Goal: Task Accomplishment & Management: Manage account settings

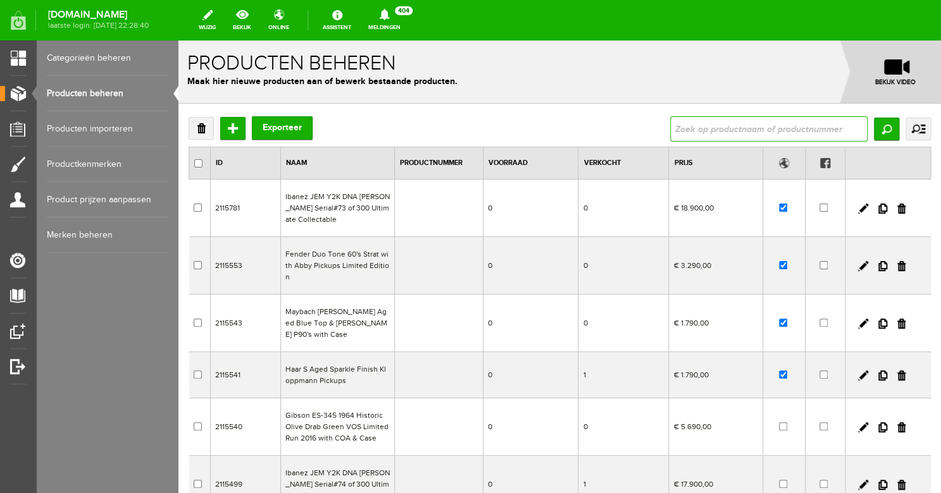
click at [700, 130] on input "text" at bounding box center [768, 128] width 197 height 25
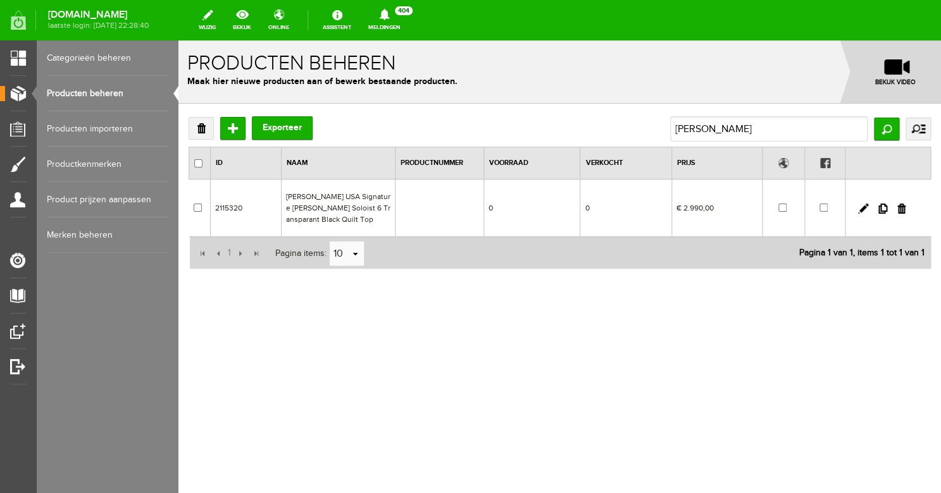
click at [100, 93] on link "Producten beheren" at bounding box center [107, 93] width 121 height 35
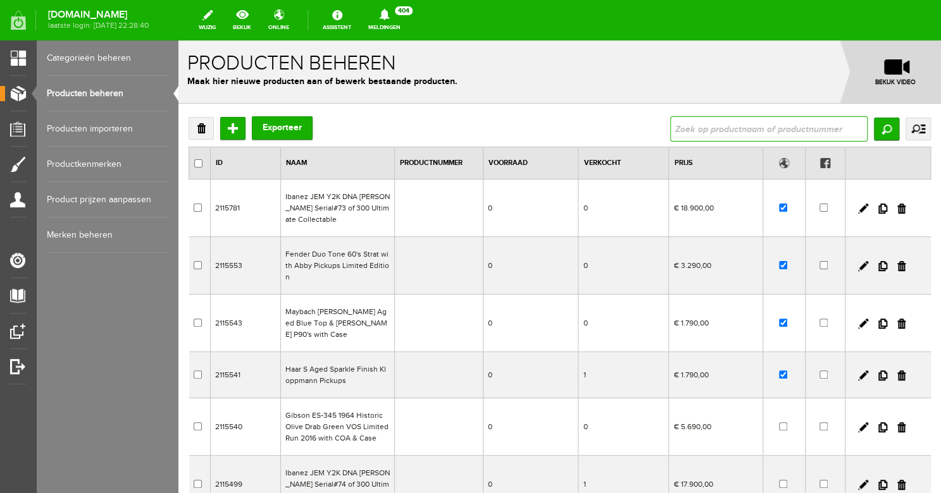
click at [698, 137] on input "text" at bounding box center [768, 128] width 197 height 25
type input "1965"
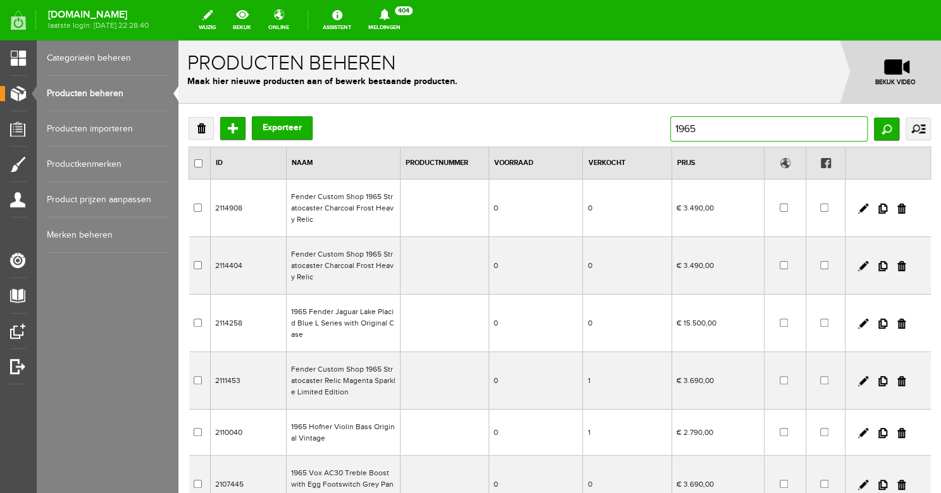
click at [710, 132] on input "1965" at bounding box center [768, 128] width 197 height 25
type input "1964"
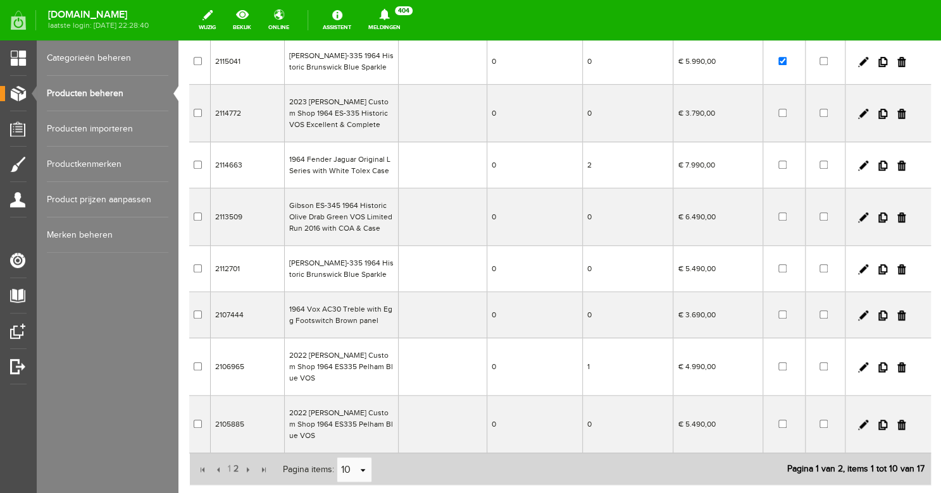
scroll to position [258, 0]
click at [236, 455] on span "2" at bounding box center [236, 467] width 8 height 25
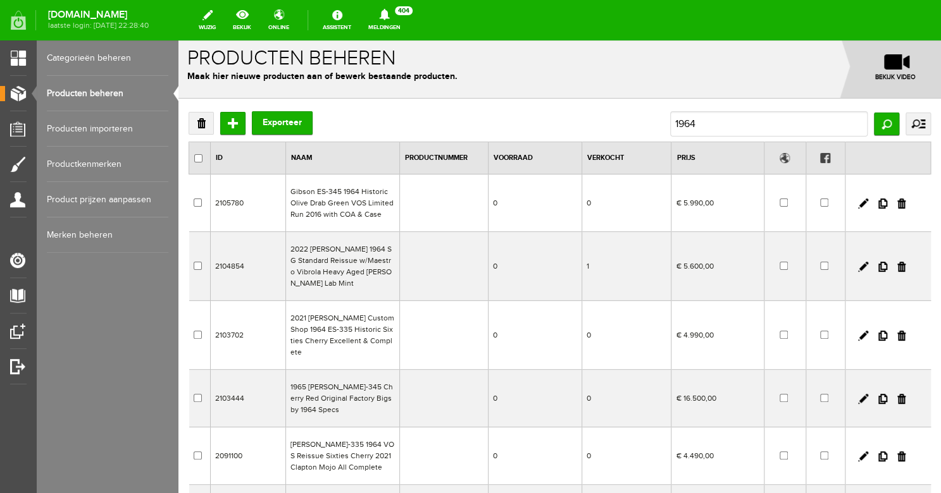
scroll to position [0, 0]
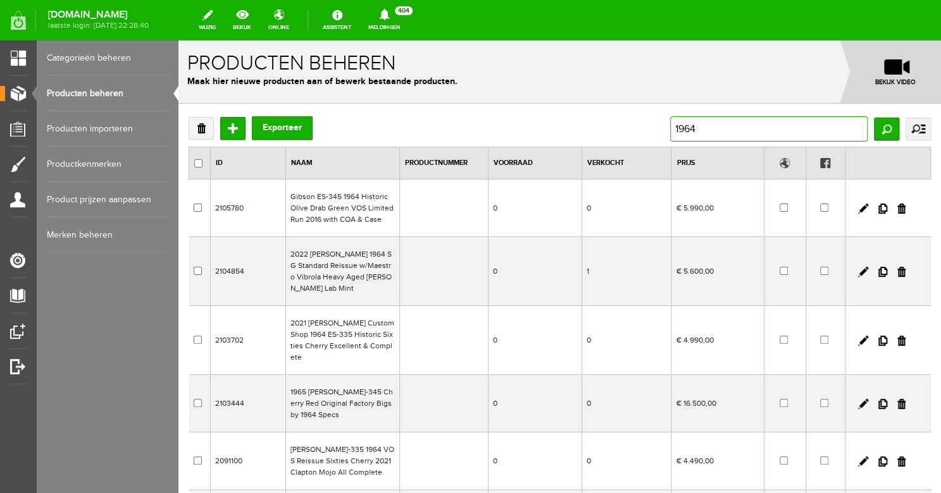
click at [715, 129] on input "1964" at bounding box center [768, 128] width 197 height 25
type input "1963"
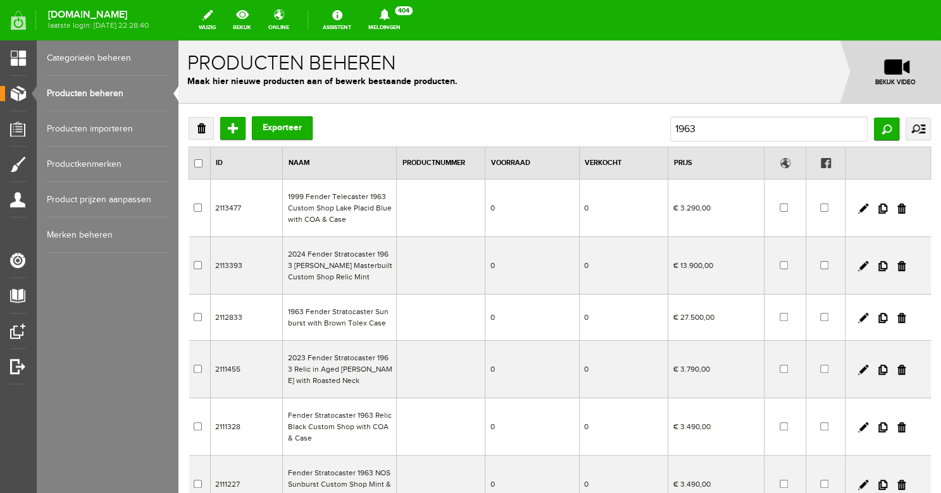
click at [364, 320] on td "1963 Fender Stratocaster Sunburst with Brown Tolex Case" at bounding box center [340, 318] width 114 height 46
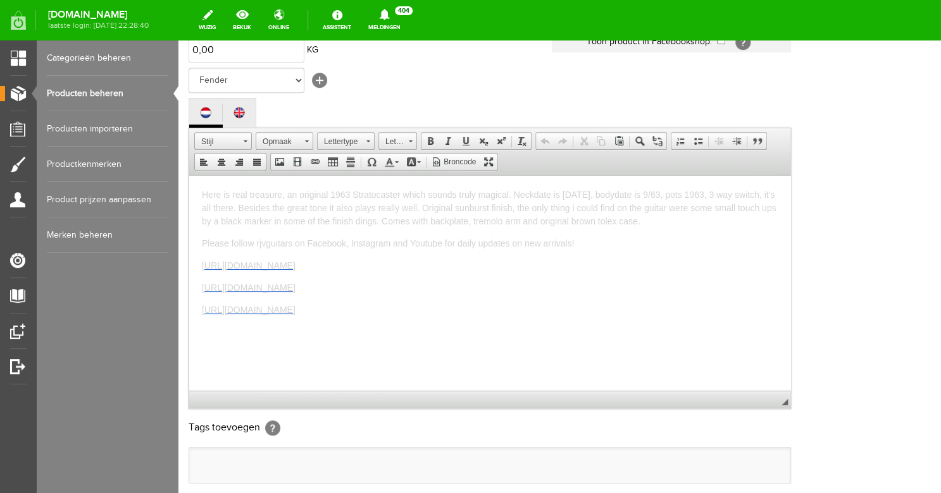
scroll to position [231, 0]
drag, startPoint x: 488, startPoint y: 311, endPoint x: 185, endPoint y: 184, distance: 328.0
click at [189, 184] on html "Here is real treasure, an original 1963 Stratocaster which sounds truly magical…" at bounding box center [489, 281] width 601 height 215
copy body "Here is real treasure, an original 1963 Stratocaster which sounds truly magical…"
click at [96, 83] on link "Producten beheren" at bounding box center [107, 93] width 121 height 35
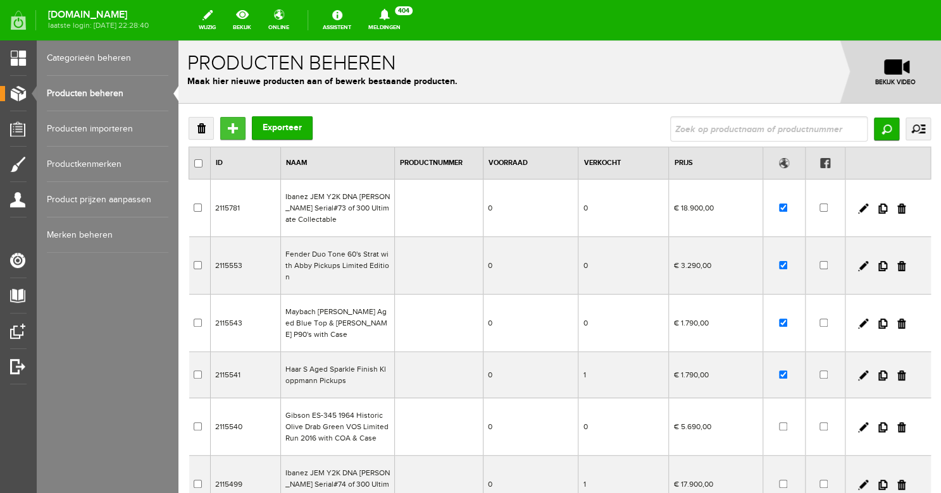
click at [231, 131] on input "Toevoegen" at bounding box center [232, 128] width 25 height 23
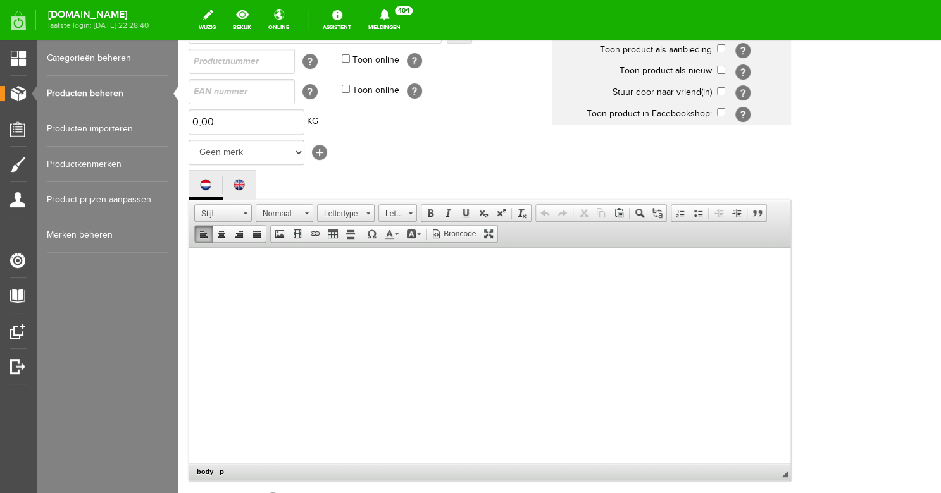
scroll to position [4, 0]
click at [349, 264] on span "Here is real treasure, an original 1963 Stratocaster which sounds truly magical…" at bounding box center [489, 275] width 574 height 37
click at [404, 261] on span "Here is real treasure, an original 1964 Stratocaster which sounds truly magical…" at bounding box center [489, 275] width 574 height 37
click at [694, 262] on span "Here is real treasure, an original 1964 Stratocaster i am honored to sell for t…" at bounding box center [480, 288] width 556 height 63
click at [382, 279] on span "Here is real treasure, an original 1964 Stratocaster i am honored to sell for t…" at bounding box center [484, 288] width 564 height 63
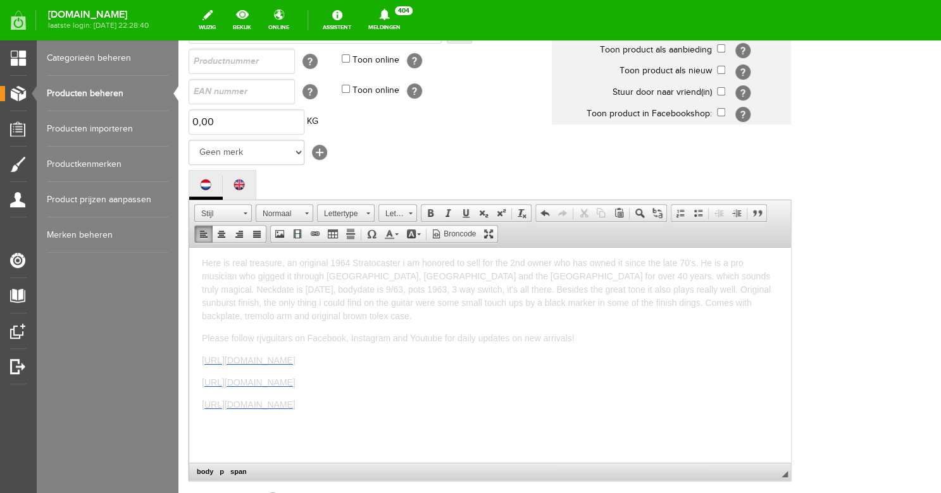
click at [553, 276] on span "Here is real treasure, an original 1964 Stratocaster i am honored to sell for t…" at bounding box center [486, 288] width 569 height 63
click at [253, 290] on span "Here is real treasure, an original 1964 Stratocaster i am honored to sell for t…" at bounding box center [489, 288] width 574 height 63
drag, startPoint x: 395, startPoint y: 288, endPoint x: 362, endPoint y: 290, distance: 32.9
click at [362, 290] on span "Here is real treasure, an original 1964 Stratocaster i am honored to sell for t…" at bounding box center [485, 288] width 567 height 63
click at [370, 285] on span "Here is real treasure, an original 1964 Stratocaster i am honored to sell for t…" at bounding box center [485, 288] width 567 height 63
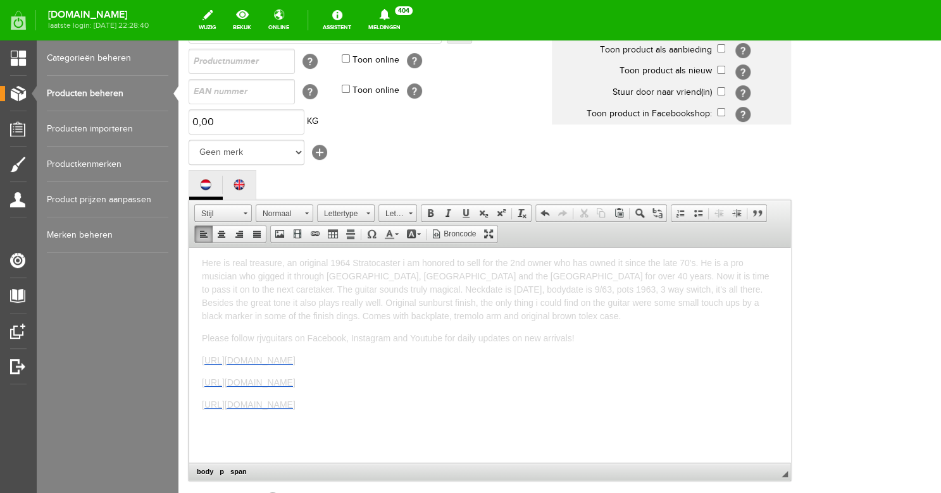
click at [512, 290] on span "Here is real treasure, an original 1964 Stratocaster i am honored to sell for t…" at bounding box center [485, 288] width 567 height 63
click at [402, 262] on span "Here is real treasure, an original 1964 Stratocaster i am honored to sell for t…" at bounding box center [485, 288] width 567 height 63
drag, startPoint x: 468, startPoint y: 290, endPoint x: 405, endPoint y: 288, distance: 62.7
click at [405, 288] on span "Here is real treasure, an original 1964 Stratocaster that i am honored to sell …" at bounding box center [485, 288] width 567 height 63
drag, startPoint x: 548, startPoint y: 292, endPoint x: 496, endPoint y: 287, distance: 51.4
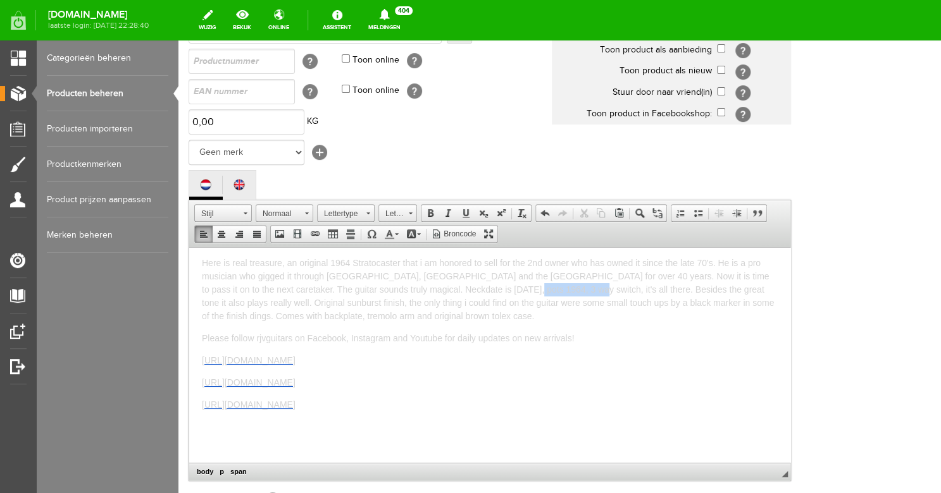
click at [496, 287] on span "Here is real treasure, an original 1964 Stratocaster that i am honored to sell …" at bounding box center [488, 288] width 572 height 63
click at [550, 290] on span "Here is real treasure, an original 1964 Stratocaster that i am honored to sell …" at bounding box center [489, 288] width 574 height 63
click at [606, 292] on span "Here is real treasure, an original 1964 Stratocaster that i am honored to sell …" at bounding box center [485, 288] width 567 height 63
click at [660, 288] on span "Here is real treasure, an original 1964 Stratocaster that i am honored to sell …" at bounding box center [485, 295] width 567 height 77
click at [698, 288] on span "Here is real treasure, an original 1964 Stratocaster that i am honored to sell …" at bounding box center [490, 295] width 576 height 77
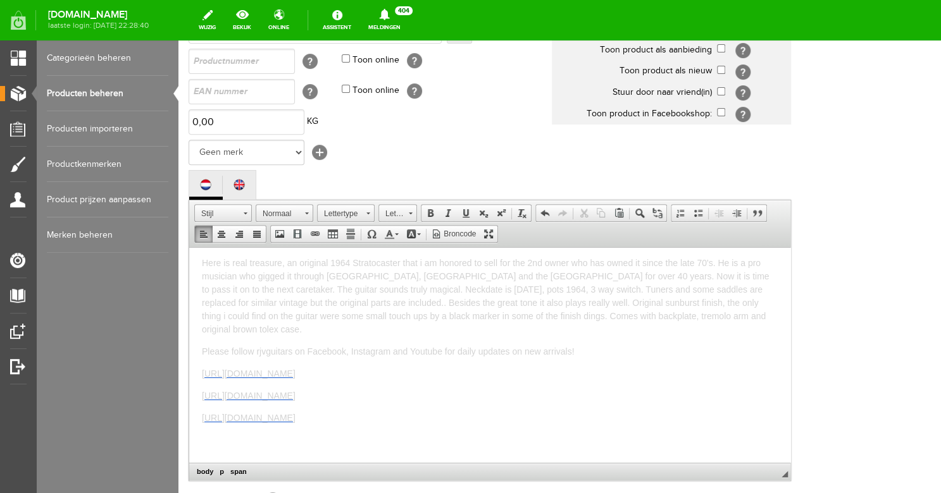
click at [309, 302] on span "Here is real treasure, an original 1964 Stratocaster that i am honored to sell …" at bounding box center [485, 295] width 567 height 77
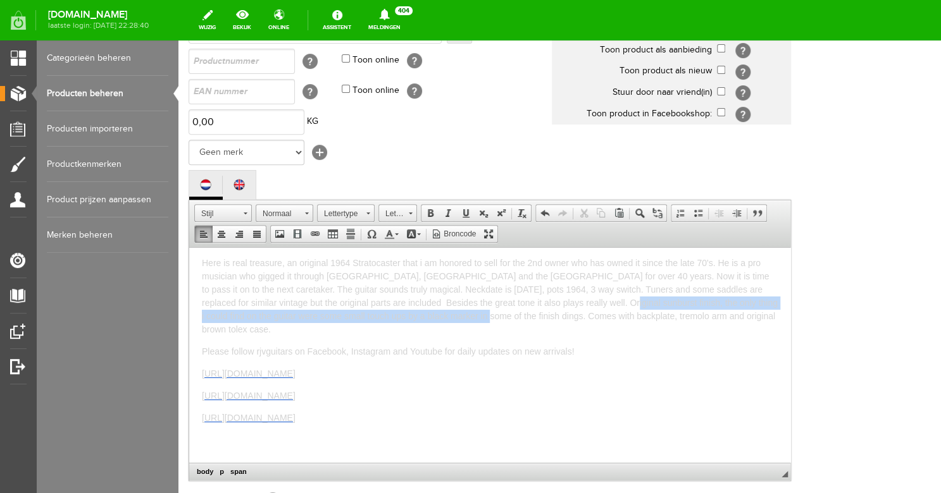
drag, startPoint x: 466, startPoint y: 316, endPoint x: 586, endPoint y: 298, distance: 122.2
click at [586, 298] on span "Here is real treasure, an original 1964 Stratocaster that i am honored to sell …" at bounding box center [490, 295] width 576 height 77
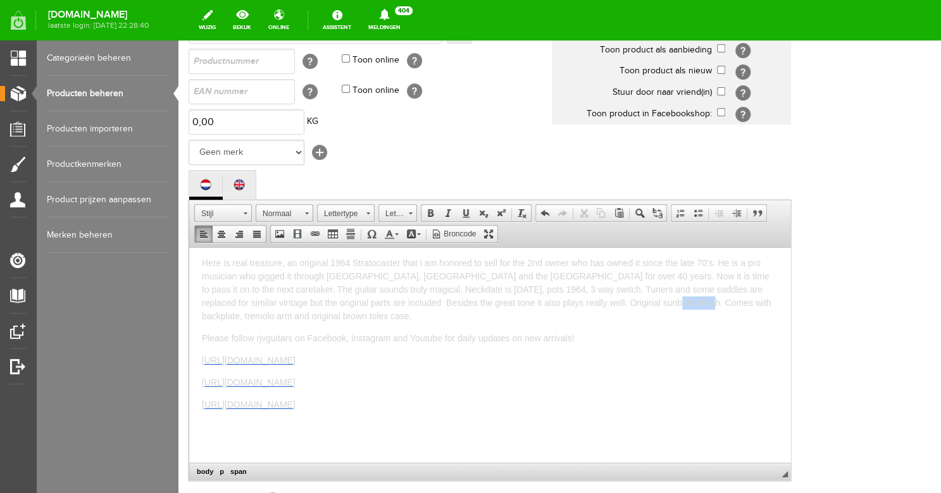
drag, startPoint x: 675, startPoint y: 303, endPoint x: 638, endPoint y: 300, distance: 37.4
click at [638, 300] on span "Here is real treasure, an original 1964 Stratocaster that i am honored to sell …" at bounding box center [486, 288] width 569 height 63
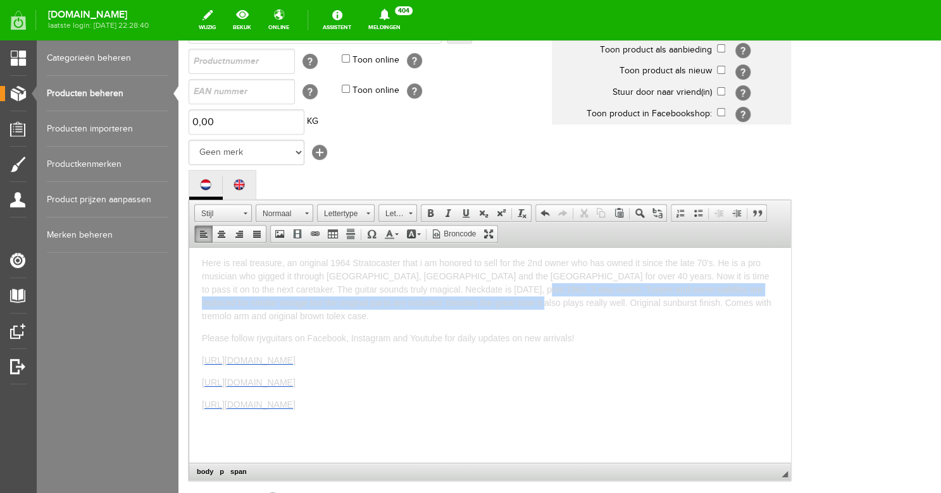
drag, startPoint x: 493, startPoint y: 301, endPoint x: 505, endPoint y: 288, distance: 17.9
click at [505, 288] on span "Here is real treasure, an original 1964 Stratocaster that i am honored to sell …" at bounding box center [486, 288] width 569 height 63
copy span "Tuners and some saddles are replaced for similar vintage but the original parts…"
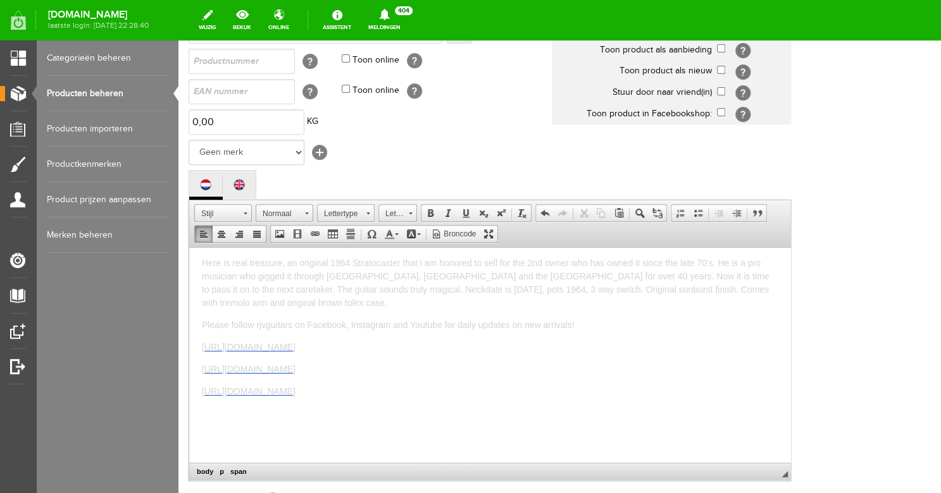
click at [596, 288] on span "Here is real treasure, an original 1964 Stratocaster that i am honored to sell …" at bounding box center [485, 282] width 567 height 50
drag, startPoint x: 230, startPoint y: 301, endPoint x: 202, endPoint y: 302, distance: 27.8
click at [202, 302] on span "Here is real treasure, an original 1964 Stratocaster that i am honored to sell …" at bounding box center [485, 288] width 567 height 63
click at [252, 304] on span "Here is real treasure, an original 1964 Stratocaster that i am honored to sell …" at bounding box center [485, 288] width 567 height 63
click at [407, 303] on span "Here is real treasure, an original 1964 Stratocaster that i am honored to sell …" at bounding box center [485, 288] width 567 height 63
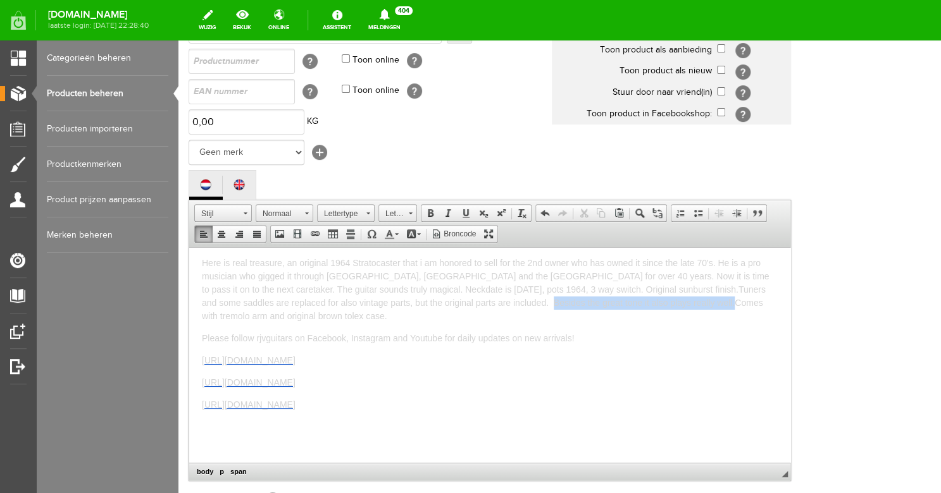
drag, startPoint x: 596, startPoint y: 302, endPoint x: 416, endPoint y: 302, distance: 180.9
click at [416, 302] on span "Here is real treasure, an original 1964 Stratocaster that i am honored to sell …" at bounding box center [485, 288] width 567 height 63
copy span "Besides the great tone it also plays really well."
click at [597, 289] on span "Here is real treasure, an original 1964 Stratocaster that i am honored to sell …" at bounding box center [485, 282] width 567 height 50
drag, startPoint x: 216, startPoint y: 302, endPoint x: 200, endPoint y: 302, distance: 15.8
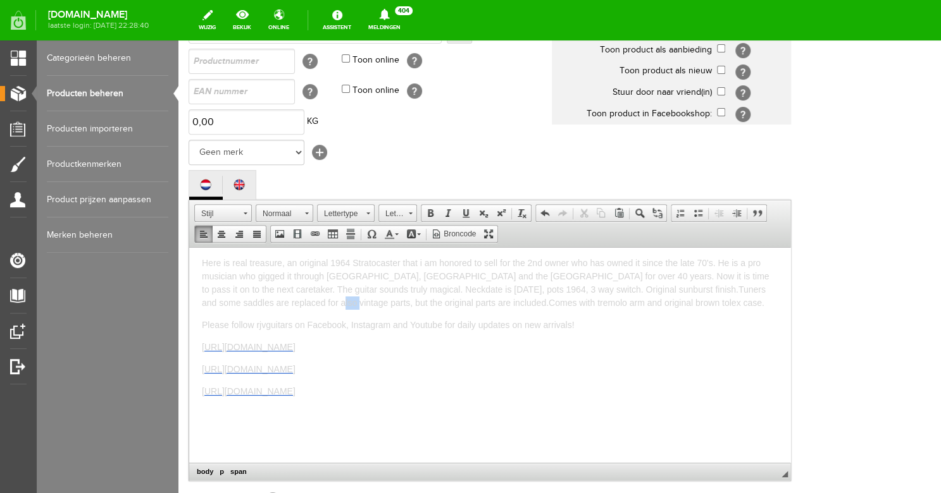
click at [200, 302] on html "Here is real treasure, an original 1964 Stratocaster that i am honored to sell …" at bounding box center [489, 351] width 601 height 215
click at [381, 305] on span "Here is real treasure, an original 1964 Stratocaster that i am honored to sell …" at bounding box center [487, 282] width 571 height 50
click at [443, 302] on span "Here is real treasure, an original 1964 Stratocaster that i am honored to sell …" at bounding box center [485, 288] width 567 height 63
drag, startPoint x: 249, startPoint y: 316, endPoint x: 740, endPoint y: 301, distance: 491.7
click at [740, 301] on span "Here is real treasure, an original 1964 Stratocaster that i am honored to sell …" at bounding box center [485, 288] width 567 height 63
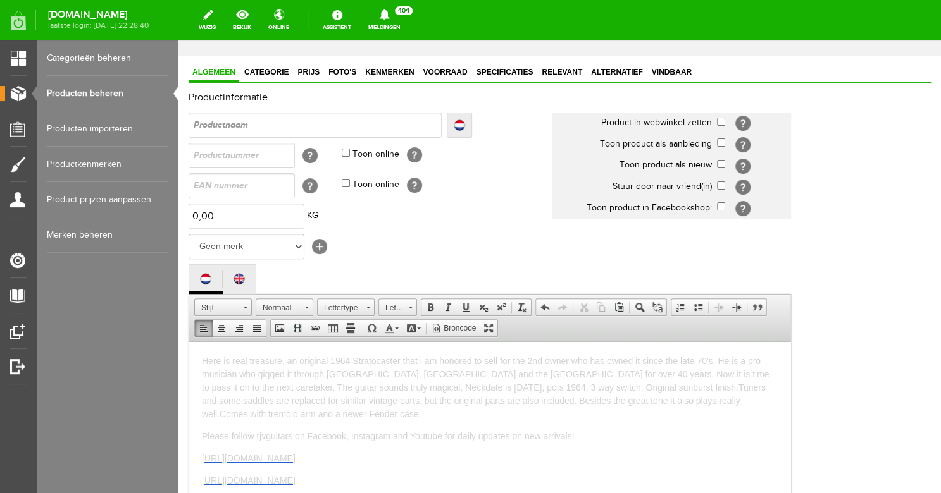
scroll to position [0, 0]
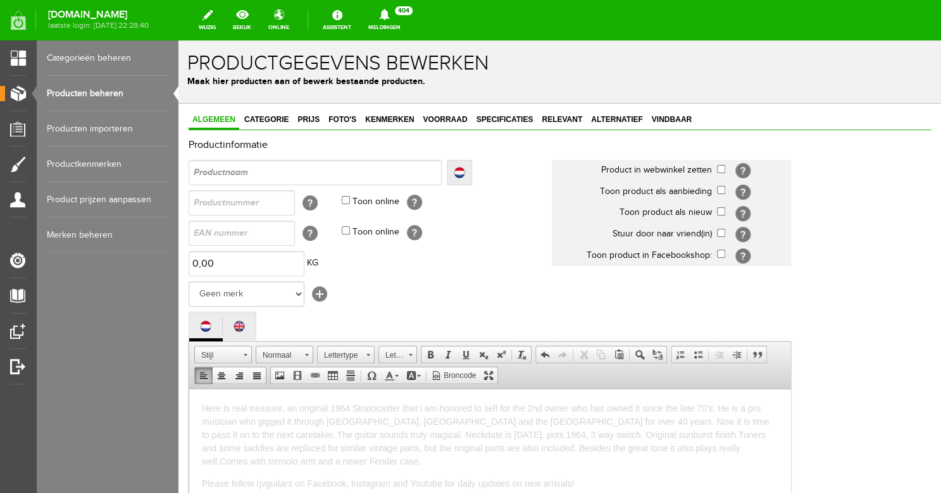
click at [188, 281] on select "Geen merk Hymn Peavey Vox Rickenbacker [PERSON_NAME] [PERSON_NAME] [PERSON_NAME…" at bounding box center [246, 293] width 116 height 25
select select "124516"
click option "Fender" at bounding box center [178, 40] width 0 height 0
click at [722, 170] on input "checkbox" at bounding box center [721, 169] width 8 height 8
checkbox input "true"
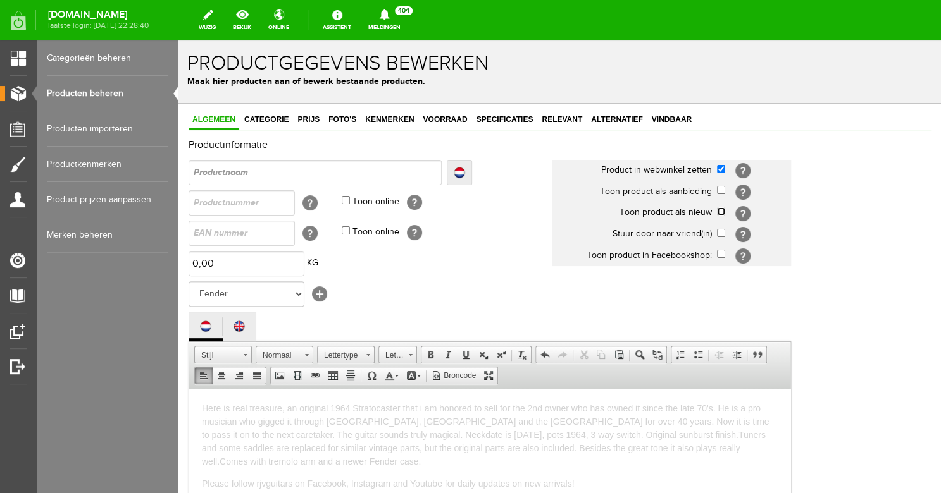
click at [722, 211] on input "checkbox" at bounding box center [721, 211] width 8 height 8
checkbox input "true"
click at [334, 172] on input "text" at bounding box center [314, 172] width 253 height 25
type input "1"
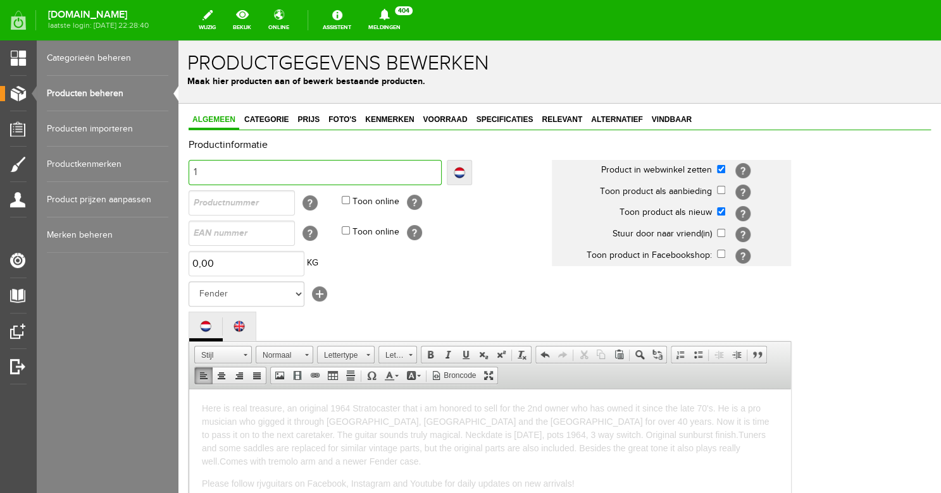
type input "19"
type input "196"
type input "1964"
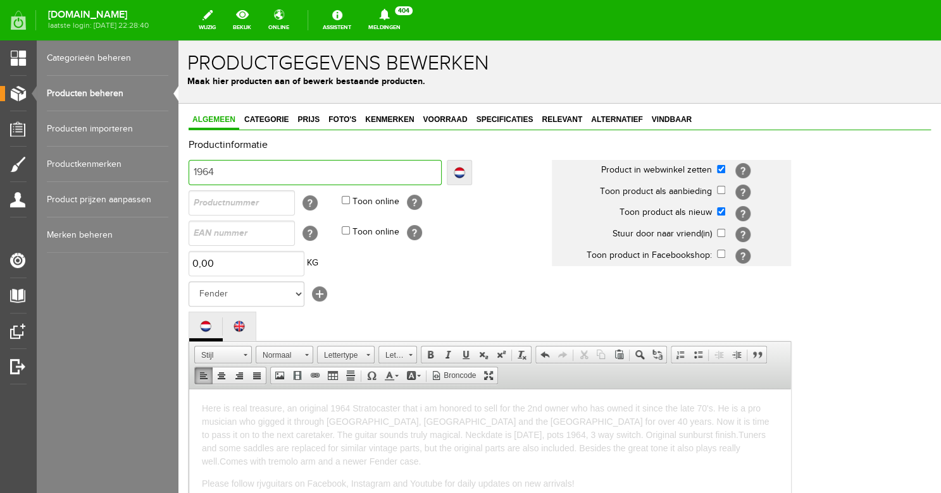
type input "1964"
type input "1964 F"
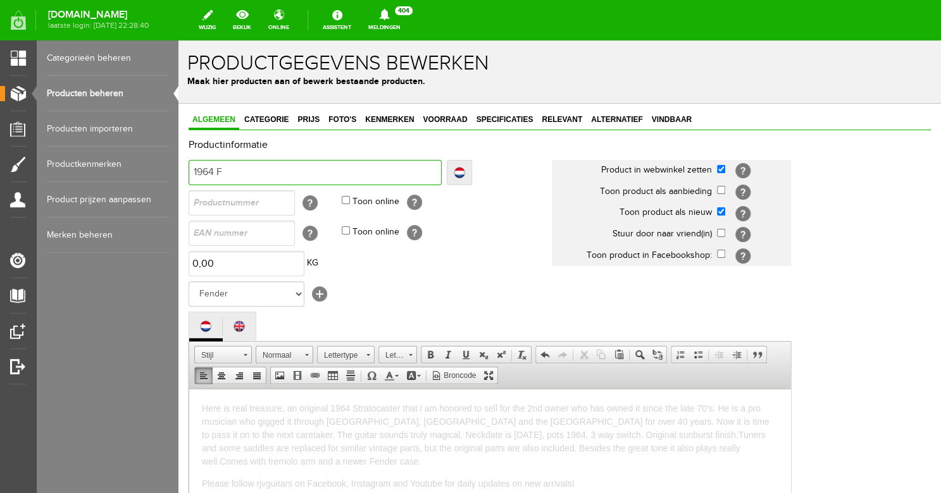
type input "1964 Fe"
type input "1964 Fen"
type input "1964 Fend"
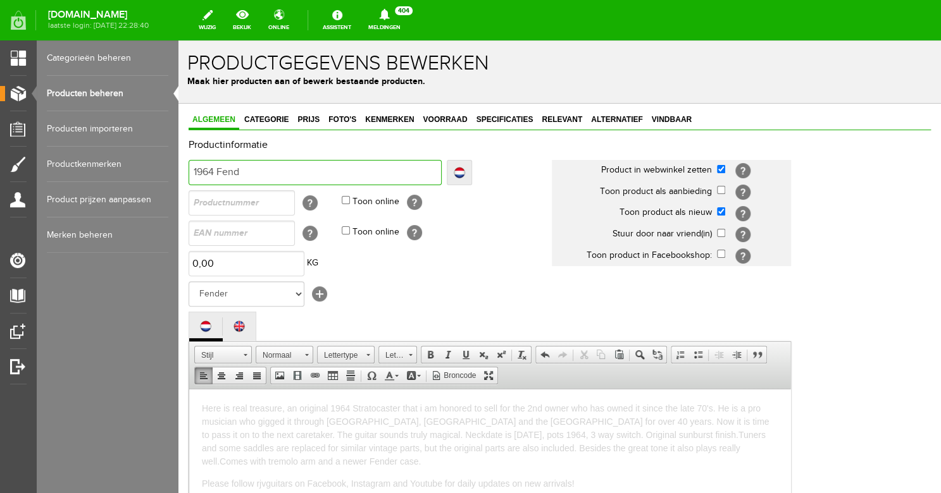
type input "1964 Fend"
type input "1964 Fende"
type input "1964 Fender"
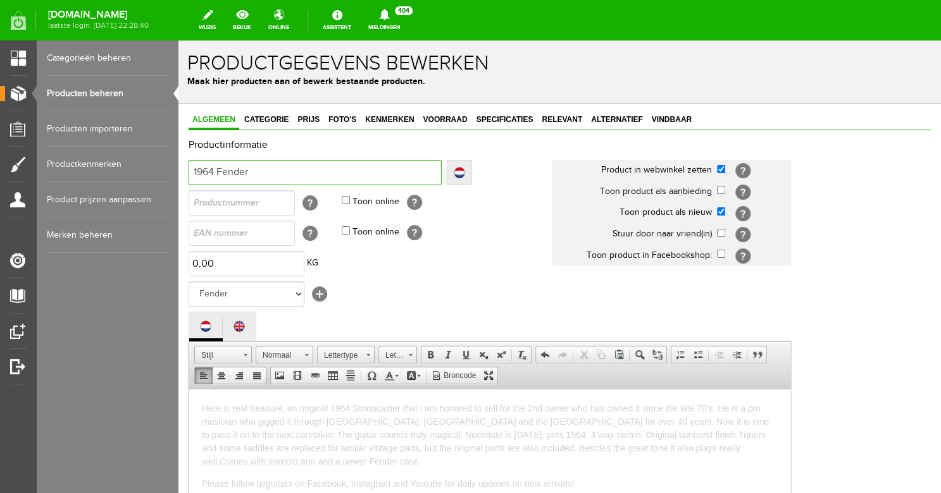
type input "1964 Fender"
type input "1964 Fender S"
type input "1964 Fender St"
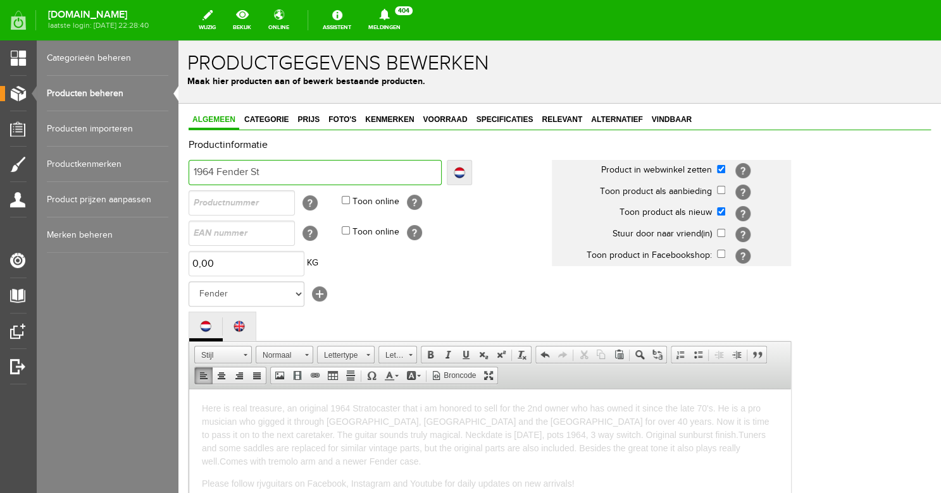
type input "1964 Fender St"
type input "1964 Fender Str"
type input "1964 Fender Stra"
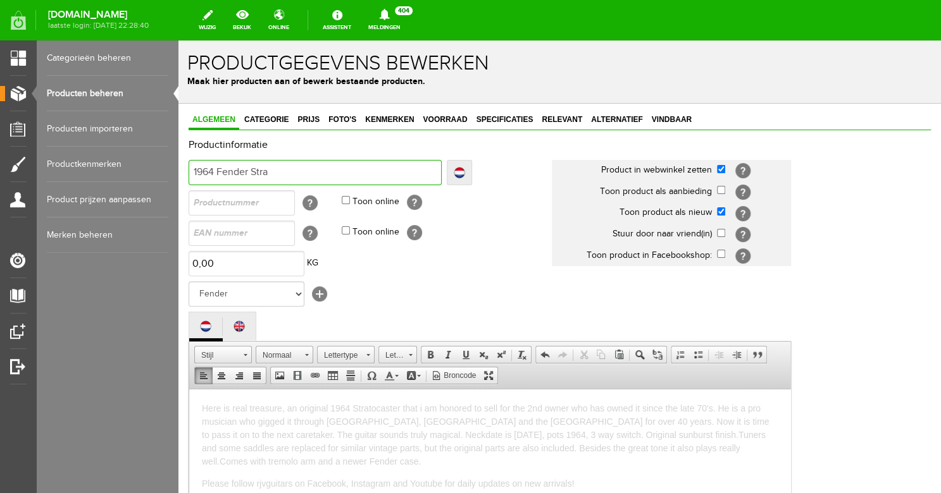
type input "1964 Fender Strat"
type input "1964 Fender Strato"
type input "1964 Fender Stratoca"
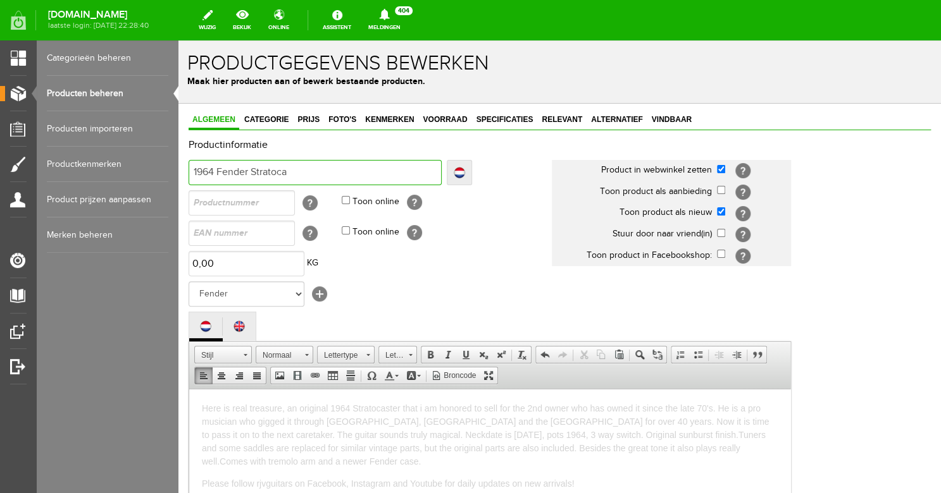
type input "1964 Fender Stratoca"
type input "1964 Fender Stratocas"
type input "1964 Fender Stratocast"
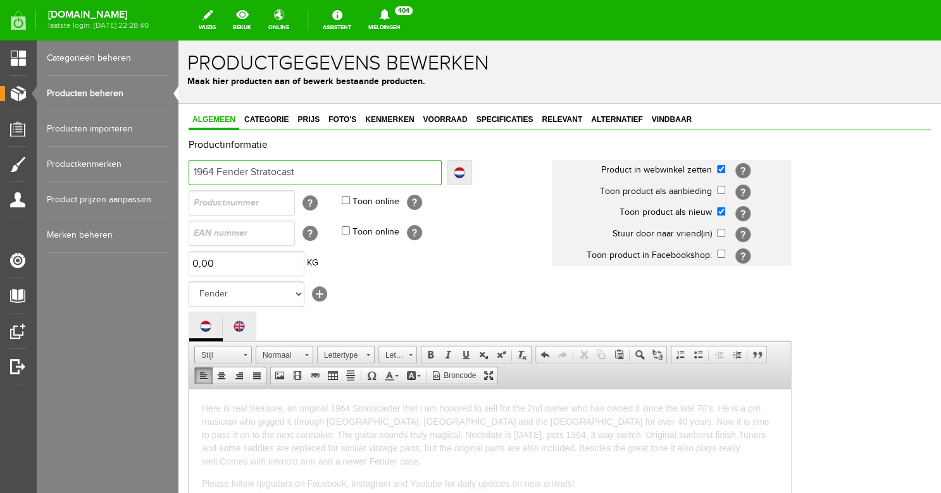
type input "1964 Fender Stratocaste"
type input "1964 Fender Stratocaster"
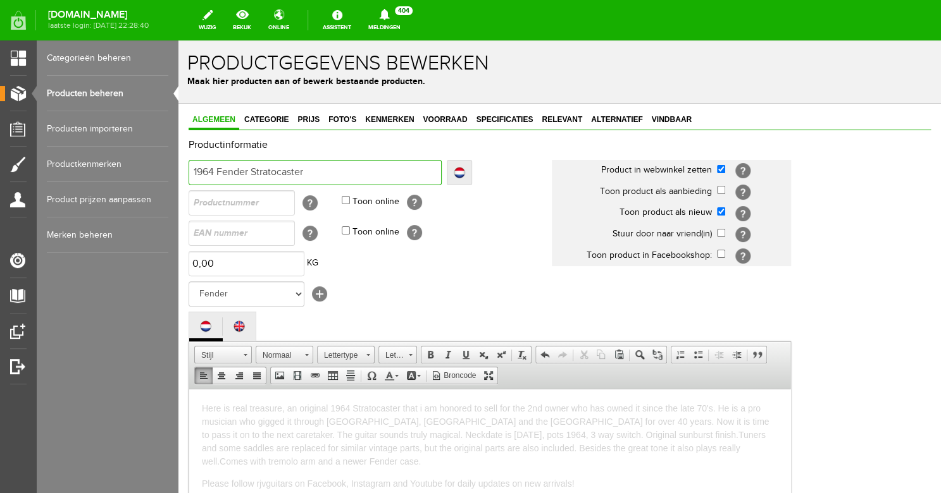
type input "1964 Fender Stratocaster"
type input "1964 Fender Stratocaster S"
type input "1964 Fender Stratocaster Su"
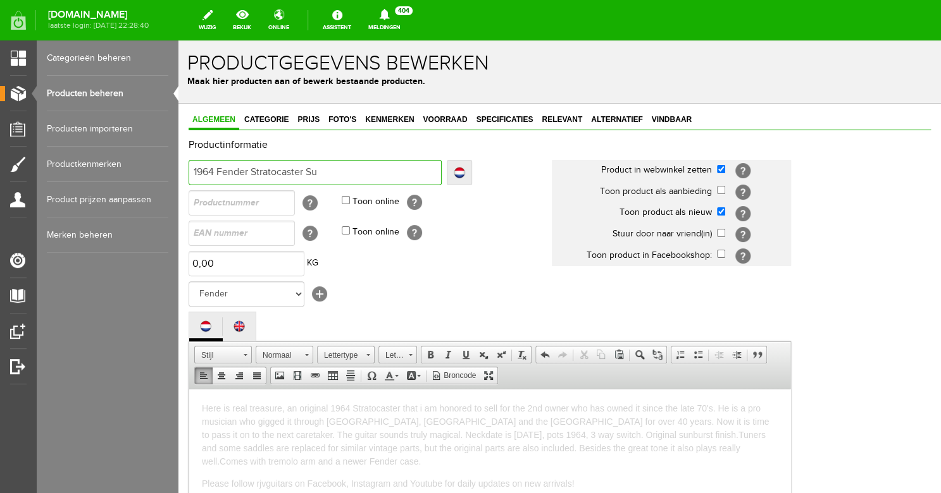
type input "1964 Fender Stratocaster Sun"
type input "1964 Fender Stratocaster Sunb"
type input "1964 Fender Stratocaster Sunbu"
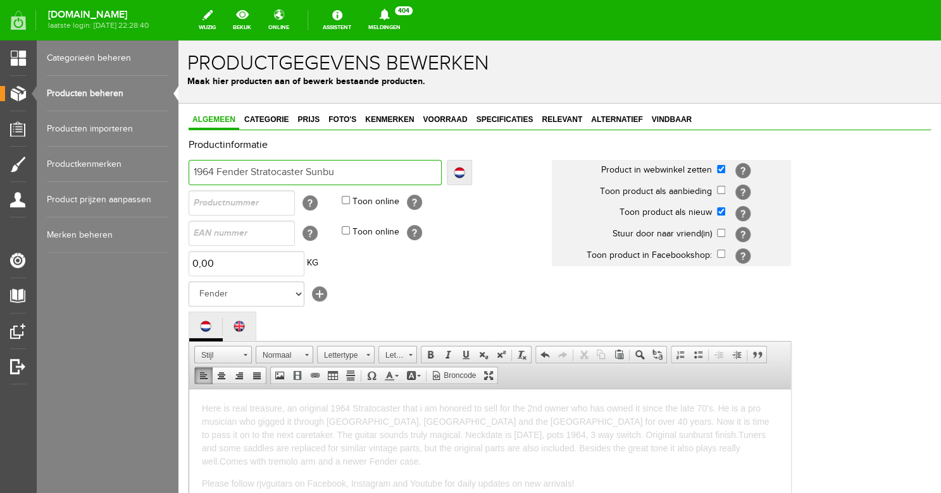
type input "1964 Fender Stratocaster Sunbu"
type input "1964 Fender Stratocaster Sunbur"
type input "1964 Fender Stratocaster Sunburst"
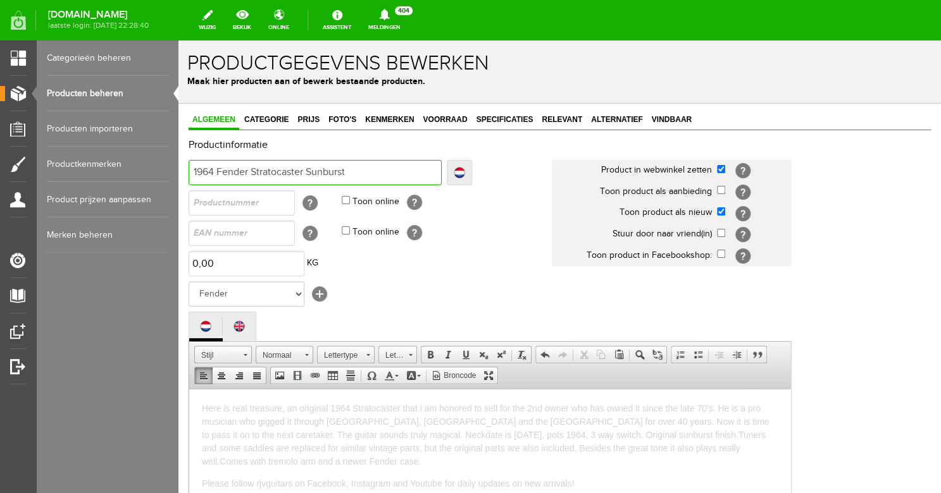
type input "1964 Fender Stratocaster Sunburst"
type input "1964 Fender Stratocaster Sunburst O"
type input "1964 Fender Stratocaster Sunburst Or"
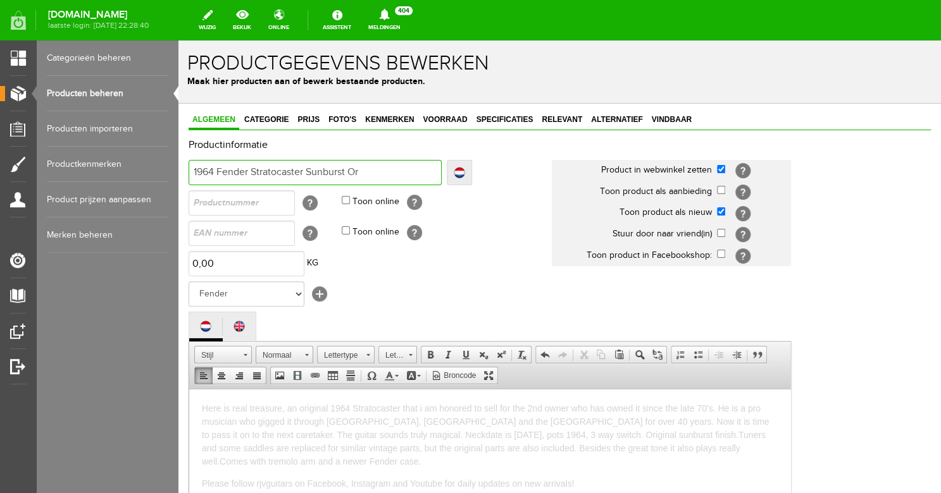
type input "1964 Fender Stratocaster Sunburst Or"
type input "1964 Fender Stratocaster Sunburst Ori"
type input "1964 Fender Stratocaster Sunburst Orig"
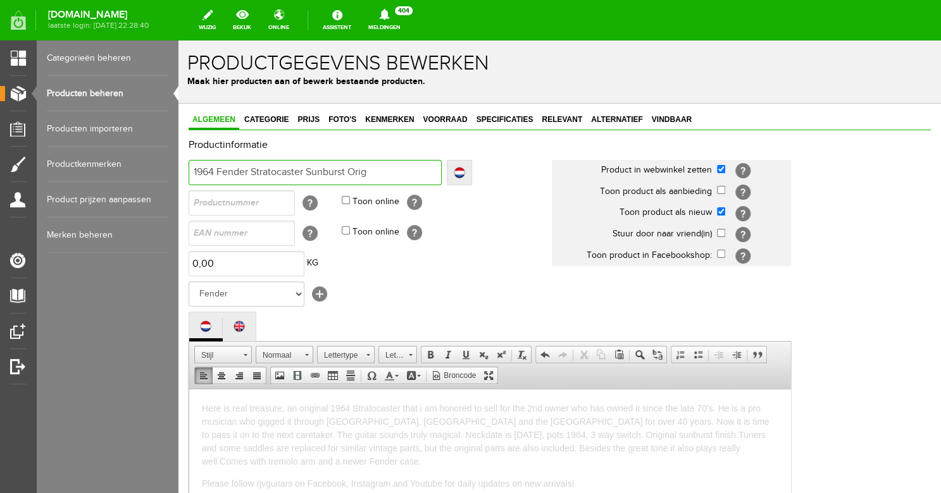
type input "1964 Fender Stratocaster Sunburst Origi"
type input "1964 Fender Stratocaster Sunburst Origin"
type input "1964 Fender Stratocaster Sunburst Origina"
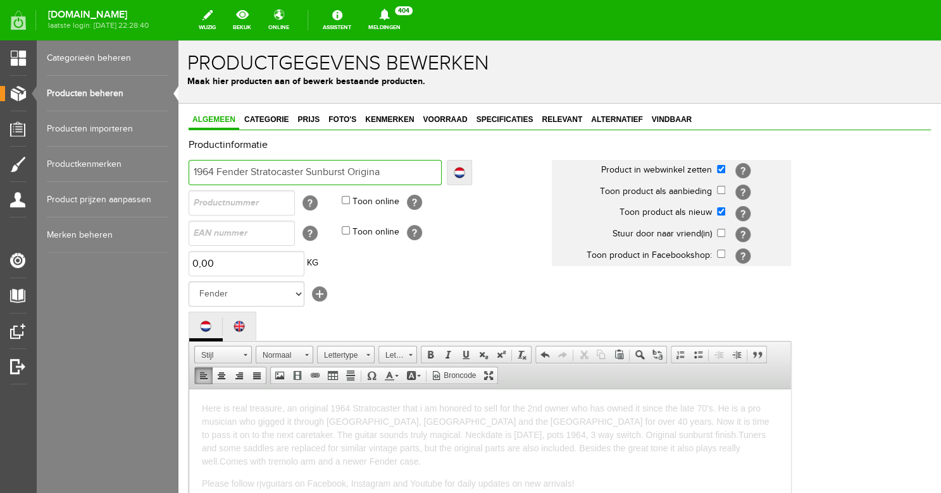
type input "1964 Fender Stratocaster Sunburst Origina"
type input "1964 Fender Stratocaster Sunburst Original"
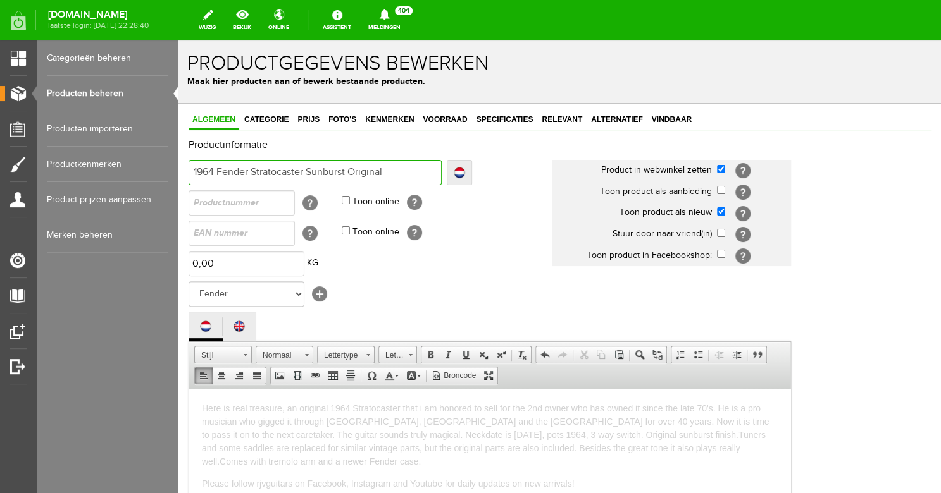
type input "1964 Fender Stratocaster Sunburst Original V"
type input "1964 Fender Stratocaster Sunburst Original Vi"
type input "1964 Fender Stratocaster Sunburst Original Vin"
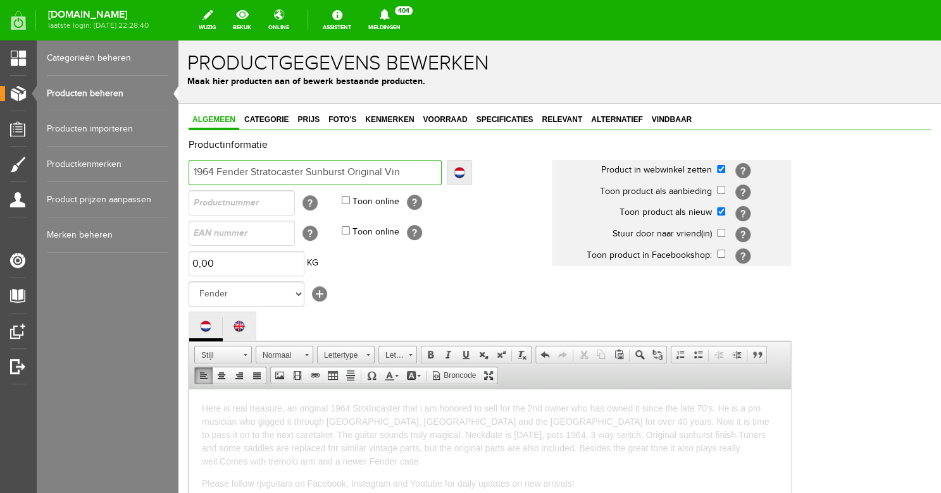
type input "1964 Fender Stratocaster Sunburst Original Vin"
type input "1964 Fender Stratocaster Sunburst Original Vint"
type input "1964 Fender Stratocaster Sunburst Original Vinta"
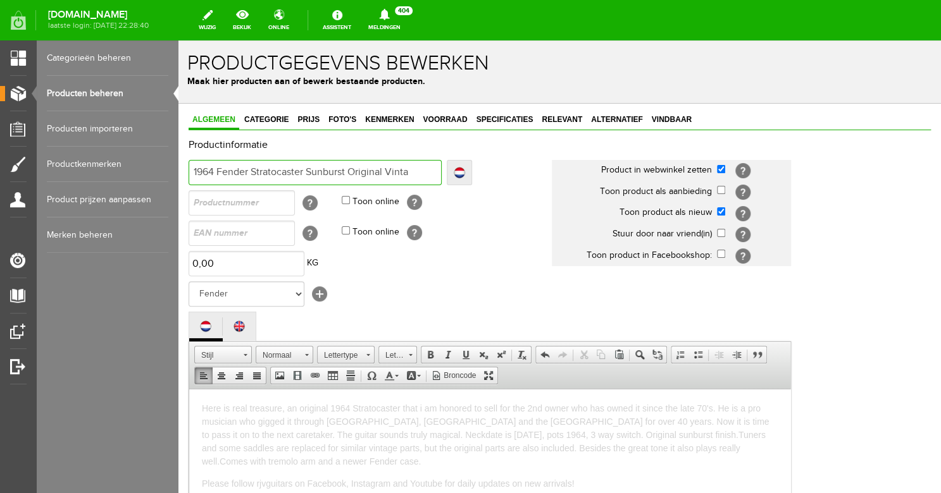
type input "1964 Fender Stratocaster Sunburst Original Vintag"
type input "1964 Fender Stratocaster Sunburst Original Vintage"
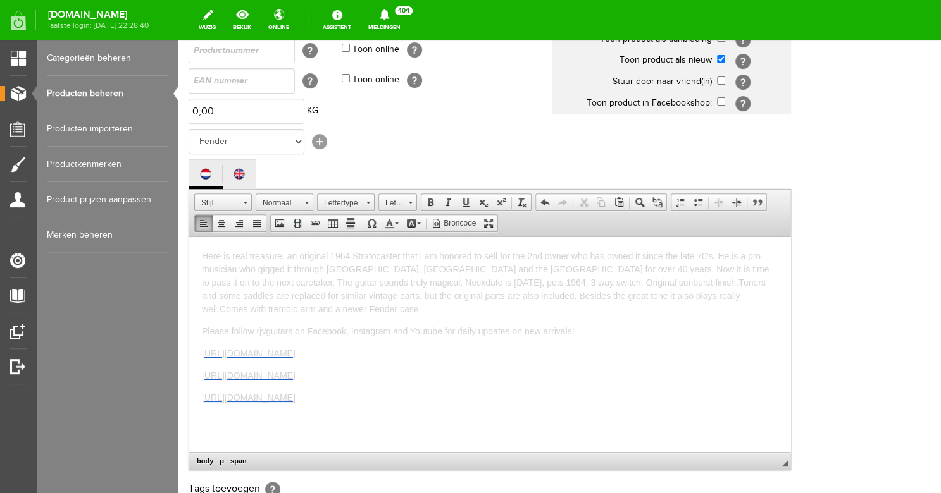
scroll to position [157, 0]
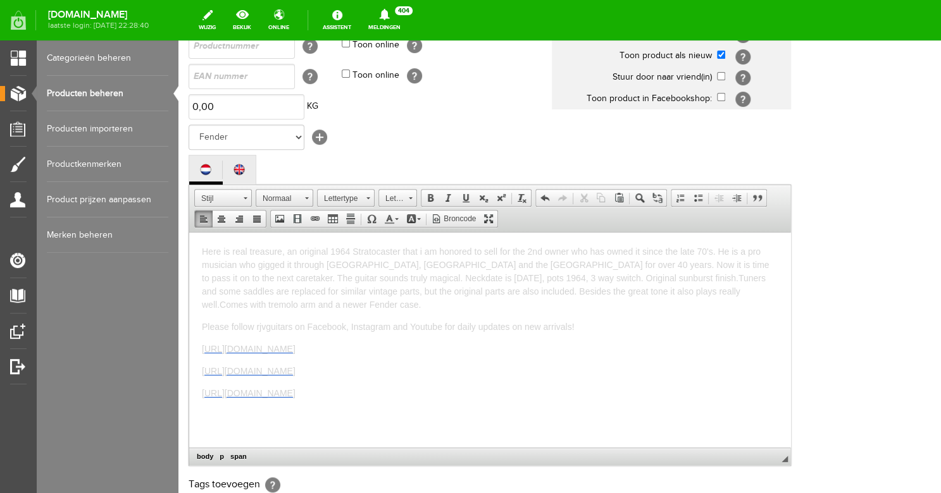
type input "1964 Fender Stratocaster Sunburst Original Vintage"
click at [498, 280] on span "Here is real treasure, an original 1964 Stratocaster that i am honored to sell …" at bounding box center [485, 277] width 567 height 63
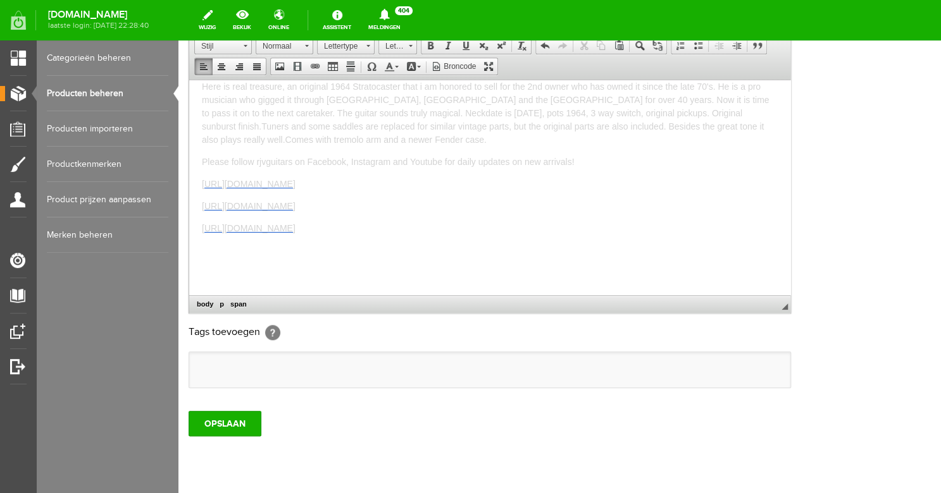
scroll to position [377, 0]
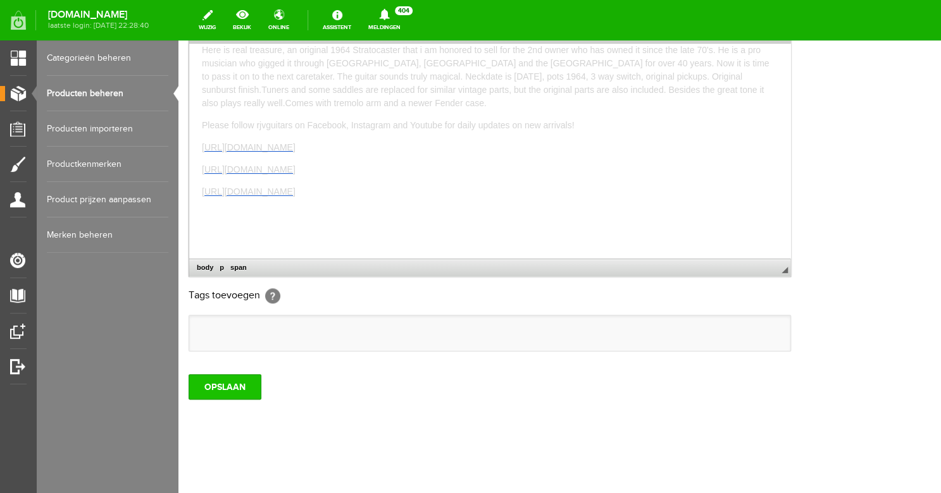
click at [219, 382] on input "OPSLAAN" at bounding box center [224, 386] width 73 height 25
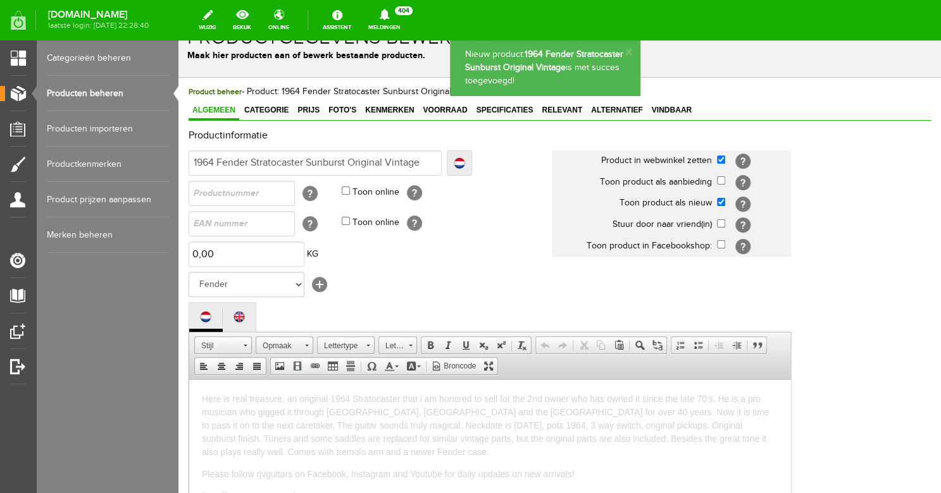
scroll to position [0, 0]
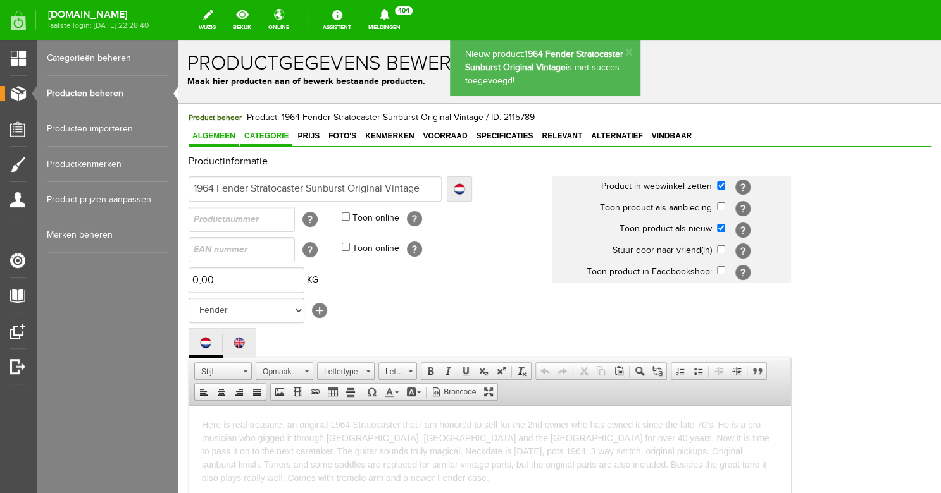
click at [261, 144] on link "Categorie" at bounding box center [266, 137] width 52 height 18
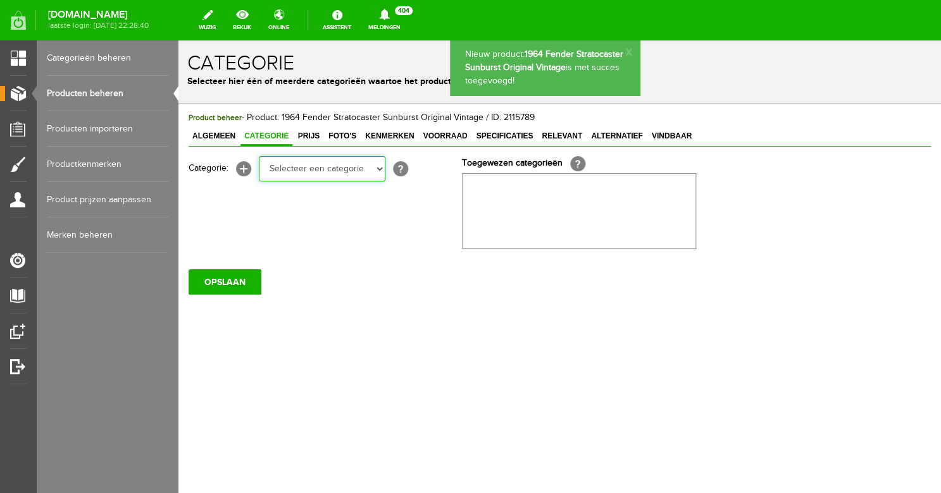
select select "87687"
click option "Electric guitars" at bounding box center [178, 40] width 0 height 0
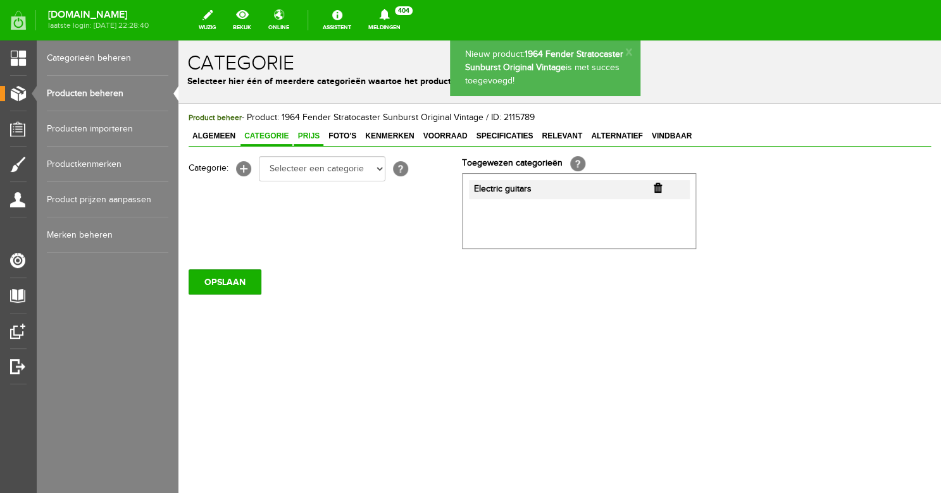
click at [311, 137] on span "Prijs" at bounding box center [308, 136] width 30 height 9
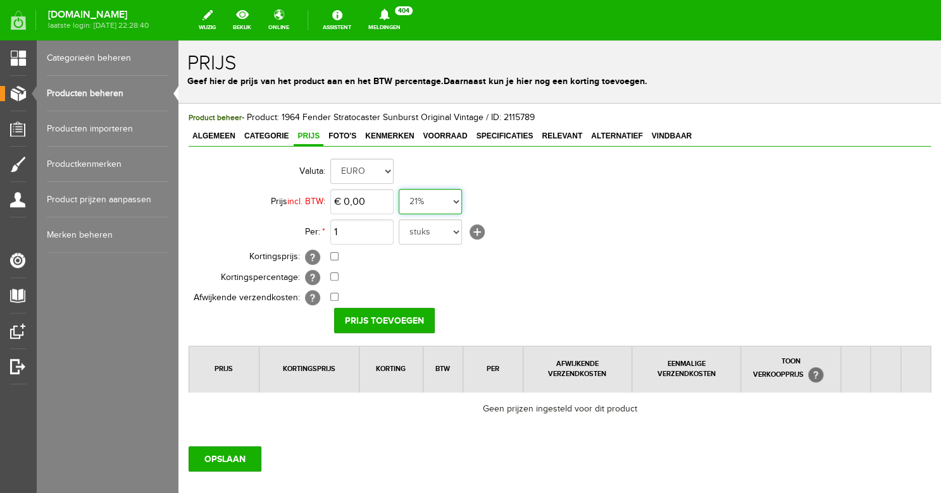
select select "0,00"
click option "0%" at bounding box center [178, 40] width 0 height 0
click at [362, 207] on input "0" at bounding box center [361, 201] width 63 height 25
click at [362, 206] on input "0" at bounding box center [361, 201] width 63 height 25
click at [366, 207] on input "0" at bounding box center [361, 201] width 63 height 25
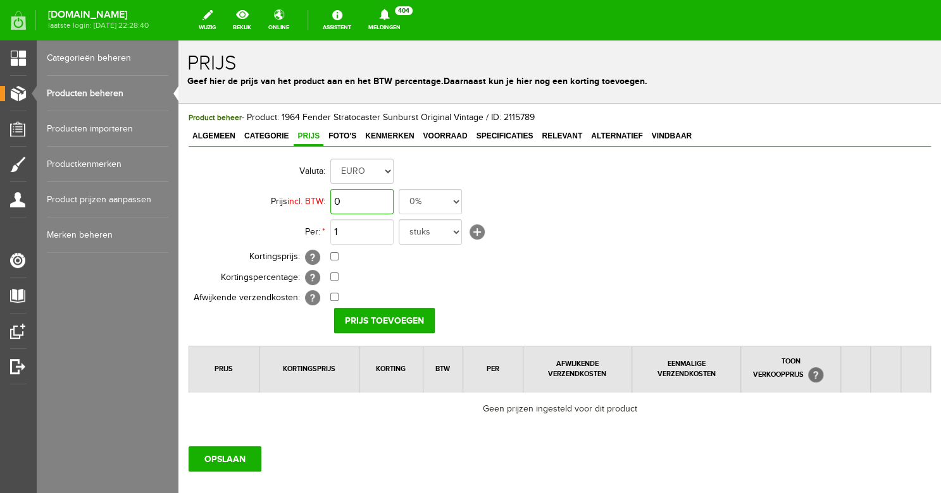
drag, startPoint x: 366, startPoint y: 207, endPoint x: 330, endPoint y: 199, distance: 36.4
click at [330, 199] on input "0" at bounding box center [361, 201] width 63 height 25
type input "€ 24.500,00"
click at [370, 318] on input "Prijs toevoegen" at bounding box center [384, 320] width 101 height 25
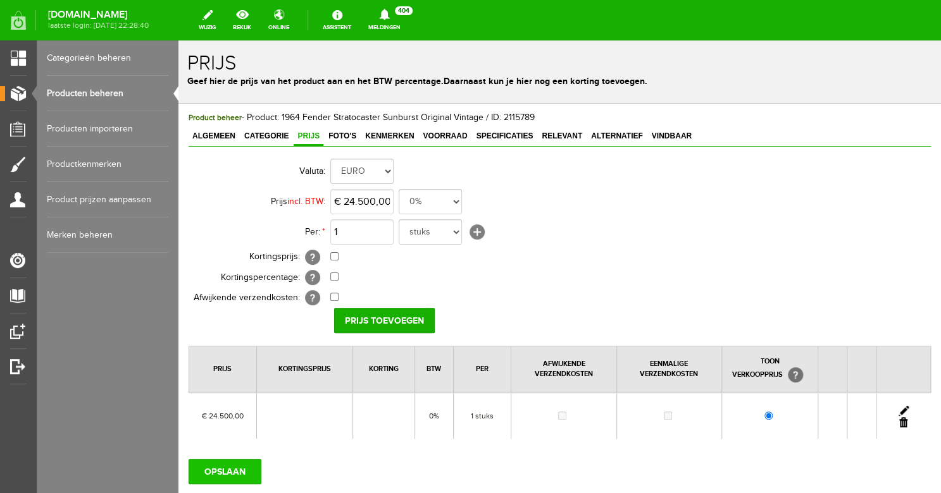
click at [233, 469] on input "OPSLAAN" at bounding box center [224, 471] width 73 height 25
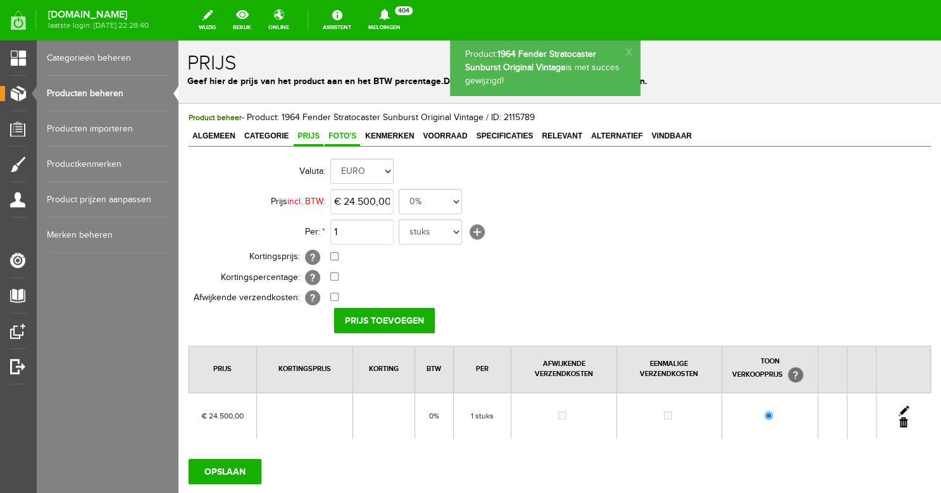
click at [340, 142] on link "Foto's" at bounding box center [341, 137] width 35 height 18
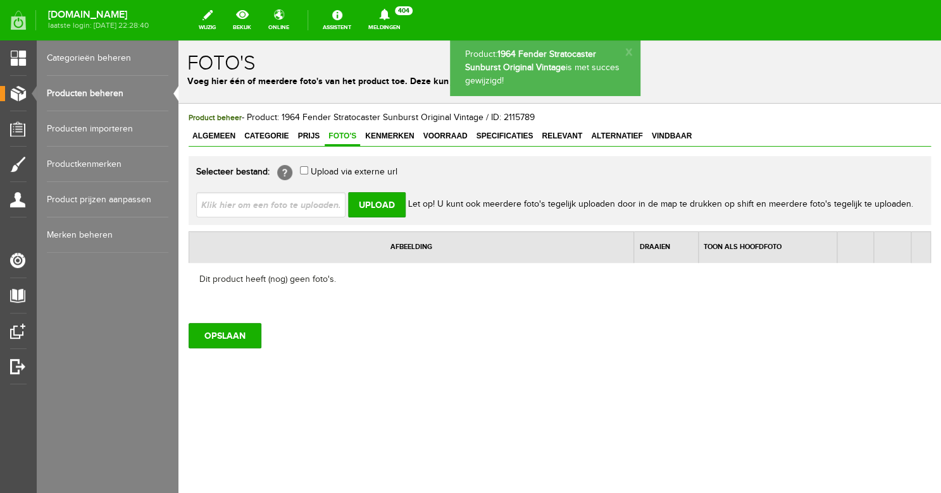
click at [311, 204] on input "file" at bounding box center [275, 204] width 159 height 24
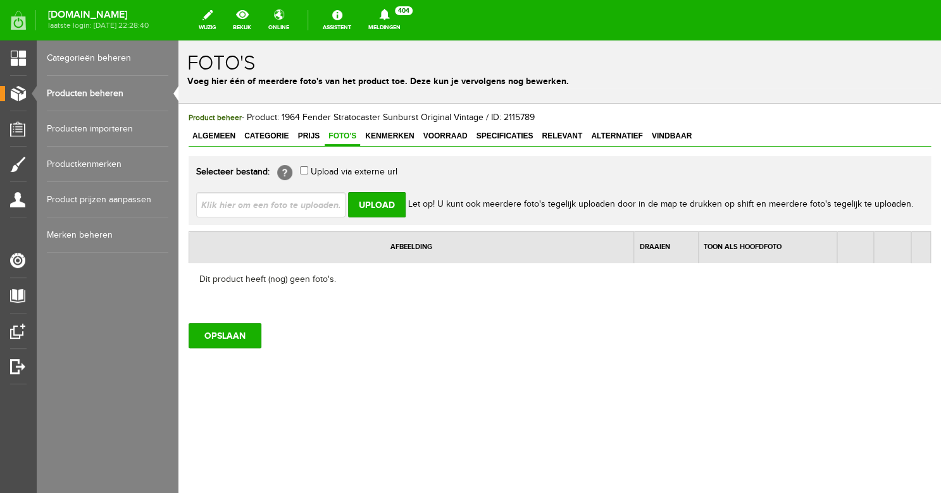
type input "C:\fakepath\IMG_2273.JPG"
type input "IMG_2273.JPG; IMG_2276.JPG; IMG_2249.JPG; IMG_2239.JPG; IMG_2244.JPG"
click at [372, 210] on input "Upload" at bounding box center [377, 204] width 58 height 25
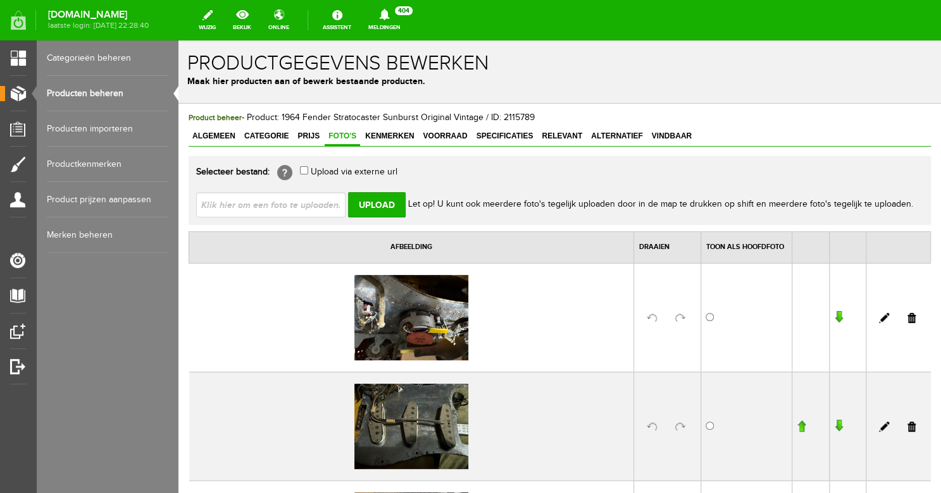
click at [304, 198] on input "file" at bounding box center [275, 204] width 159 height 24
type input "C:\fakepath\IMG_2224.JPG"
type input "IMG_2224.JPG; IMG_2222.JPG; IMG_2229.JPG; IMG_2230.JPG; IMG_2271.JPG"
click at [364, 206] on input "Upload" at bounding box center [377, 204] width 58 height 25
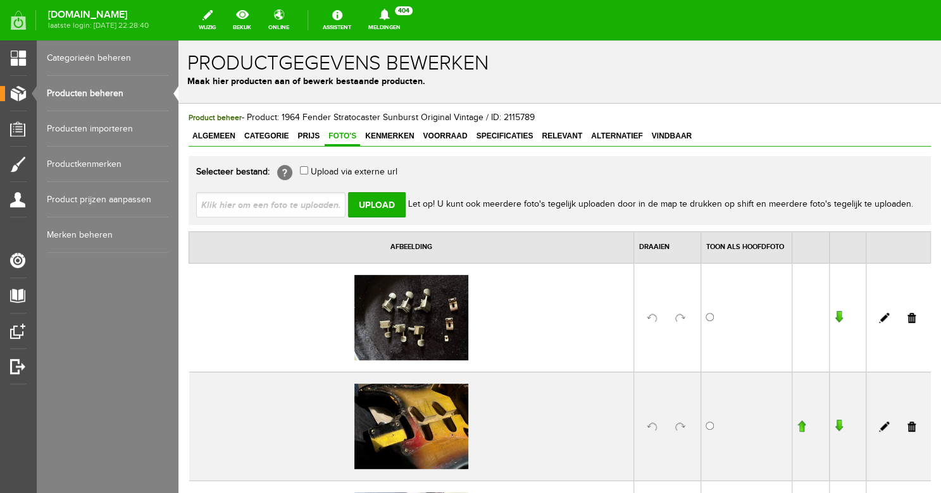
click at [275, 207] on input "file" at bounding box center [275, 204] width 159 height 24
type input "C:\fakepath\IMG_2280.JPG"
type input "IMG_2280.JPG; IMG_2282.JPG; IMG_2283.JPG; IMG_2289.JPG; IMG_2291.JPG"
click at [373, 199] on input "Upload" at bounding box center [377, 204] width 58 height 25
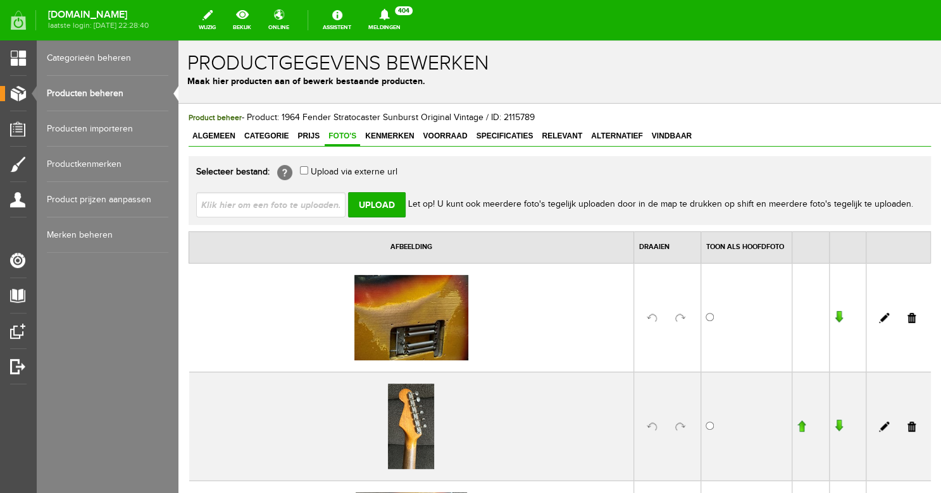
click at [295, 200] on input "file" at bounding box center [275, 204] width 159 height 24
type input "C:\fakepath\IMG_2178.JPG"
type input "IMG_2178.JPG; IMG_2212.JPG; IMG_2218.JPG; IMG_2270.JPG; IMG_2266.JPG"
click at [377, 206] on input "Upload" at bounding box center [377, 204] width 58 height 25
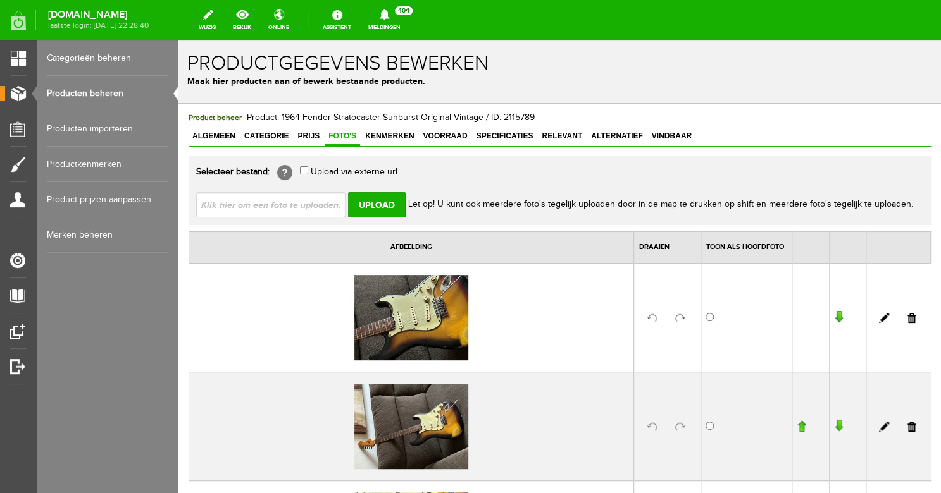
click at [319, 206] on input "file" at bounding box center [275, 204] width 159 height 24
type input "C:\fakepath\IMG_2256.JPG"
type input "IMG_2256.JPG; IMG_2258.JPG"
click at [366, 205] on input "Upload" at bounding box center [377, 204] width 58 height 25
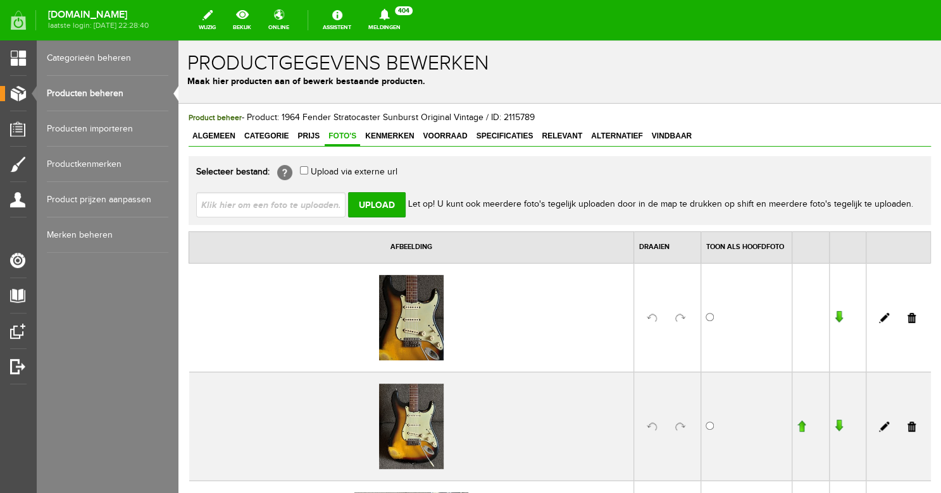
click at [681, 320] on link at bounding box center [680, 318] width 10 height 10
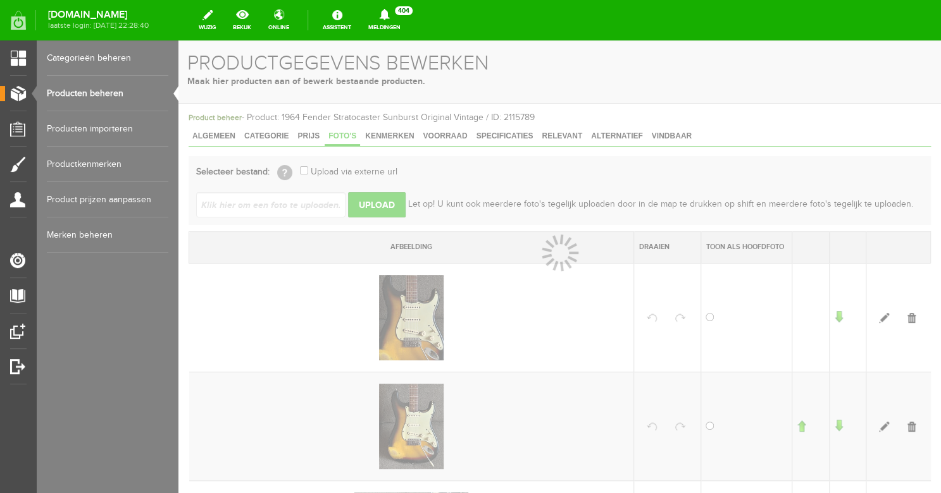
click at [680, 428] on div at bounding box center [559, 266] width 762 height 453
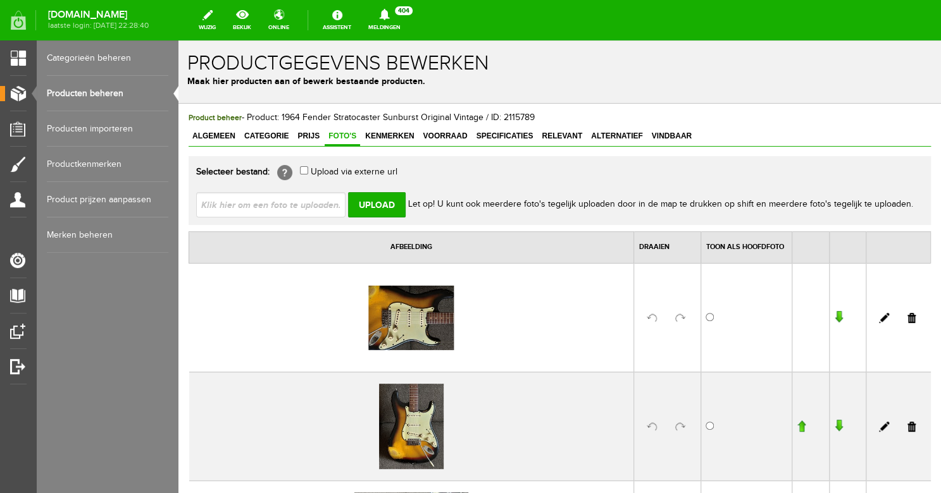
click at [679, 426] on link at bounding box center [680, 427] width 10 height 10
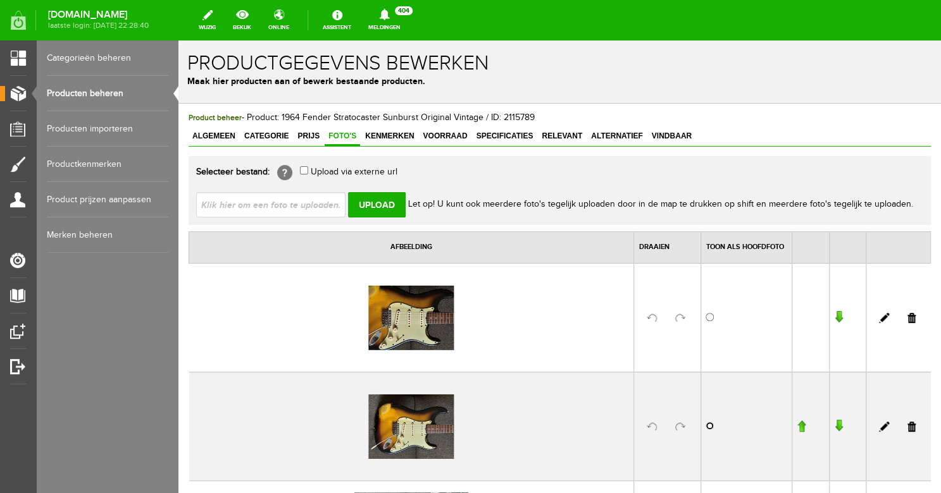
click at [710, 428] on input "radio" at bounding box center [709, 426] width 8 height 8
radio input "true"
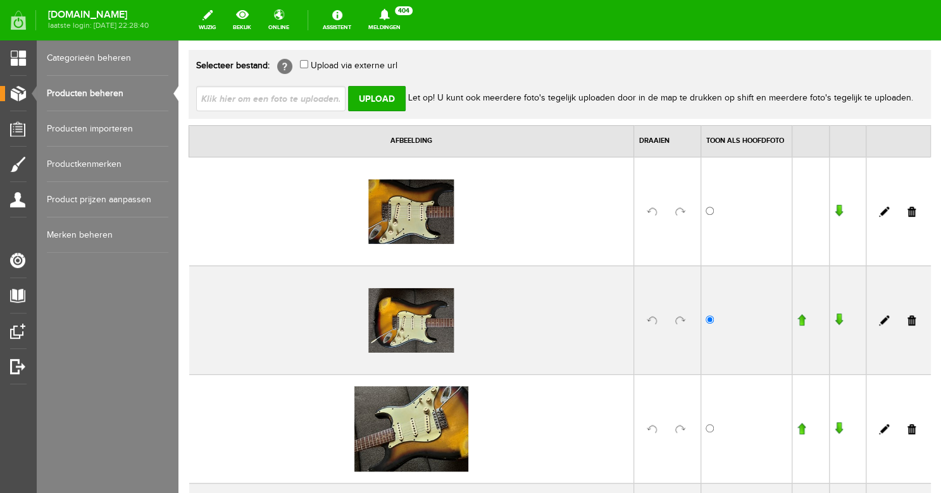
scroll to position [111, 0]
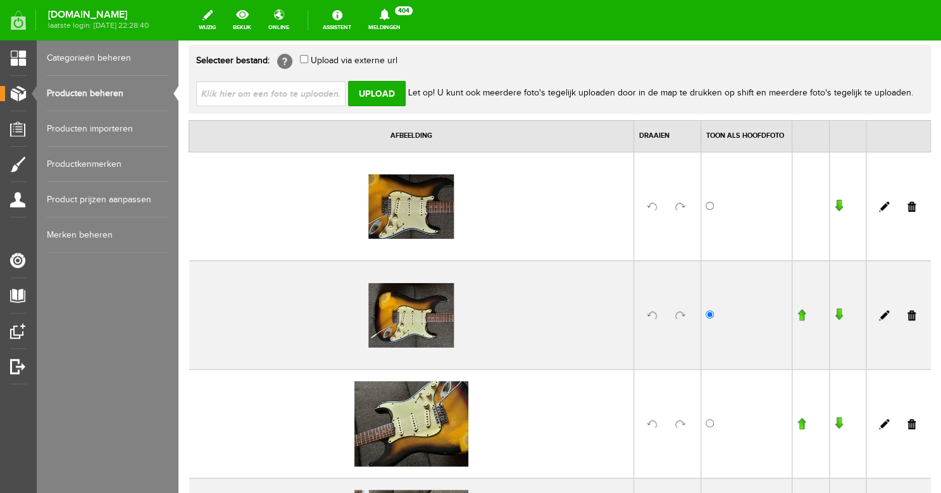
click at [802, 315] on input "button" at bounding box center [800, 315] width 9 height 13
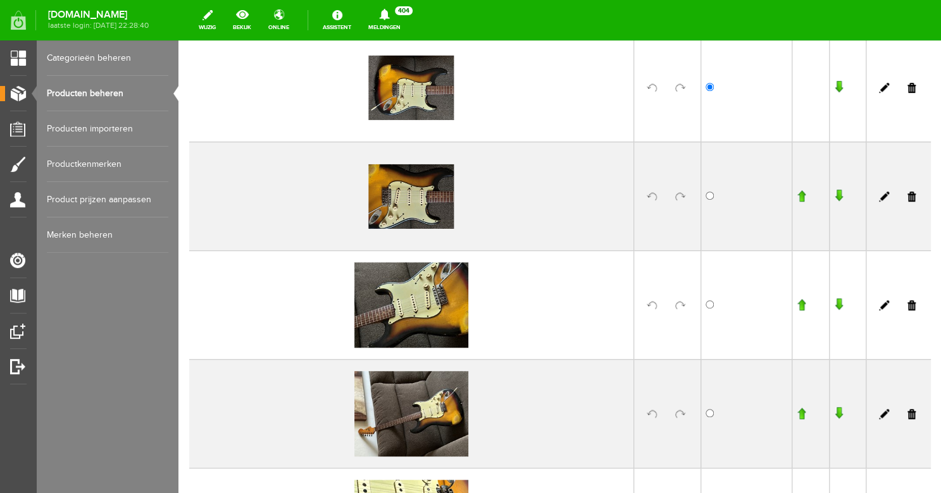
scroll to position [237, 0]
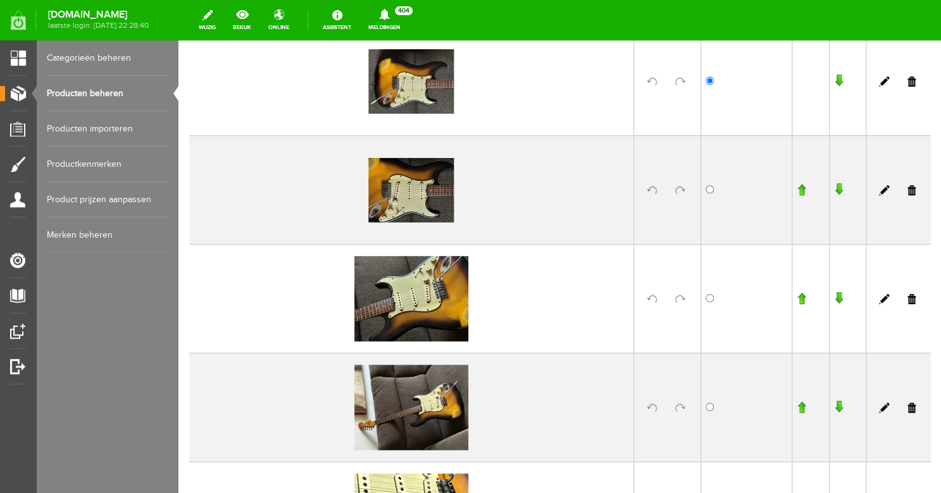
click at [679, 300] on link at bounding box center [680, 299] width 10 height 10
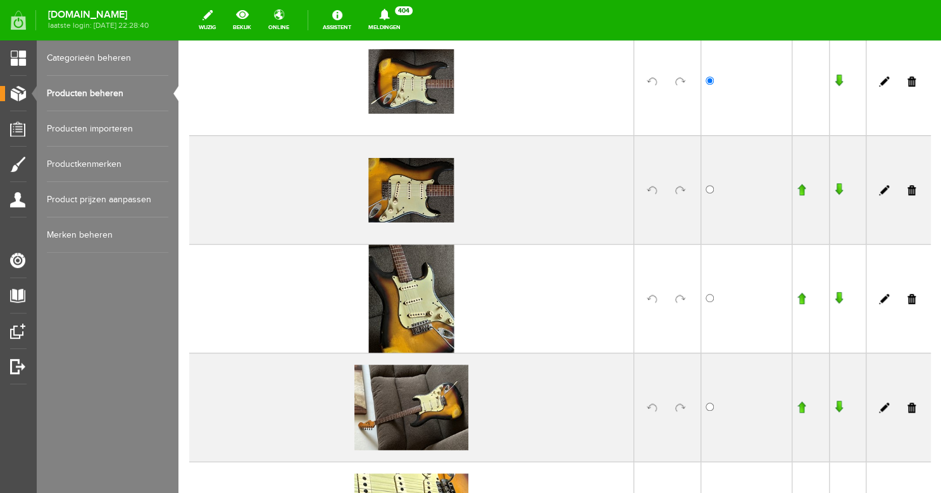
click at [679, 407] on link at bounding box center [680, 408] width 10 height 10
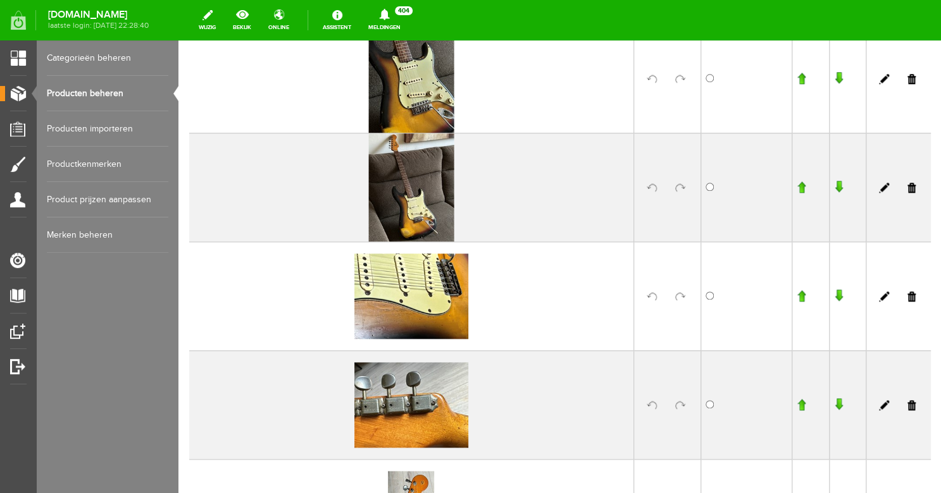
scroll to position [465, 0]
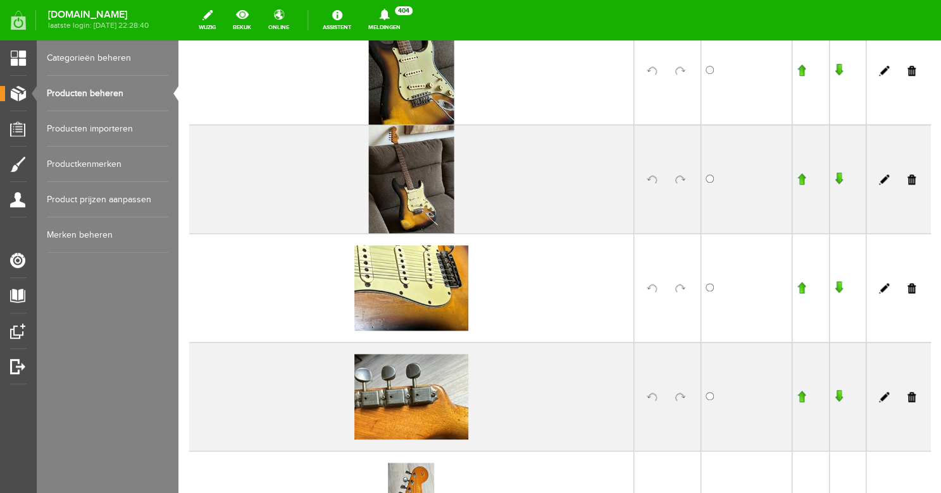
click at [677, 290] on link at bounding box center [680, 288] width 10 height 10
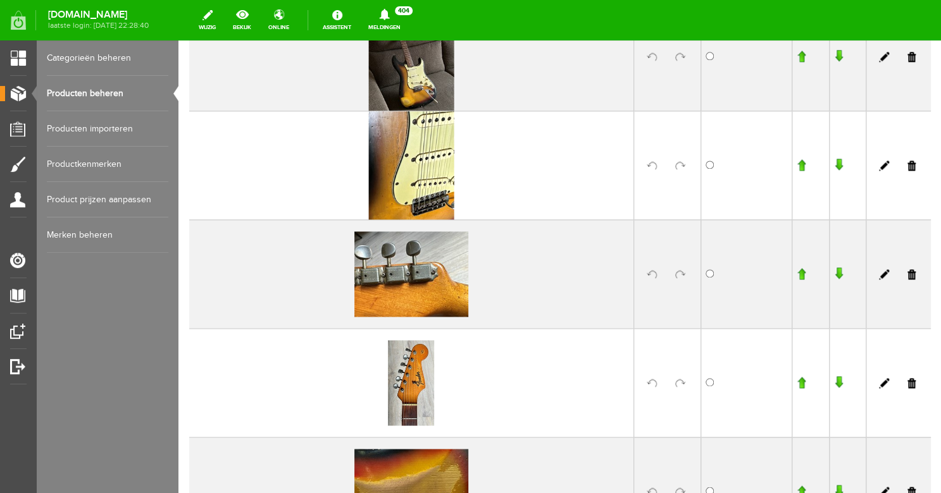
scroll to position [605, 0]
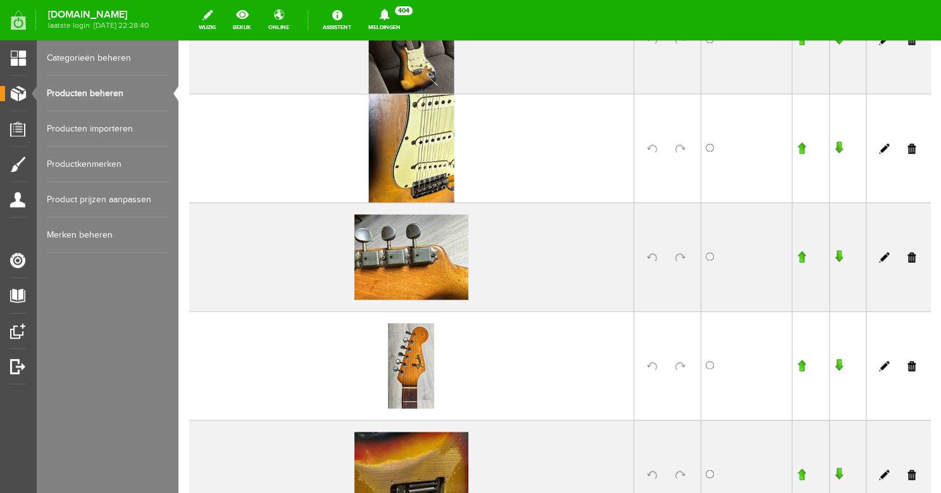
click at [678, 257] on link at bounding box center [680, 257] width 10 height 10
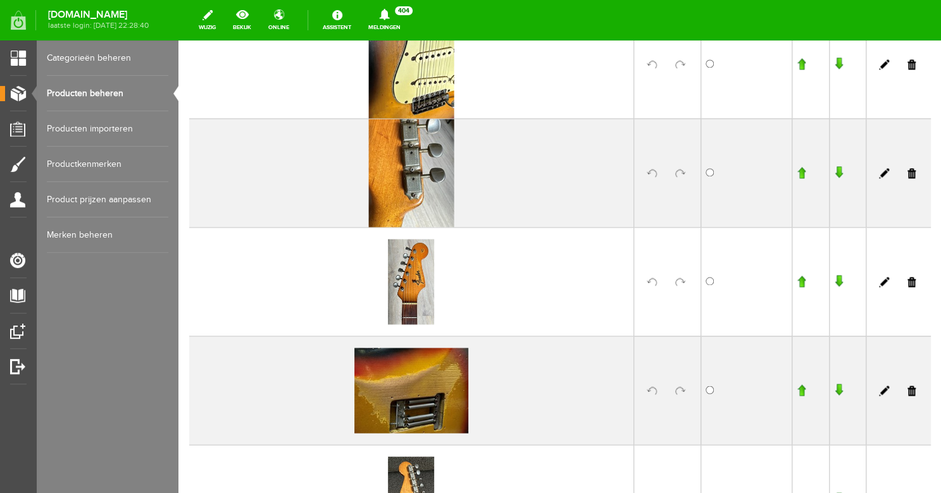
scroll to position [707, 0]
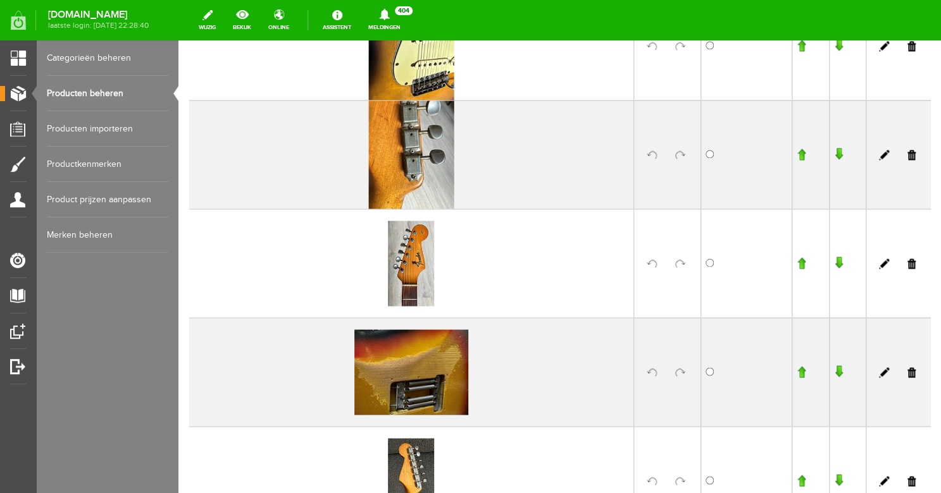
click at [678, 371] on link at bounding box center [680, 372] width 10 height 10
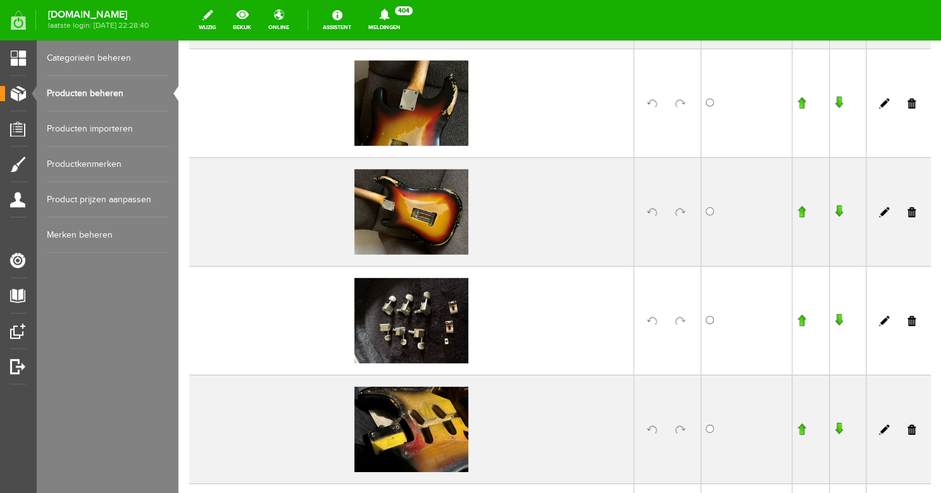
scroll to position [1322, 0]
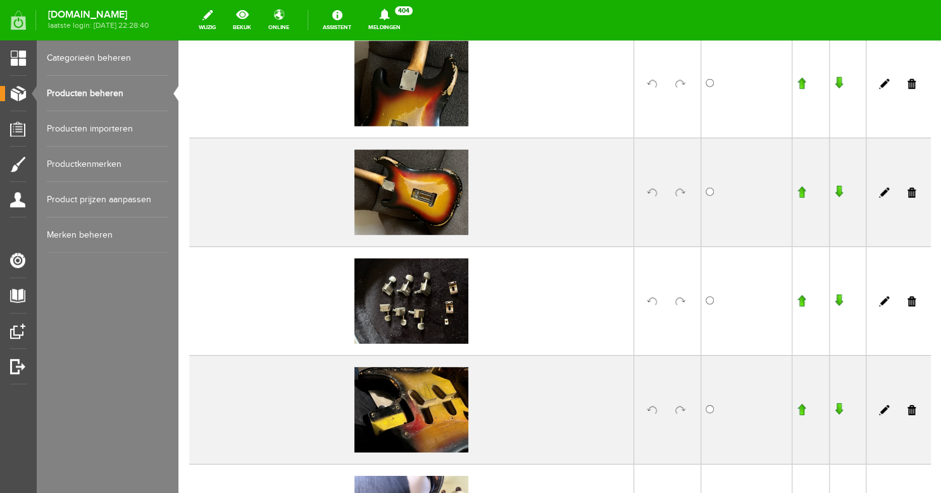
click at [679, 190] on link at bounding box center [680, 193] width 10 height 10
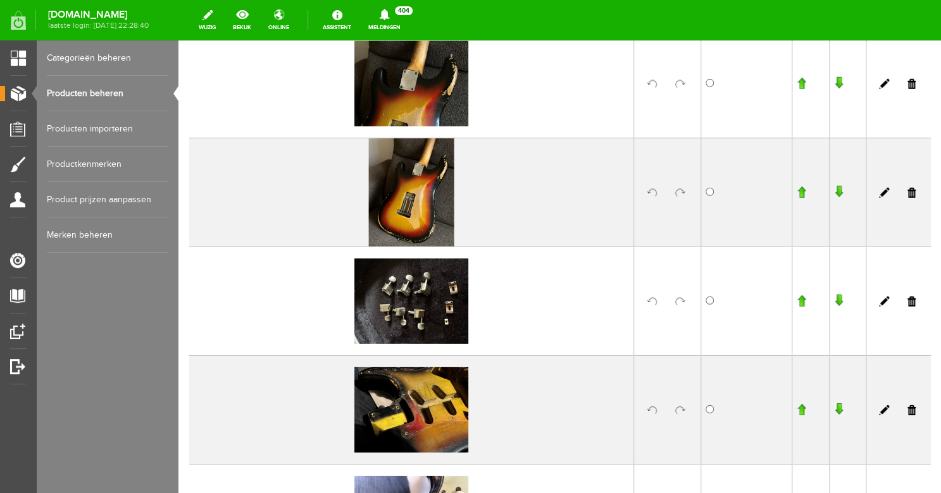
click at [677, 302] on link at bounding box center [680, 302] width 10 height 10
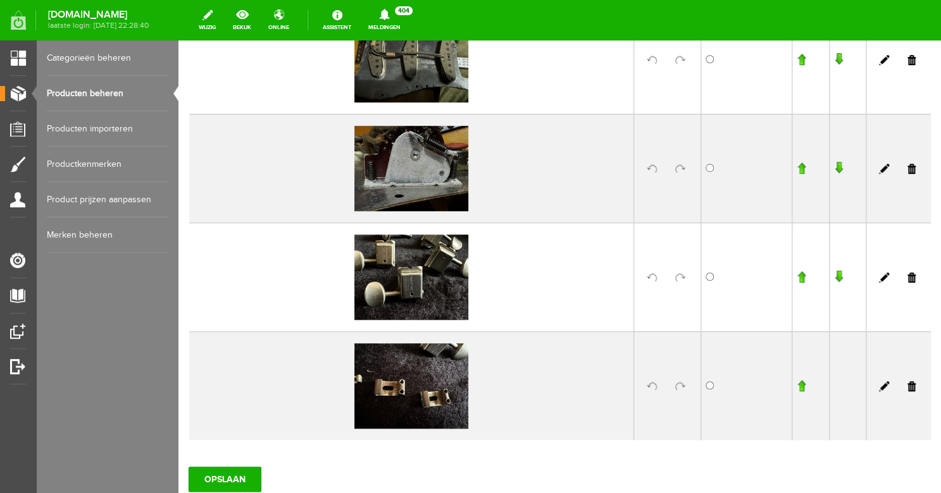
scroll to position [2297, 0]
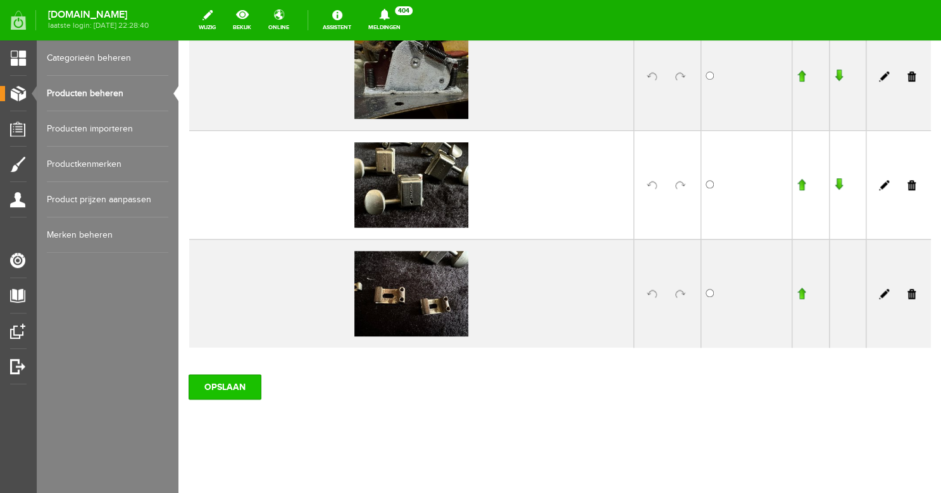
click at [223, 382] on input "OPSLAAN" at bounding box center [224, 386] width 73 height 25
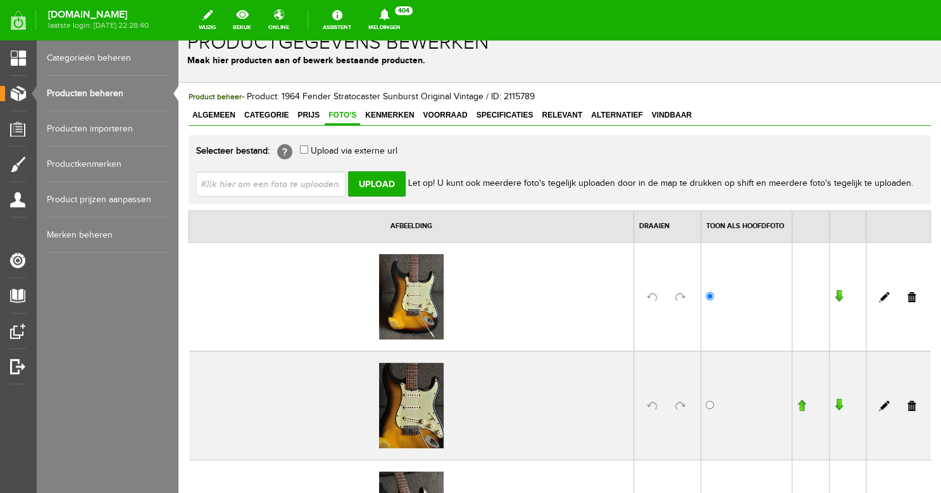
scroll to position [0, 0]
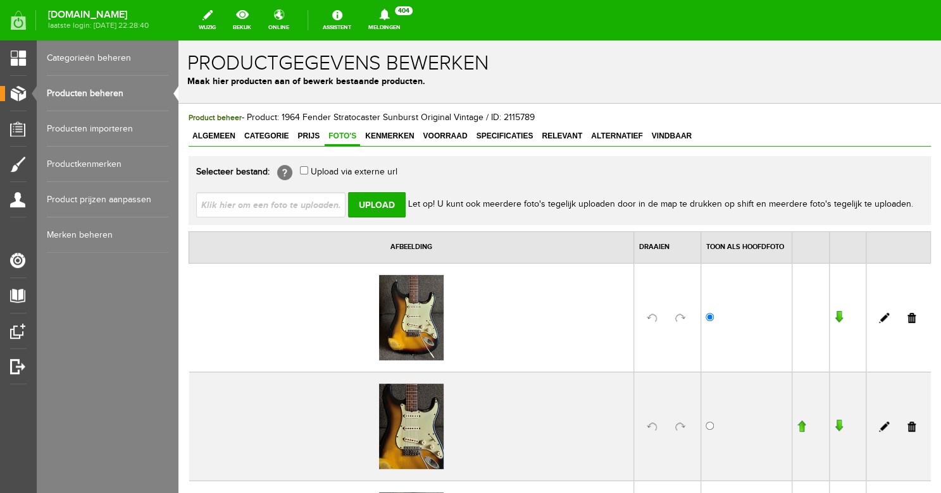
click at [262, 206] on input "file" at bounding box center [275, 204] width 159 height 24
type input "C:\fakepath\IMG_2256.JPG"
type input "IMG_2256.JPG"
click at [381, 210] on input "Upload" at bounding box center [377, 204] width 58 height 25
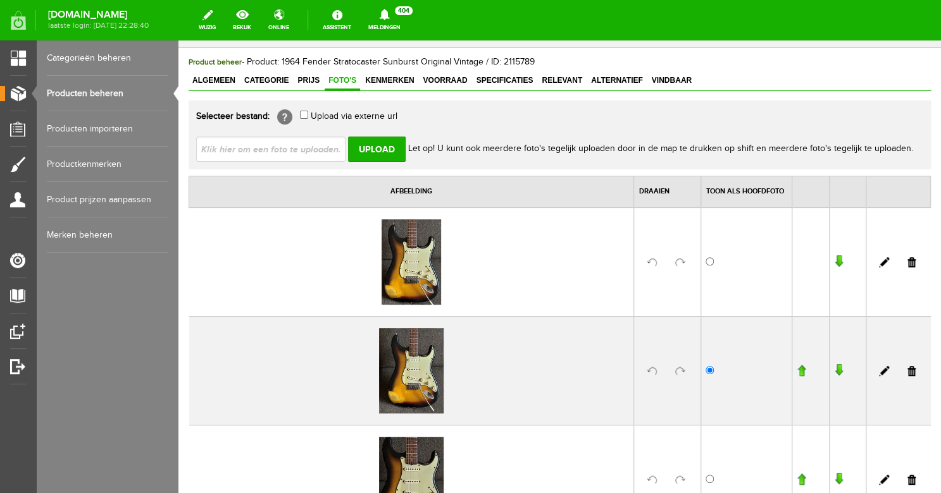
scroll to position [57, 0]
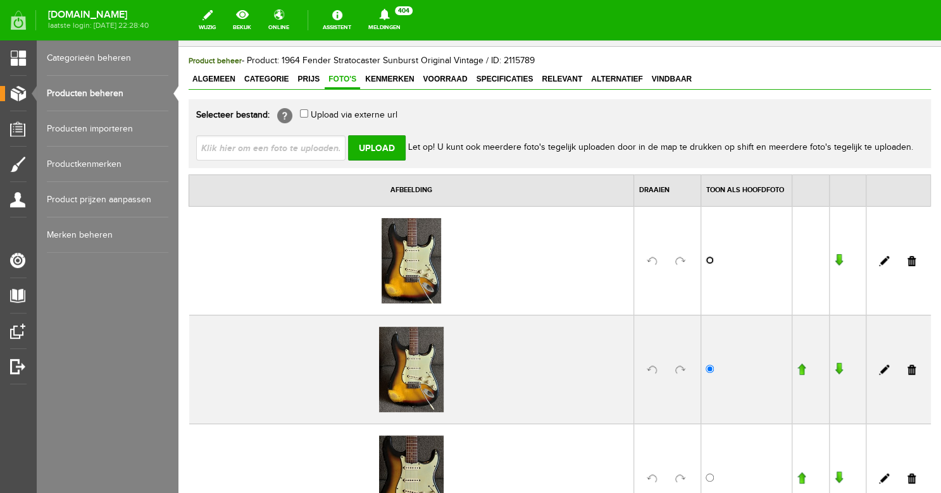
click at [708, 261] on input "radio" at bounding box center [709, 260] width 8 height 8
radio input "true"
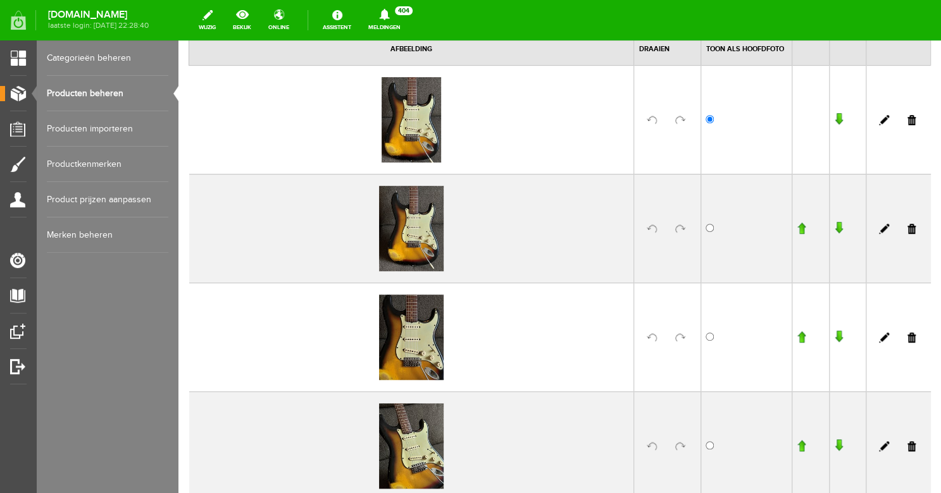
scroll to position [221, 0]
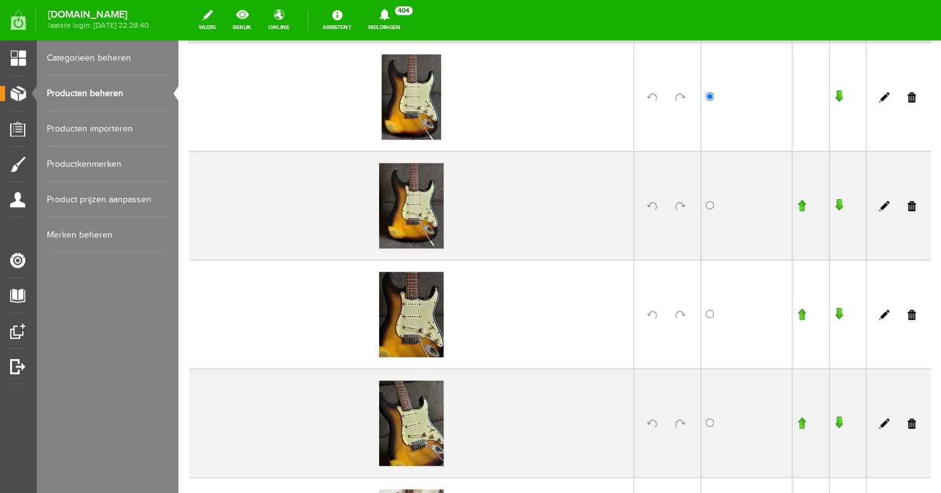
click at [839, 207] on input "button" at bounding box center [838, 205] width 9 height 13
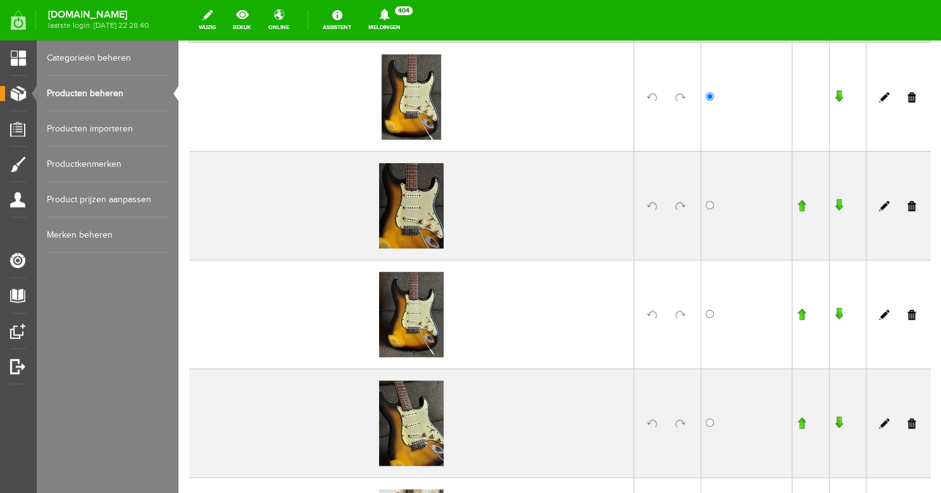
click at [839, 313] on input "button" at bounding box center [838, 314] width 9 height 13
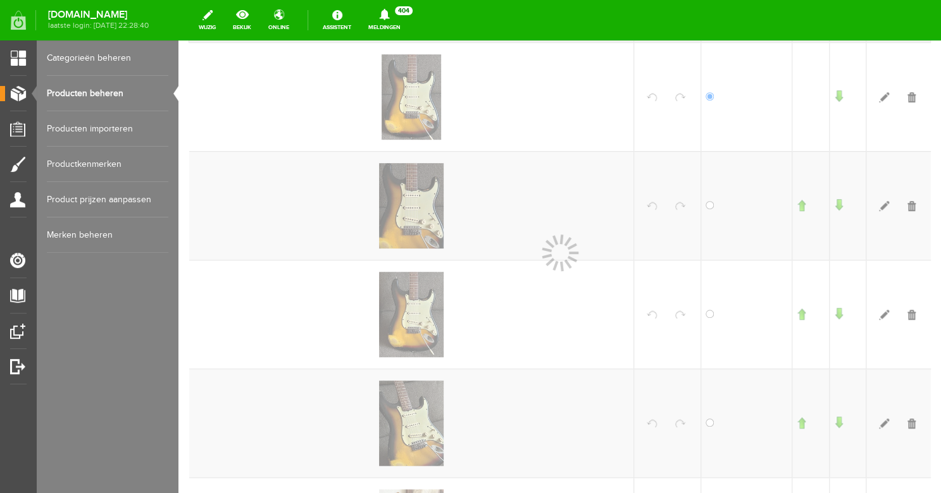
scroll to position [221, 0]
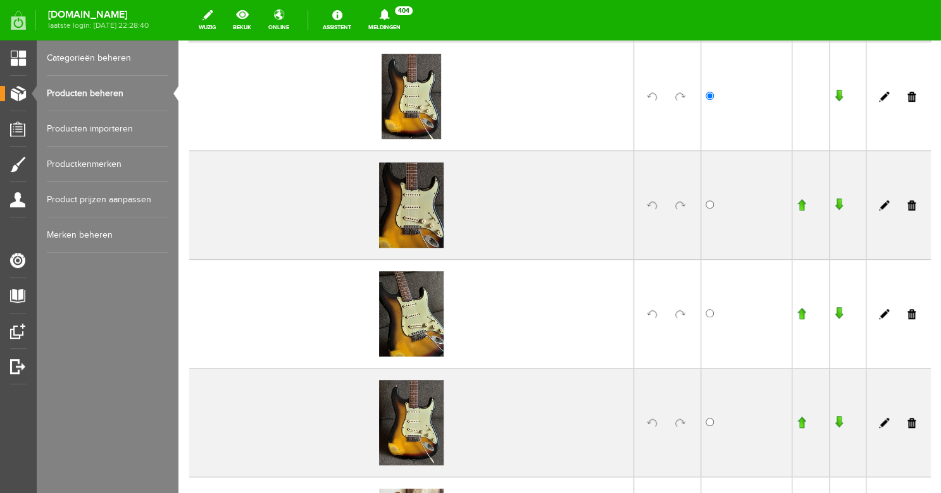
click at [837, 421] on input "button" at bounding box center [838, 422] width 9 height 13
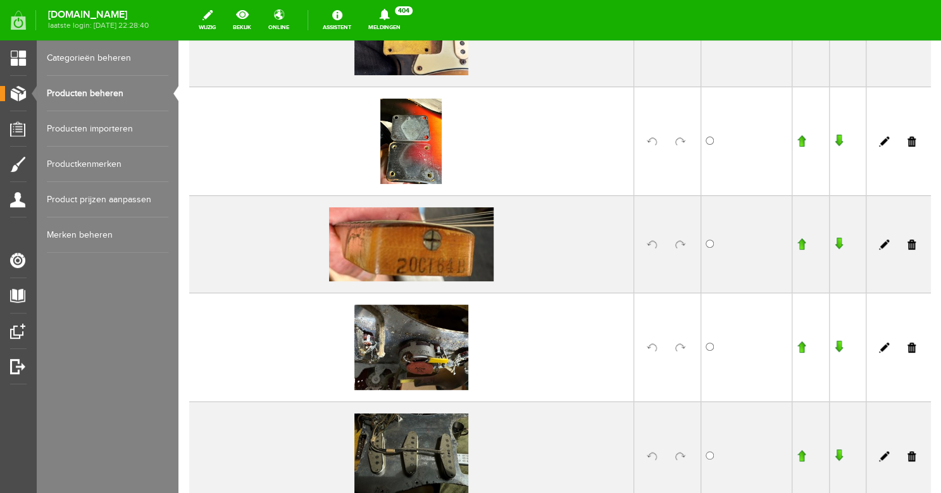
scroll to position [2406, 0]
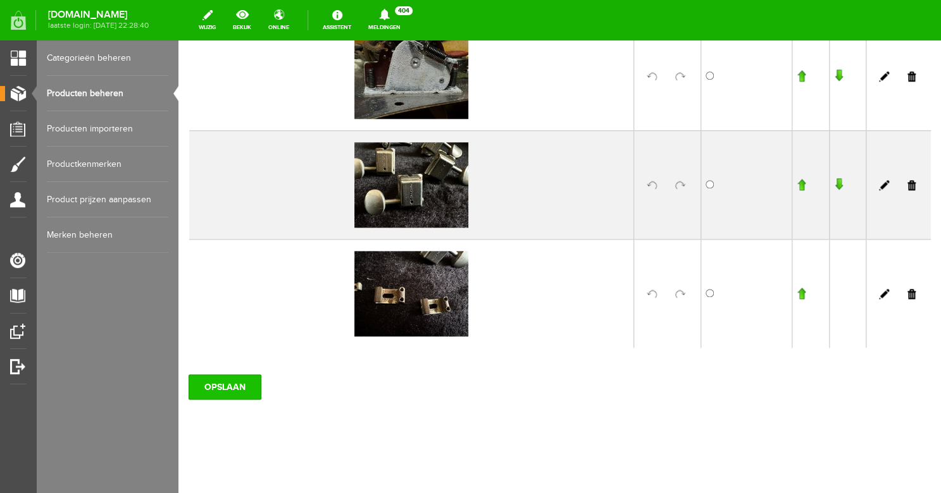
click at [231, 382] on input "OPSLAAN" at bounding box center [224, 386] width 73 height 25
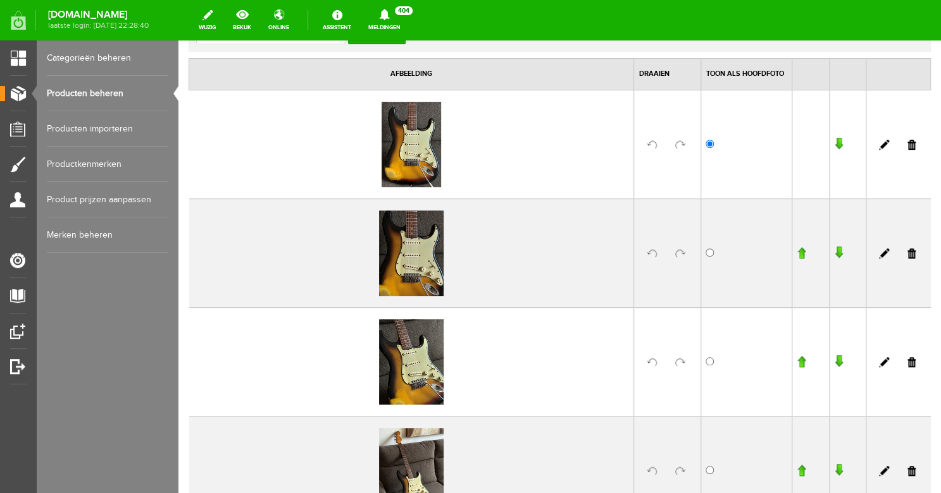
scroll to position [0, 0]
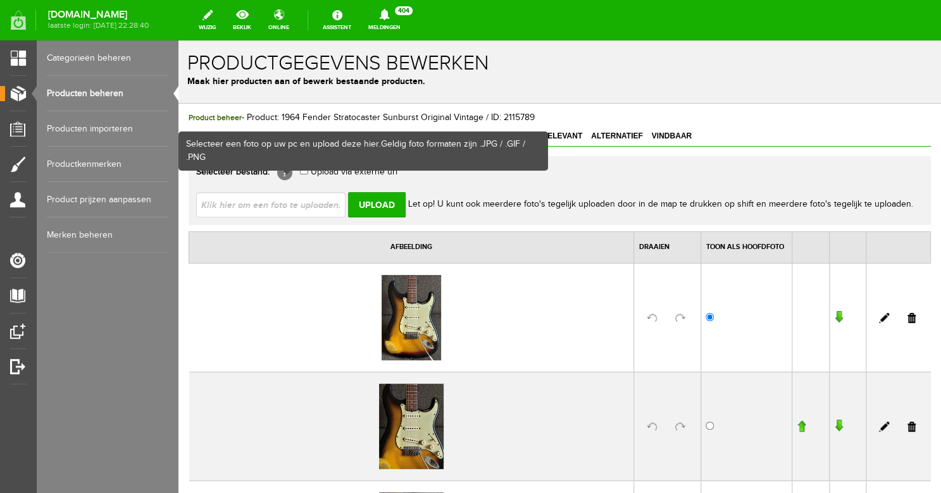
click at [283, 214] on input "file" at bounding box center [275, 204] width 159 height 24
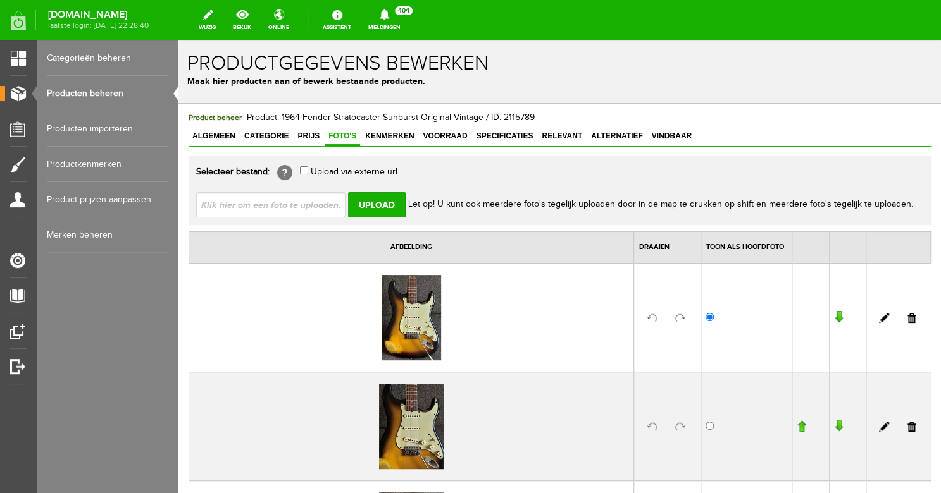
type input "C:\fakepath\IMG_2197.JPG"
type input "IMG_2197.JPG"
click at [404, 207] on input "Upload" at bounding box center [377, 204] width 58 height 25
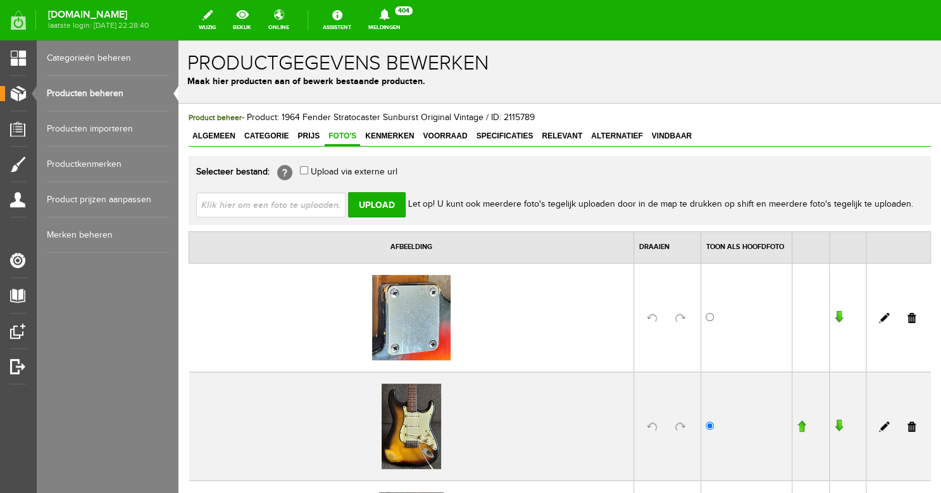
click at [839, 316] on input "button" at bounding box center [838, 317] width 9 height 13
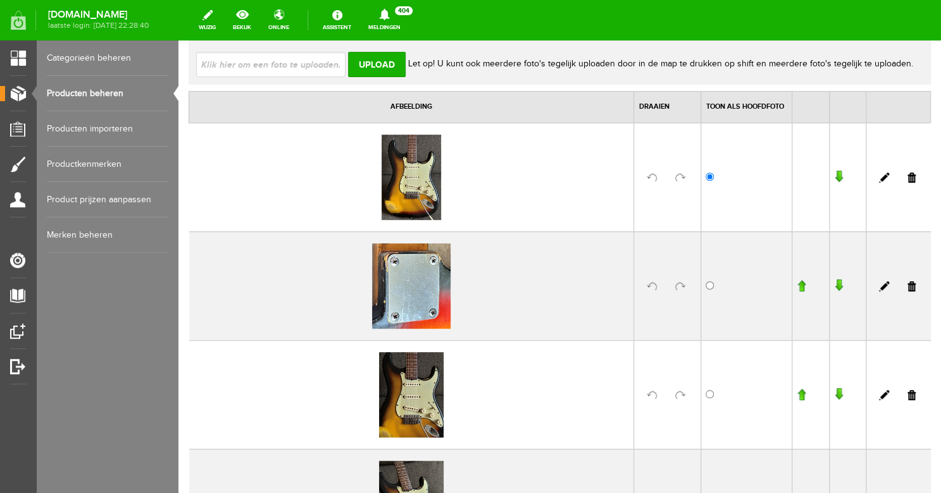
scroll to position [161, 0]
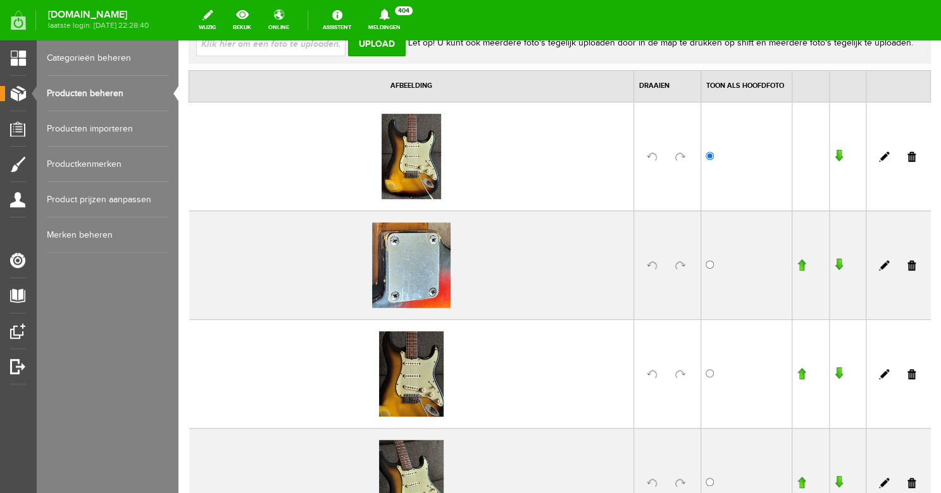
click at [839, 268] on input "button" at bounding box center [838, 265] width 9 height 13
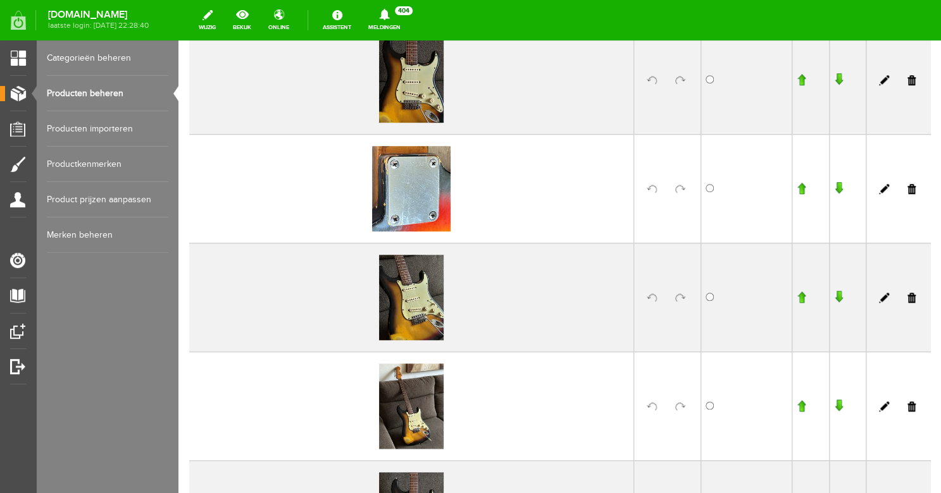
scroll to position [369, 0]
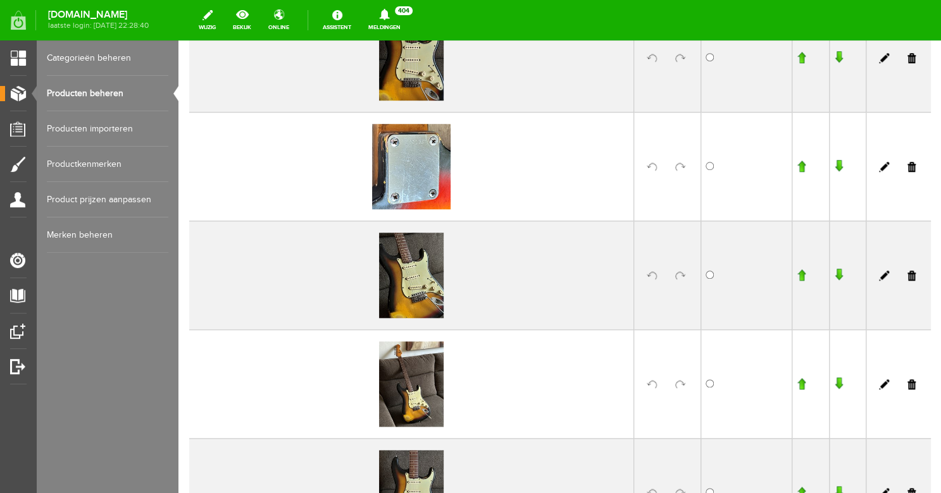
click at [837, 165] on input "button" at bounding box center [838, 166] width 9 height 13
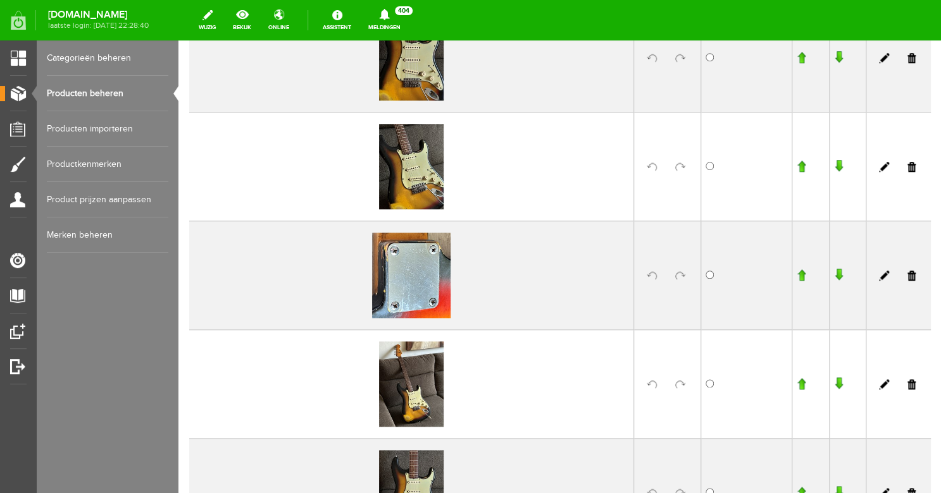
click at [839, 274] on input "button" at bounding box center [838, 275] width 9 height 13
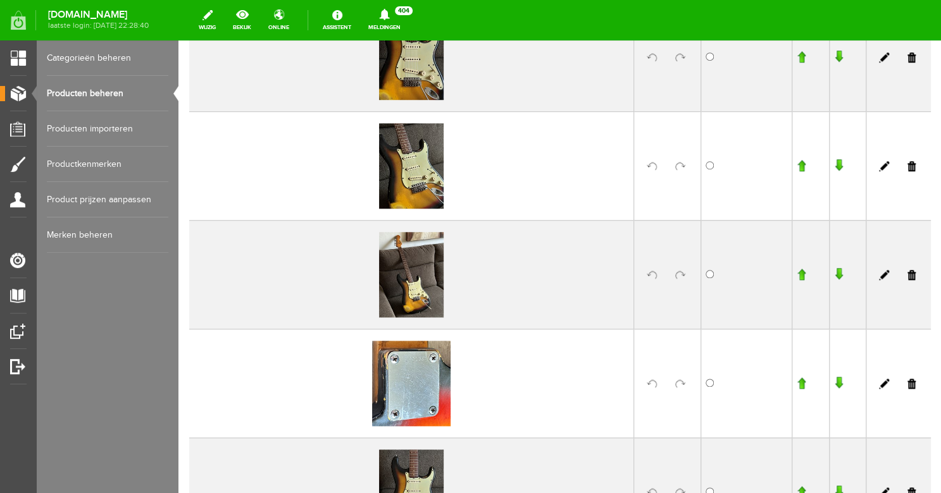
click at [839, 382] on input "button" at bounding box center [838, 383] width 9 height 13
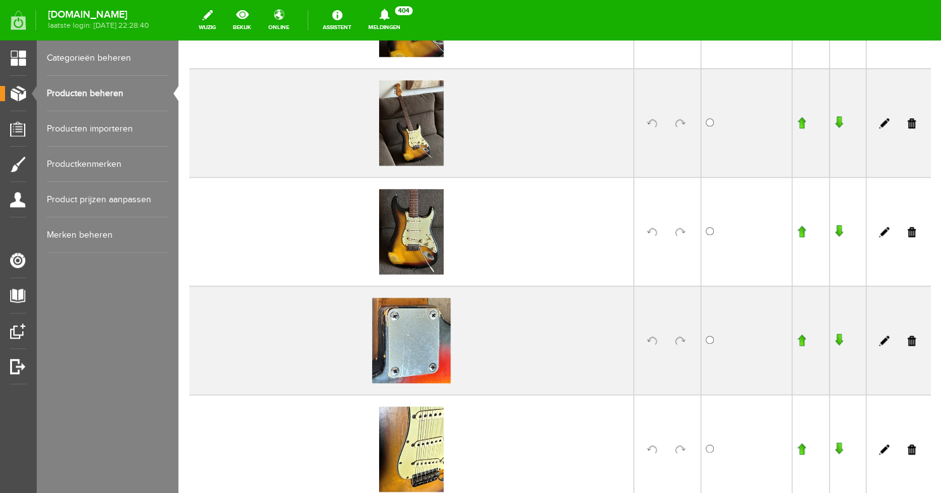
scroll to position [558, 0]
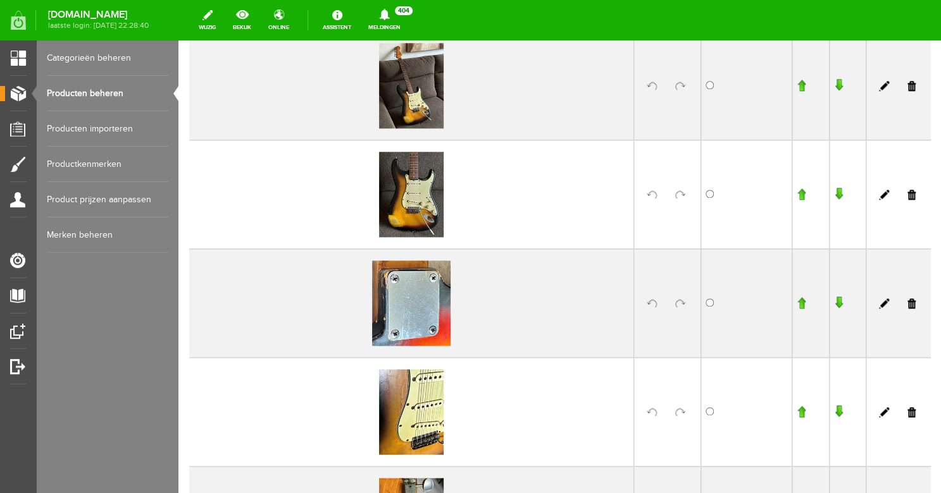
click at [837, 306] on input "button" at bounding box center [838, 303] width 9 height 13
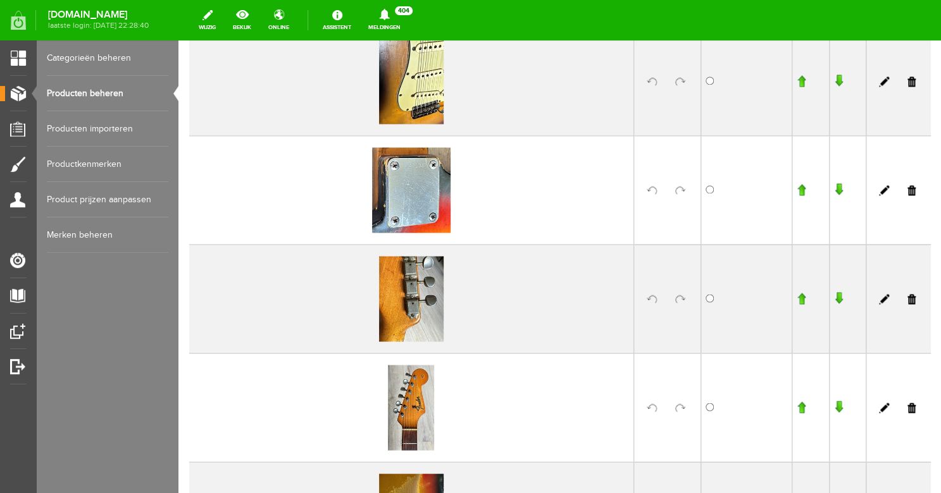
click at [836, 193] on input "button" at bounding box center [838, 189] width 9 height 13
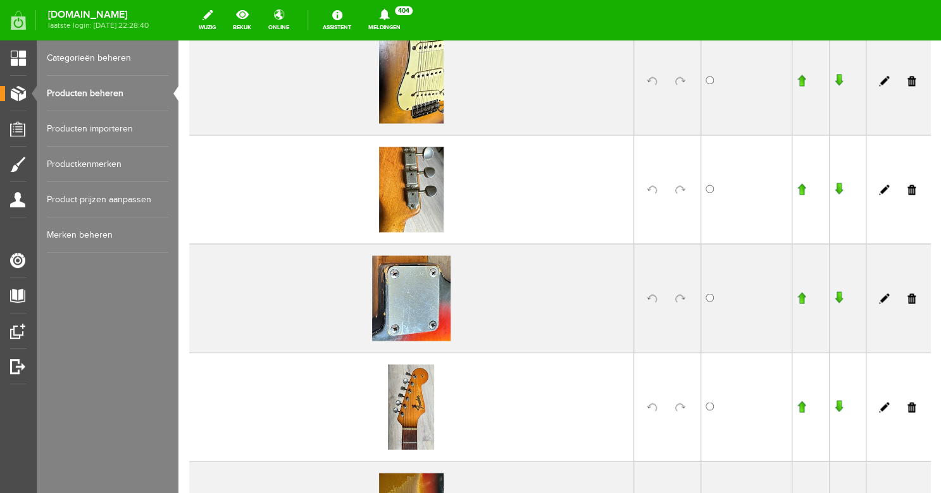
click at [841, 297] on input "button" at bounding box center [838, 298] width 9 height 13
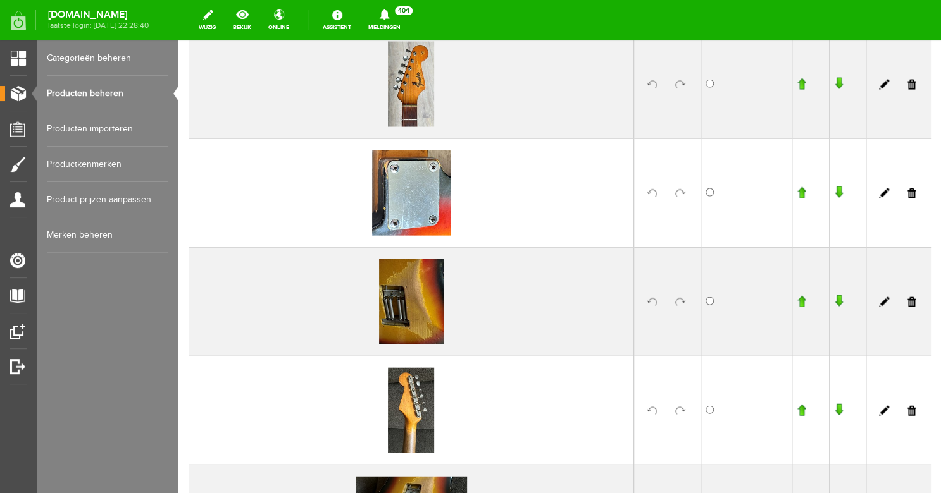
scroll to position [1000, 0]
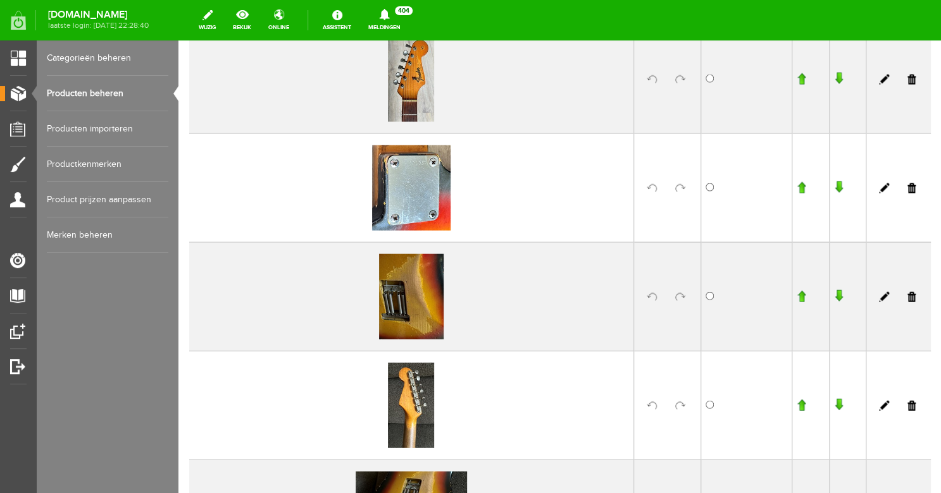
click at [839, 188] on input "button" at bounding box center [838, 188] width 9 height 13
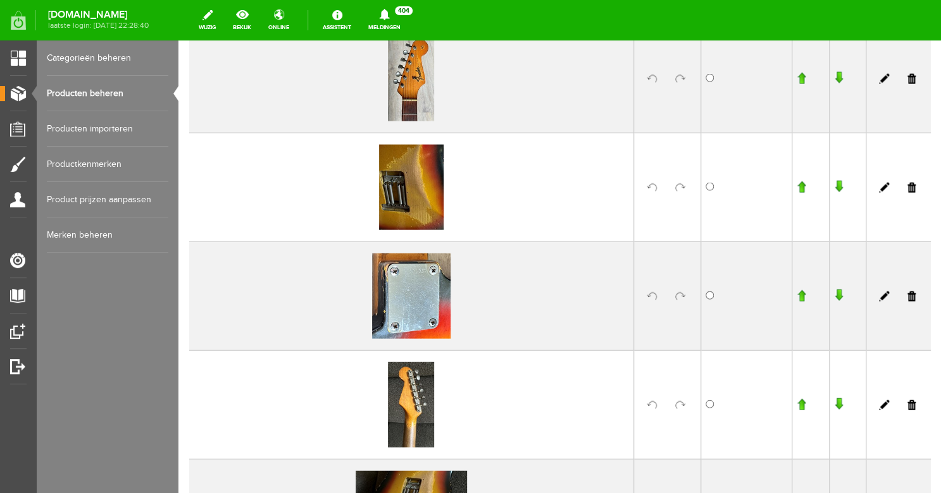
click at [840, 293] on input "button" at bounding box center [838, 296] width 9 height 13
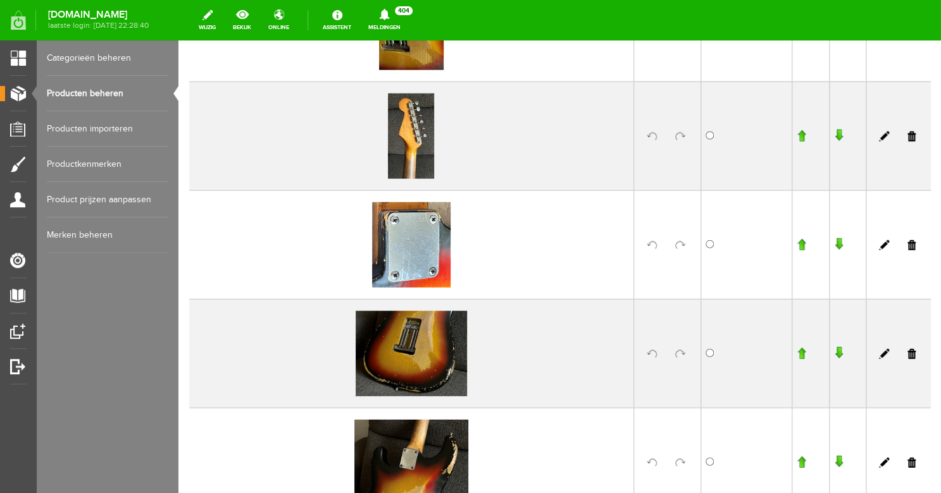
click at [837, 242] on input "button" at bounding box center [838, 244] width 9 height 13
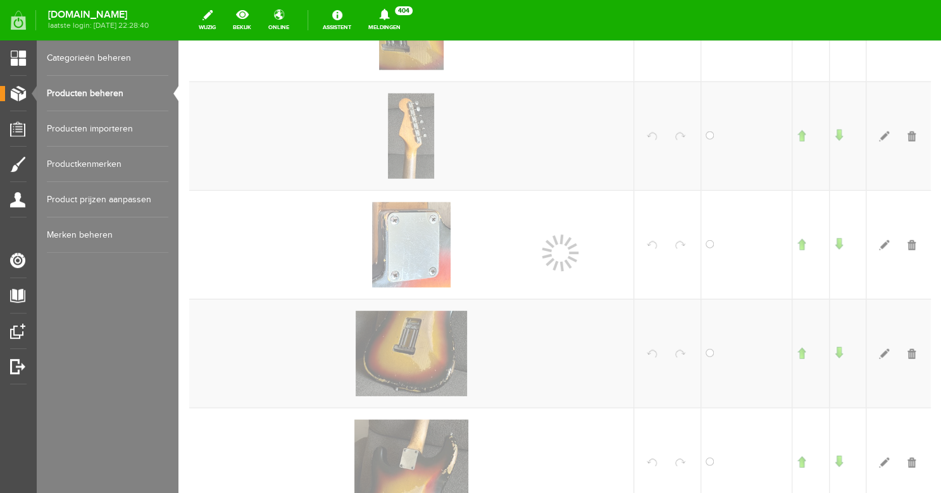
scroll to position [1161, 0]
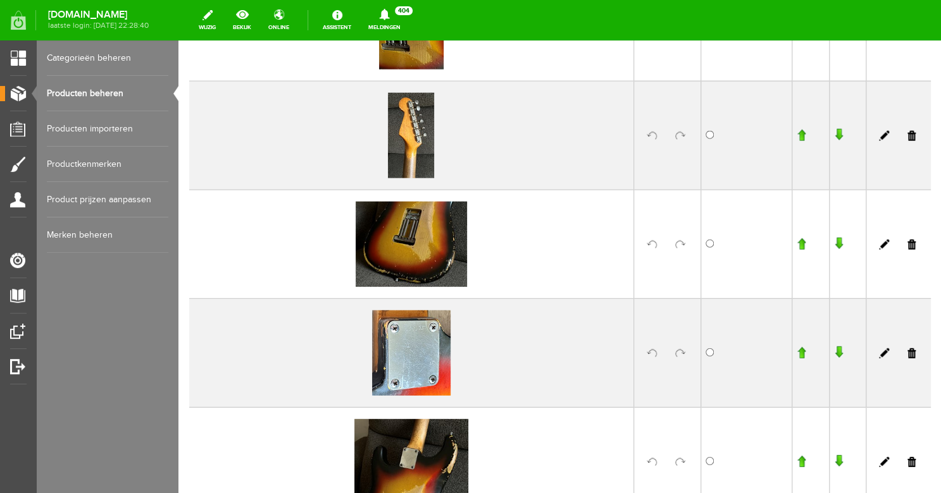
click at [837, 354] on input "button" at bounding box center [838, 353] width 9 height 13
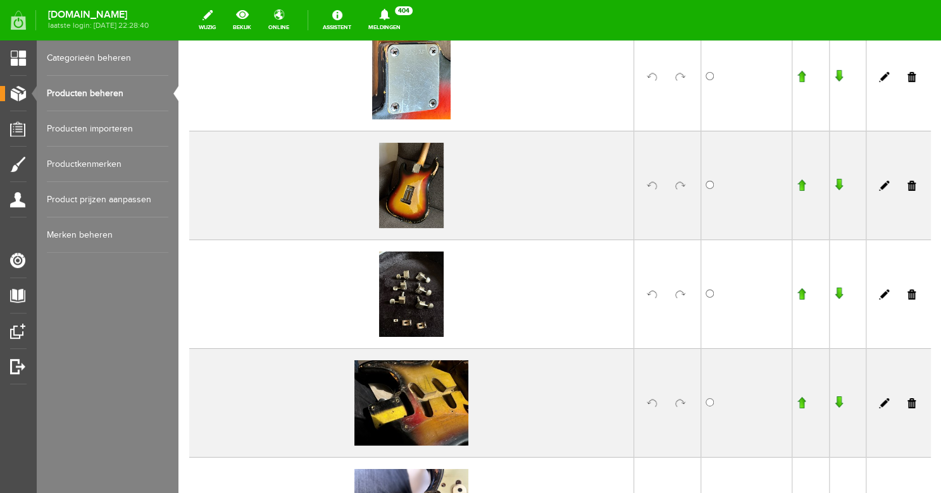
scroll to position [1559, 0]
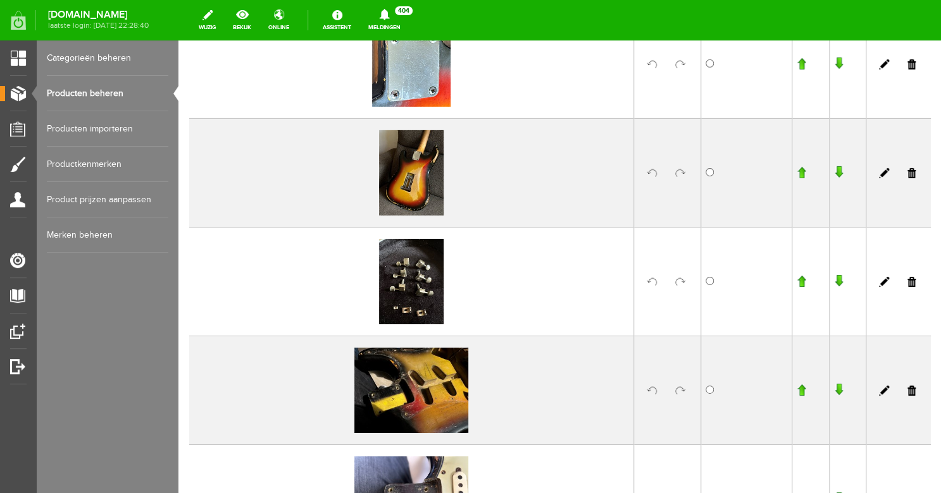
click at [836, 66] on input "button" at bounding box center [838, 64] width 9 height 13
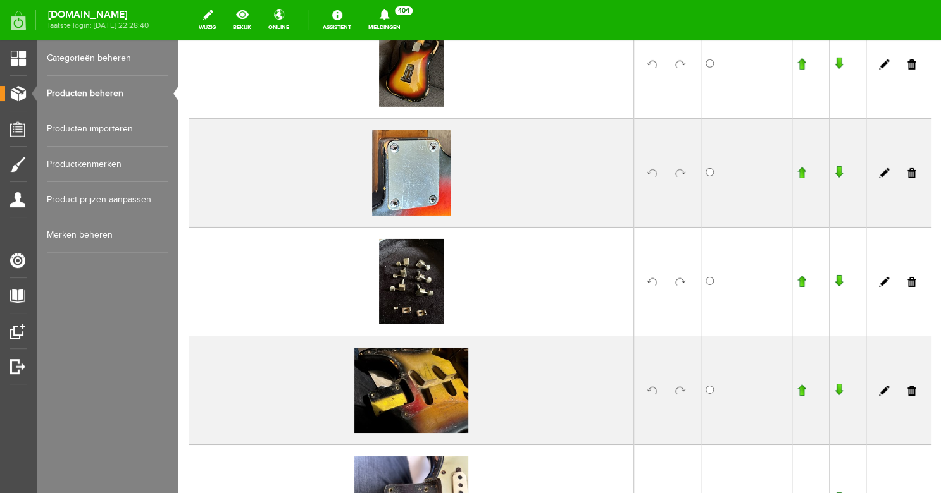
click at [839, 168] on input "button" at bounding box center [838, 172] width 9 height 13
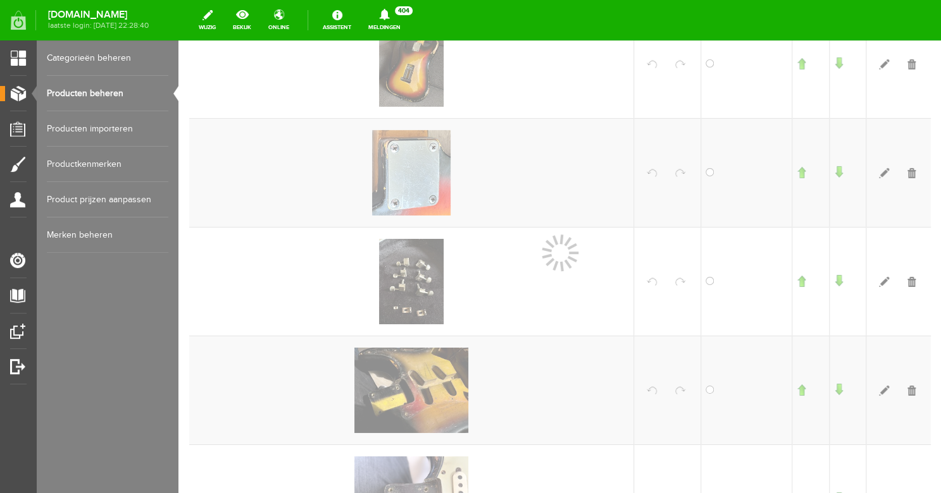
scroll to position [1560, 0]
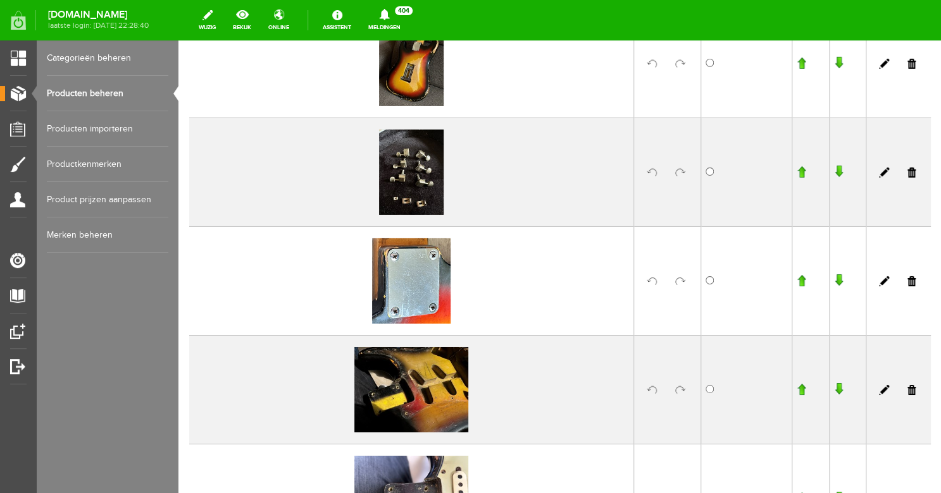
click at [838, 282] on input "button" at bounding box center [838, 280] width 9 height 13
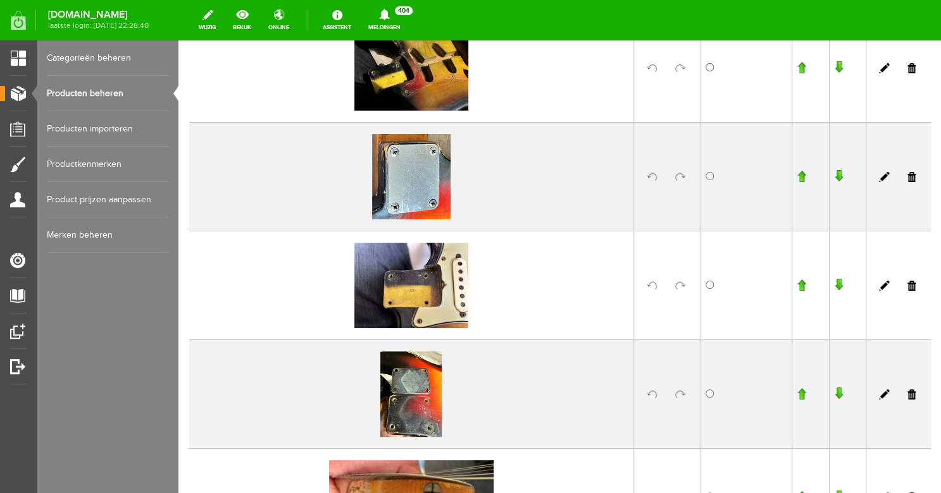
scroll to position [1779, 0]
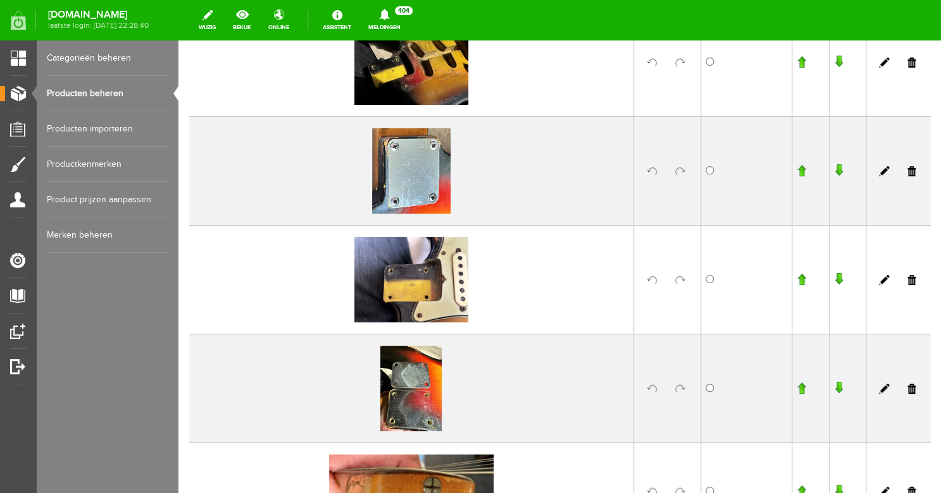
click at [837, 171] on input "button" at bounding box center [838, 170] width 9 height 13
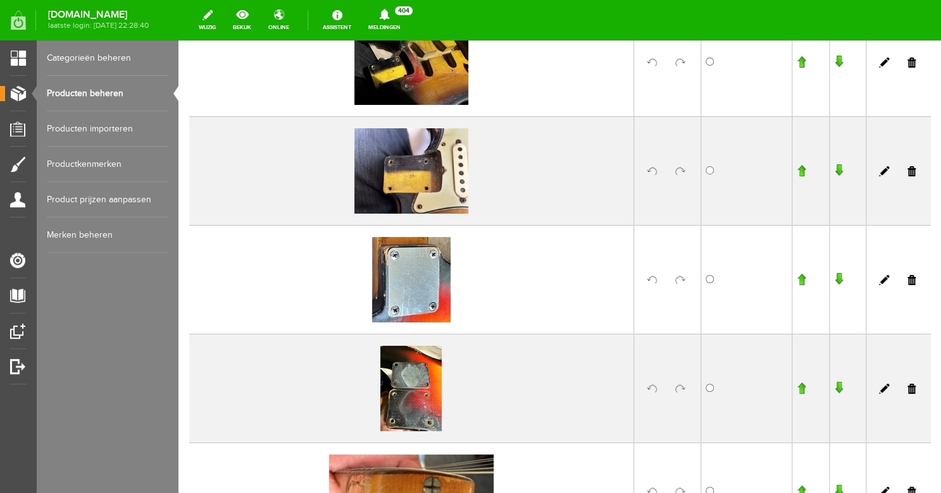
click at [837, 276] on input "button" at bounding box center [838, 279] width 9 height 13
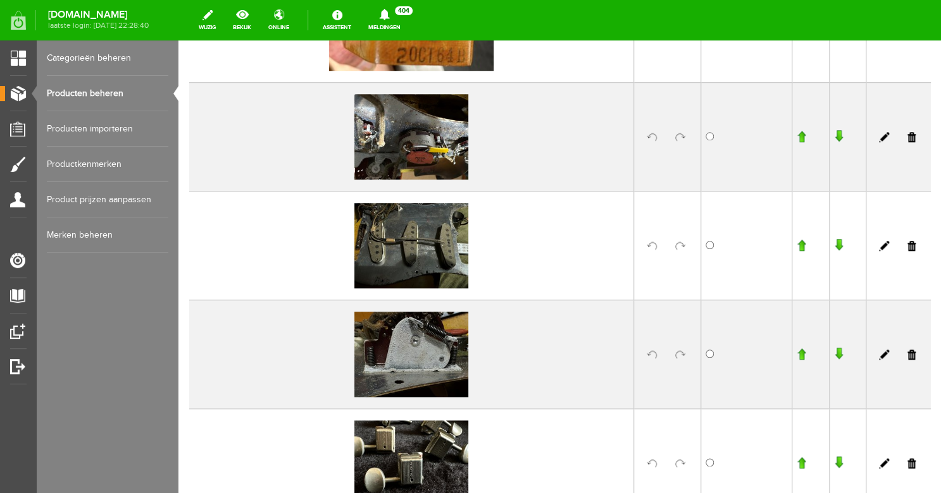
scroll to position [2515, 0]
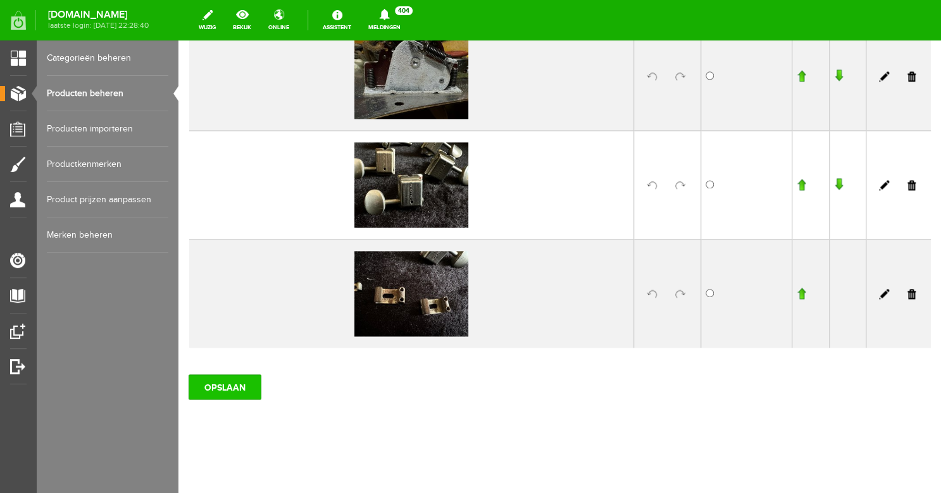
click at [218, 386] on input "OPSLAAN" at bounding box center [224, 386] width 73 height 25
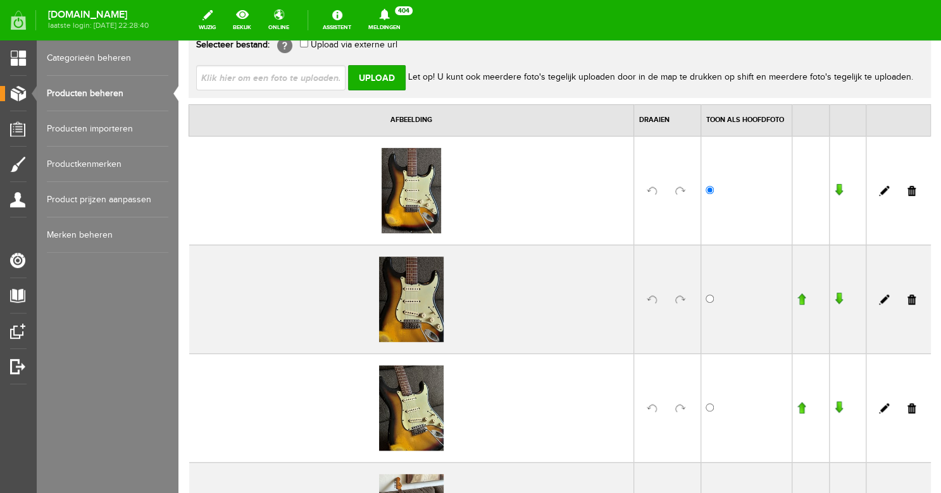
scroll to position [0, 0]
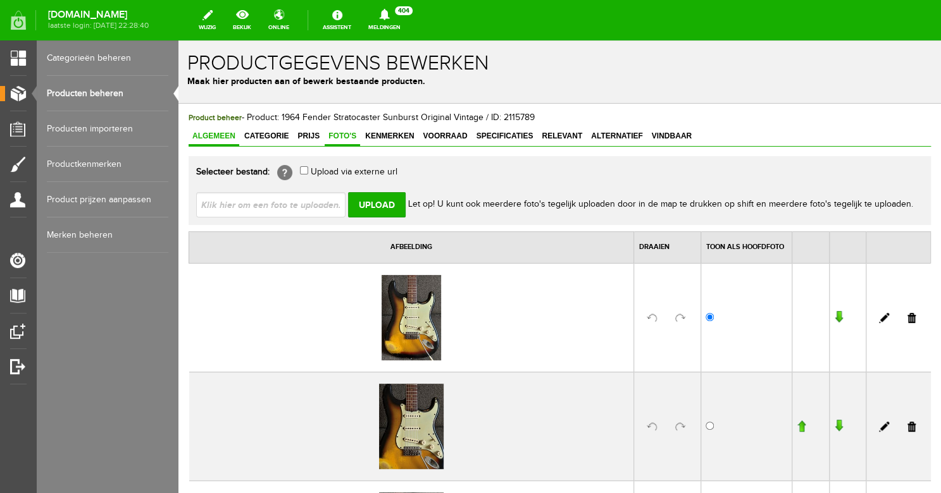
click at [213, 135] on span "Algemeen" at bounding box center [213, 136] width 51 height 9
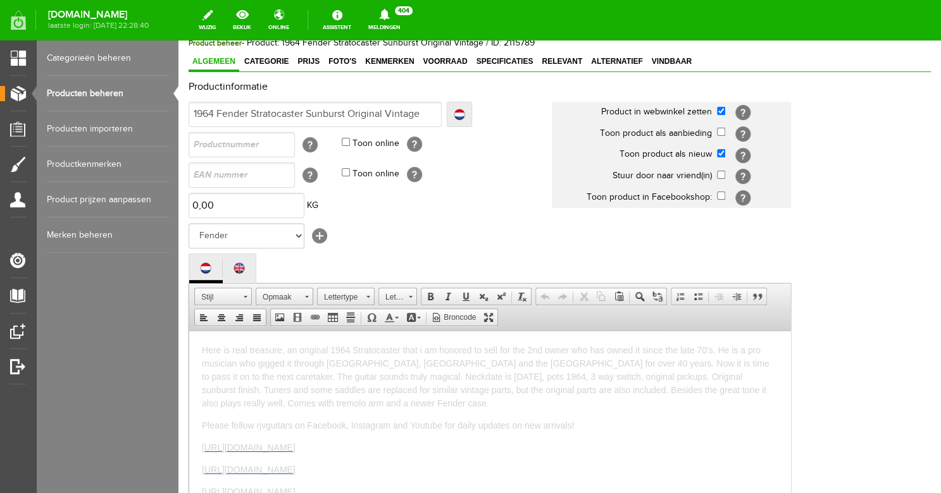
scroll to position [112, 0]
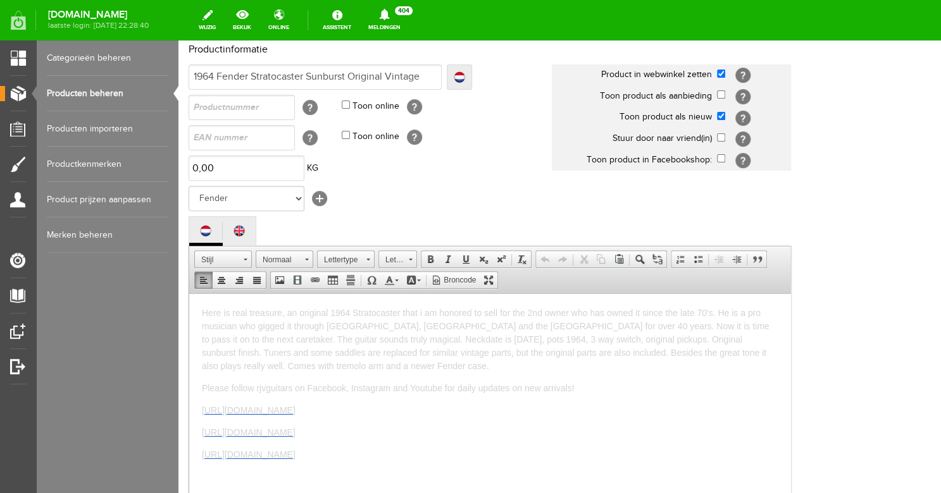
click at [233, 311] on span "Here is real treasure, an original 1964 Stratocaster that i am honored to sell …" at bounding box center [485, 338] width 567 height 63
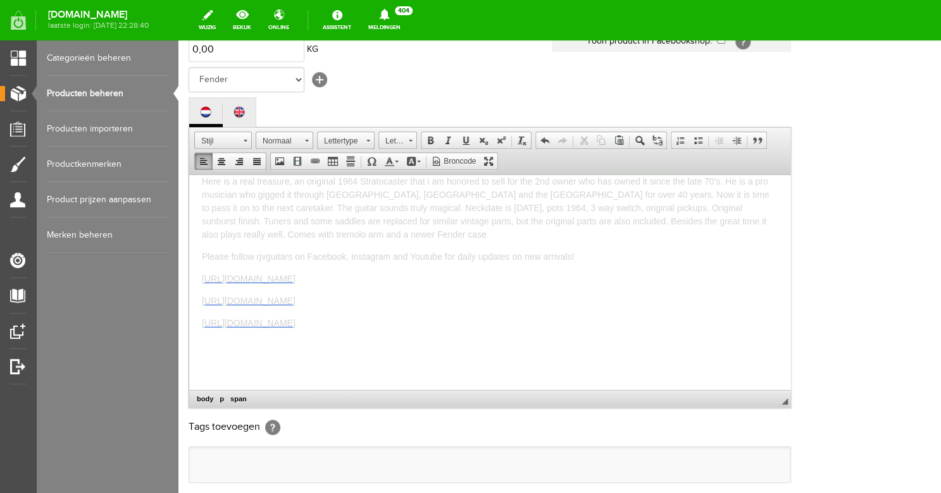
scroll to position [393, 0]
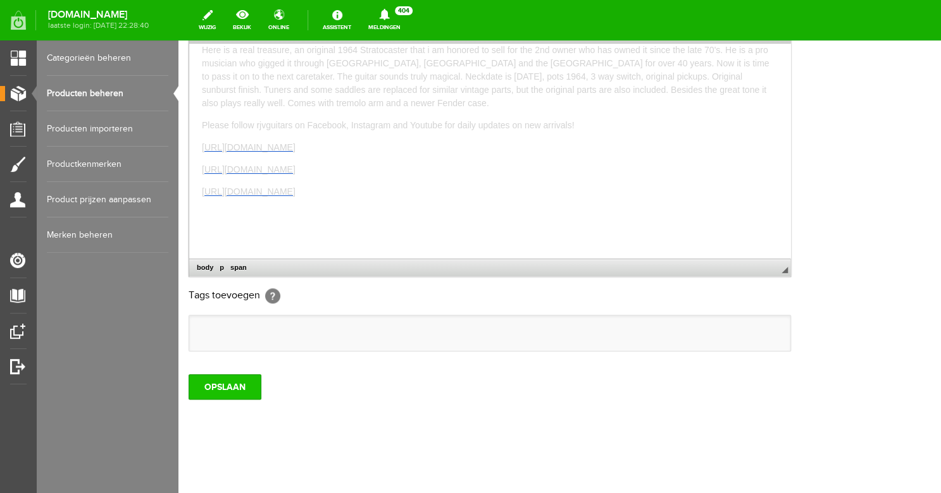
click at [235, 381] on input "OPSLAAN" at bounding box center [224, 386] width 73 height 25
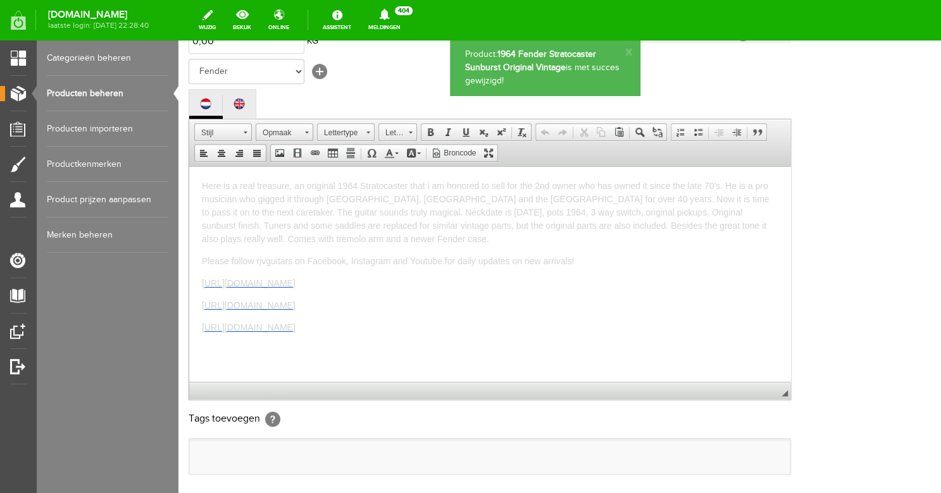
scroll to position [0, 0]
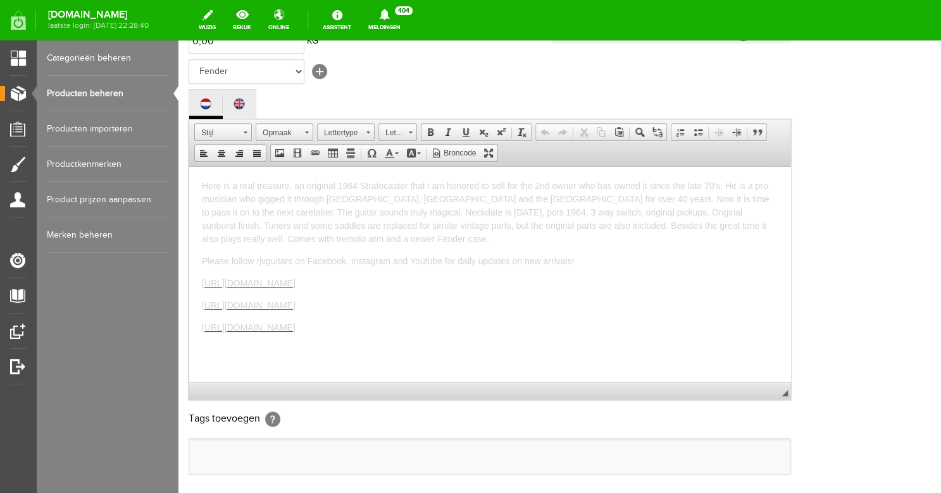
click at [85, 98] on link "Producten beheren" at bounding box center [107, 93] width 121 height 35
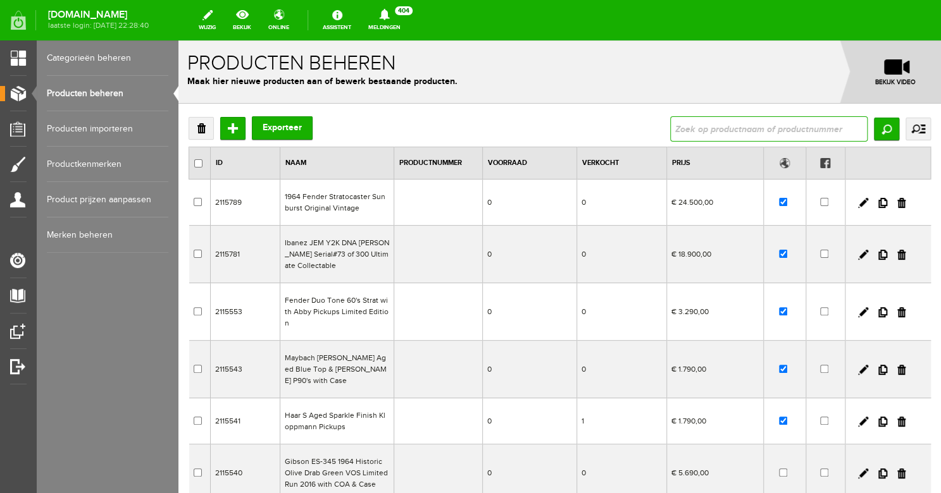
click at [695, 132] on input "text" at bounding box center [768, 128] width 197 height 25
type input "[PERSON_NAME]"
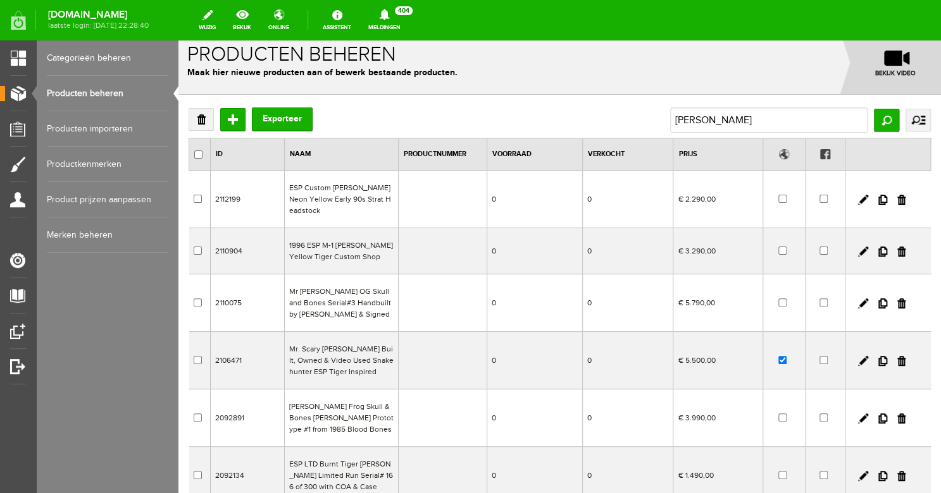
scroll to position [10, 0]
click at [377, 262] on td "1996 ESP M-1 [PERSON_NAME] Yellow Tiger Custom Shop" at bounding box center [341, 250] width 114 height 46
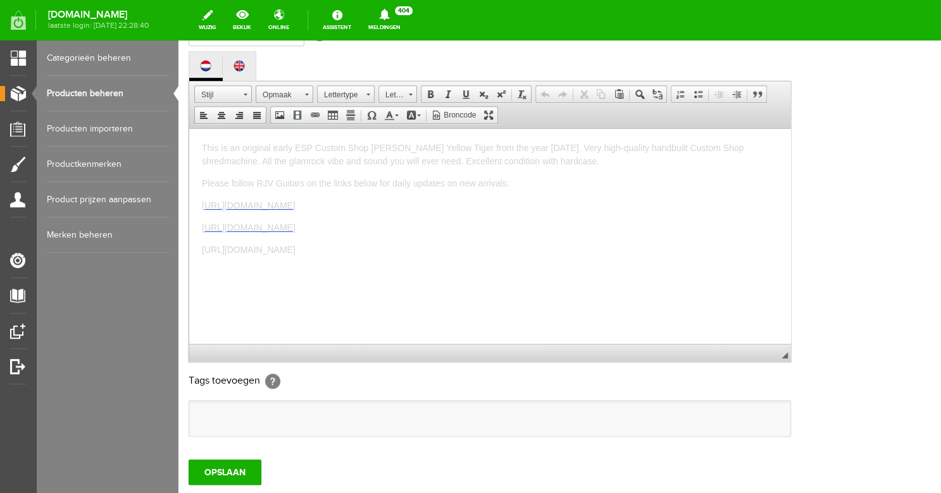
scroll to position [274, 0]
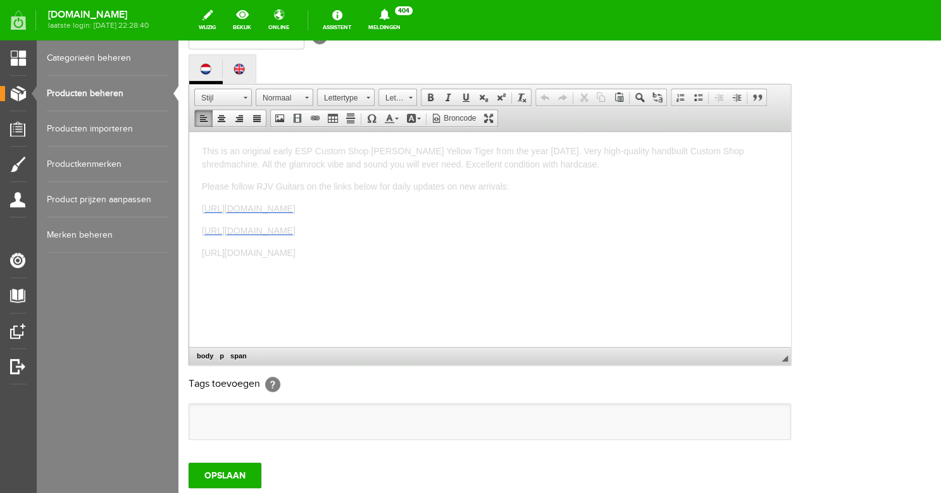
drag, startPoint x: 503, startPoint y: 254, endPoint x: 184, endPoint y: 147, distance: 336.4
click at [189, 147] on html "This is an original early ESP Custom Shop [PERSON_NAME] Yellow Tiger from the y…" at bounding box center [489, 239] width 601 height 215
copy body "This is an original early ESP Custom Shop [PERSON_NAME] Yellow Tiger from the y…"
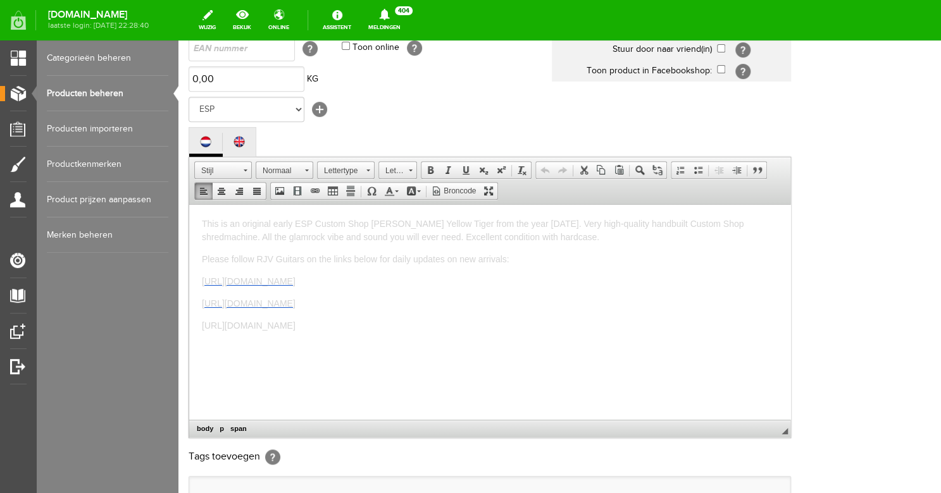
scroll to position [171, 0]
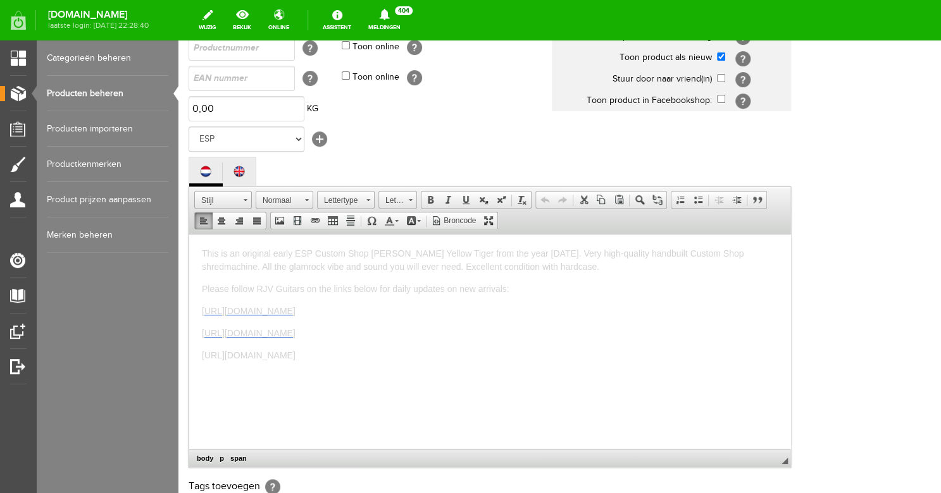
click at [364, 263] on span "This is an original early ESP Custom Shop [PERSON_NAME] Yellow Tiger from the y…" at bounding box center [472, 259] width 541 height 23
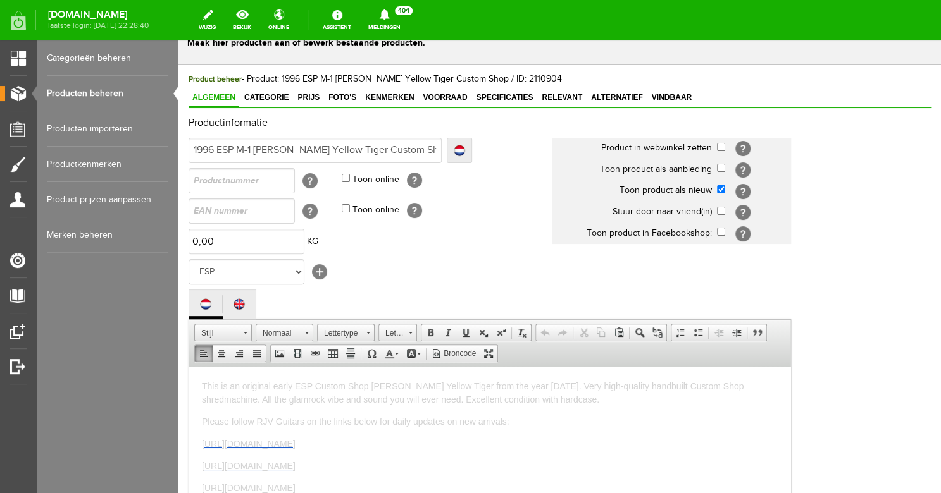
scroll to position [0, 0]
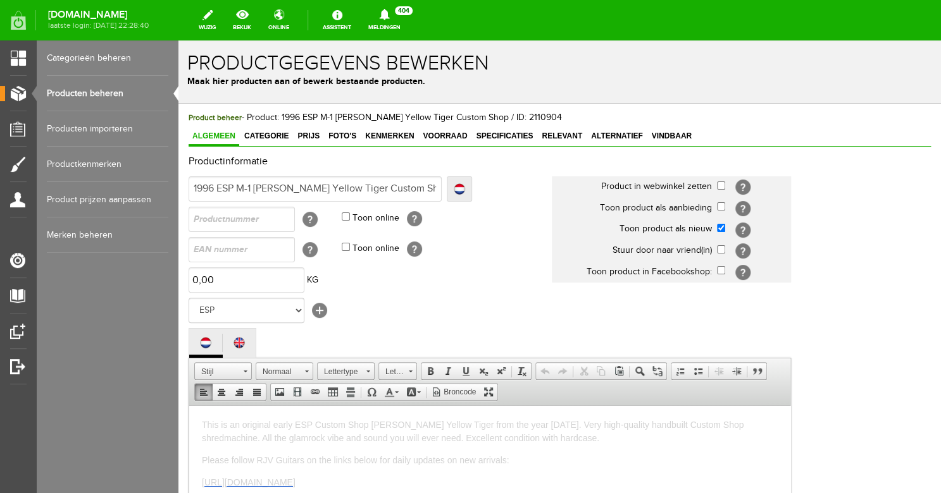
click at [67, 94] on link "Producten beheren" at bounding box center [107, 93] width 121 height 35
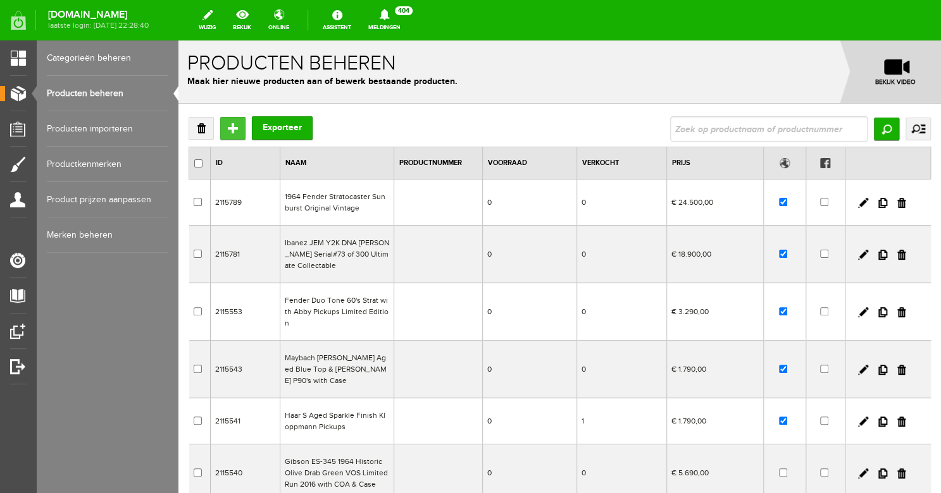
click at [230, 124] on input "Toevoegen" at bounding box center [232, 128] width 25 height 23
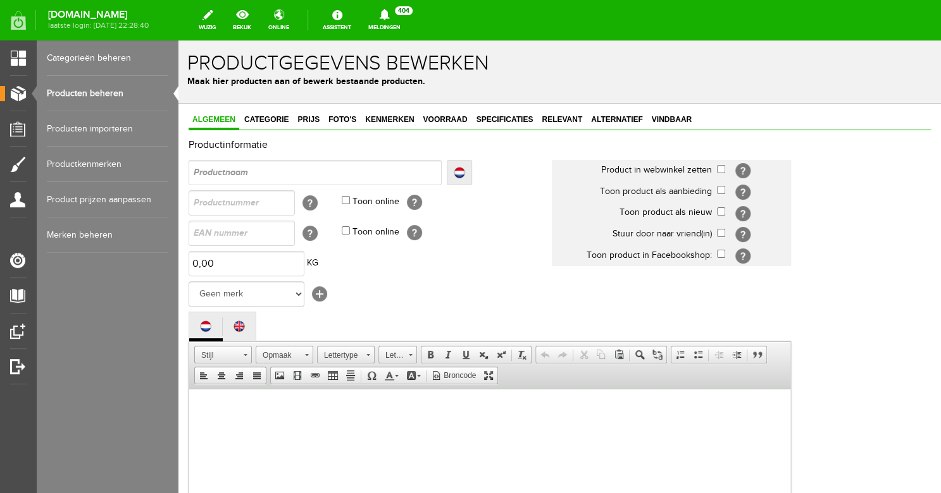
click at [224, 174] on input "text" at bounding box center [314, 172] width 253 height 25
type input "1"
type input "19"
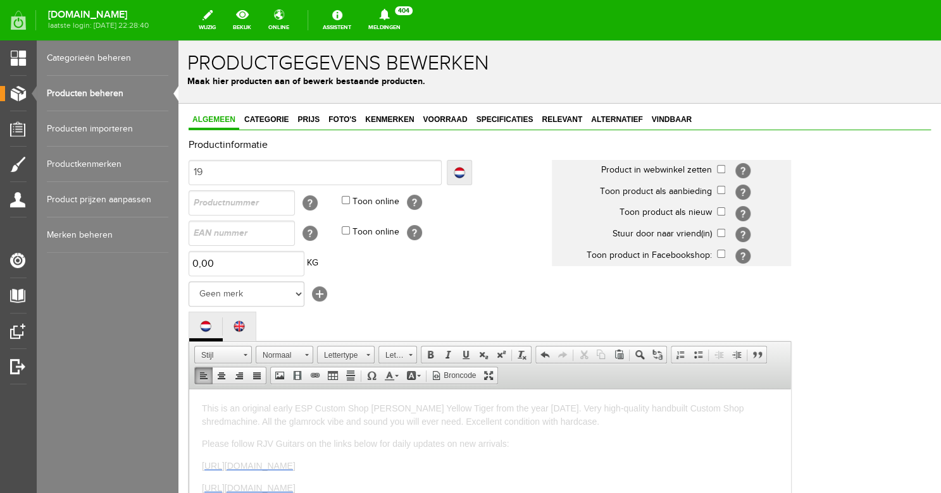
type input "19"
type input "199"
type input "1996"
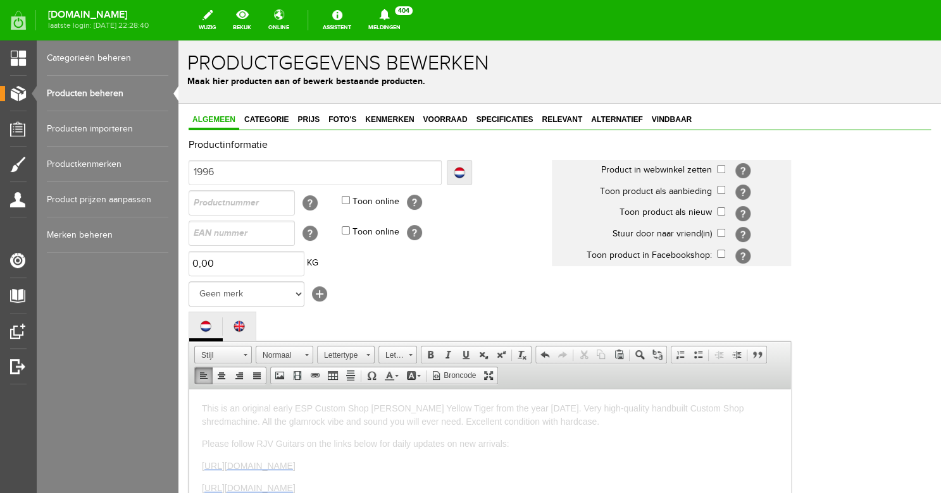
type input "1996"
type input "1996 E"
type input "1996 ES"
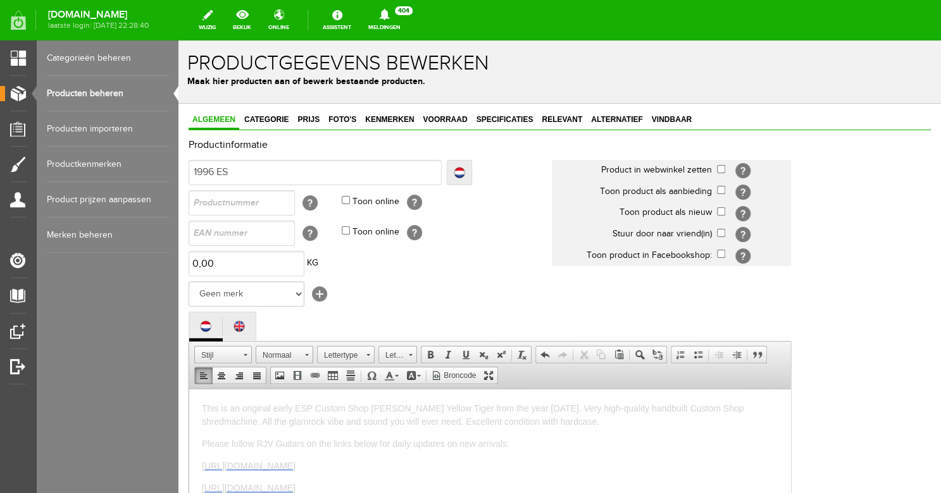
type input "1996 ES"
type input "1996 ESP"
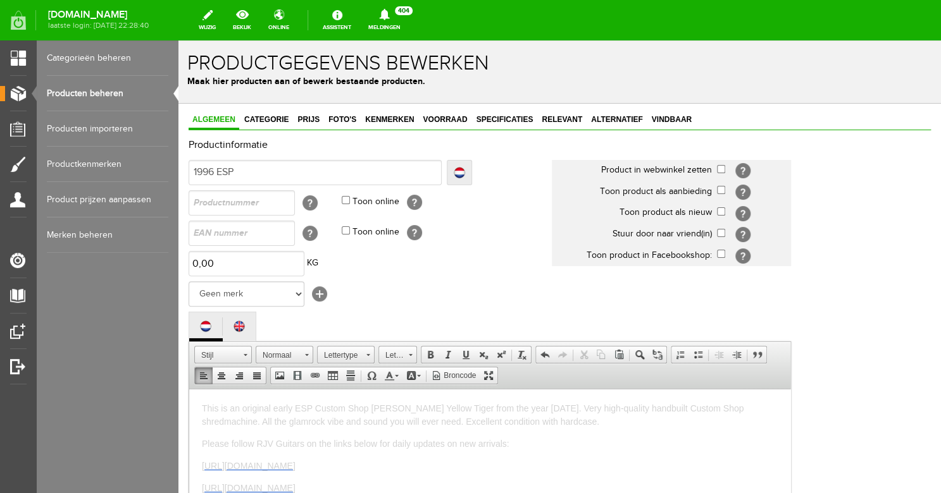
type input "1996 ESP M"
type input "1996 ESP M-"
type input "1996 ESP M-1"
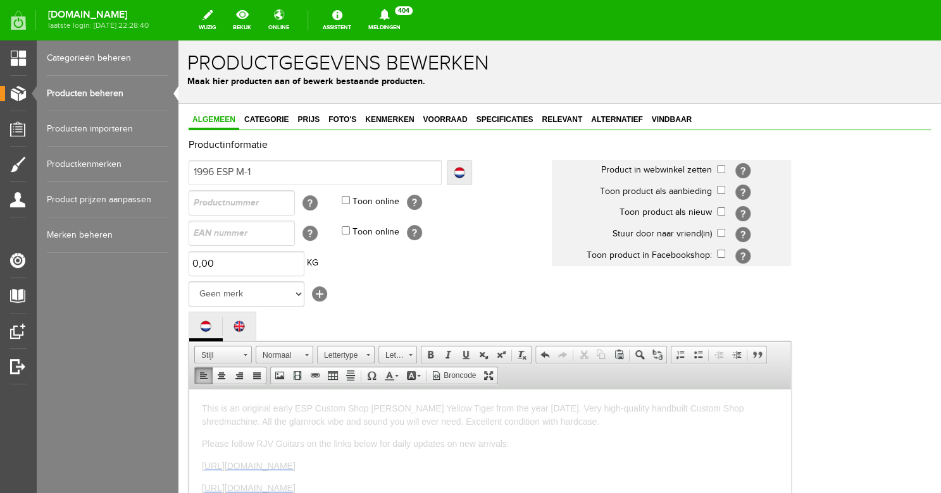
type input "1996 ESP M-1"
type input "1996 ESP M-1 G"
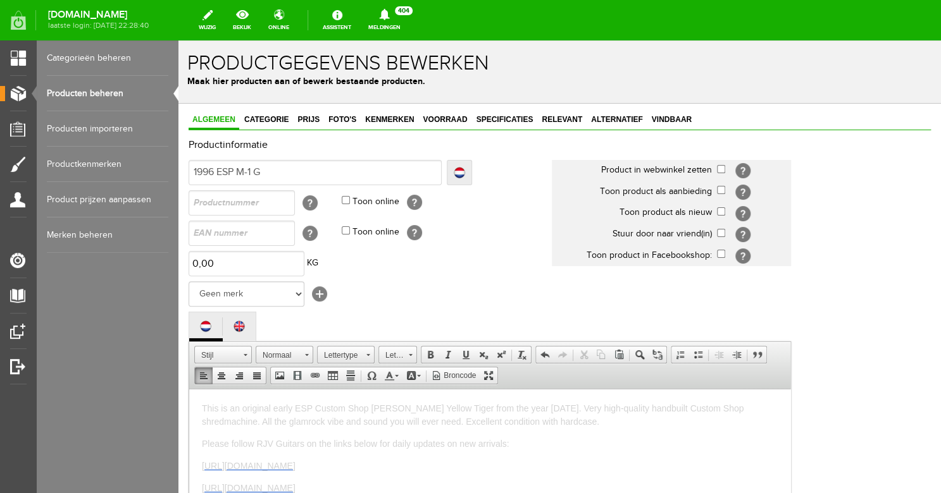
type input "1996 ESP M-1 Ge"
type input "1996 ESP M-1 Geo"
type input "1996 ESP M-1 Geor"
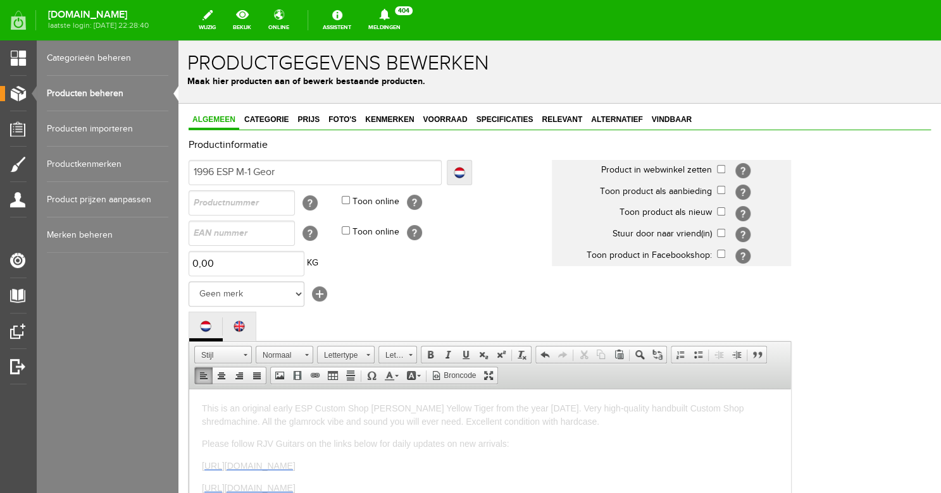
type input "1996 ESP M-1 Geor"
type input "1996 ESP M-1 Georg"
type input "1996 ESP M-1 [PERSON_NAME]"
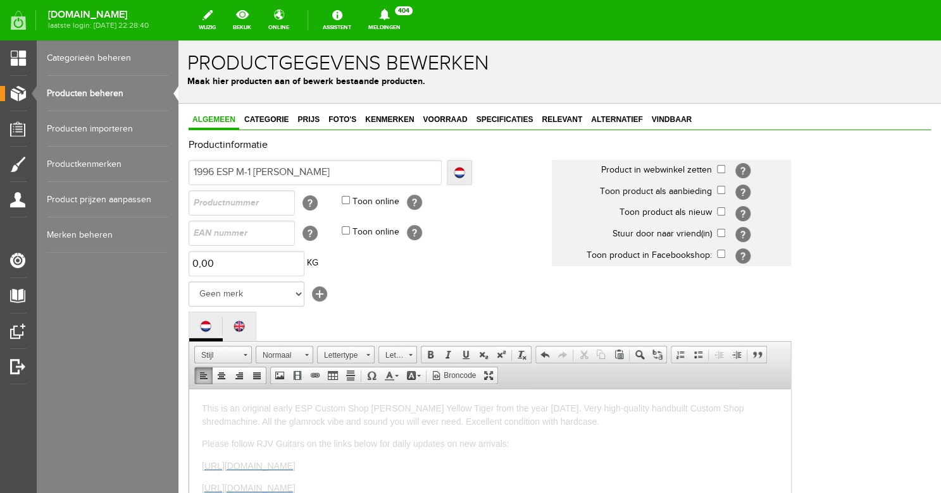
type input "1996 ESP M-1 [PERSON_NAME]"
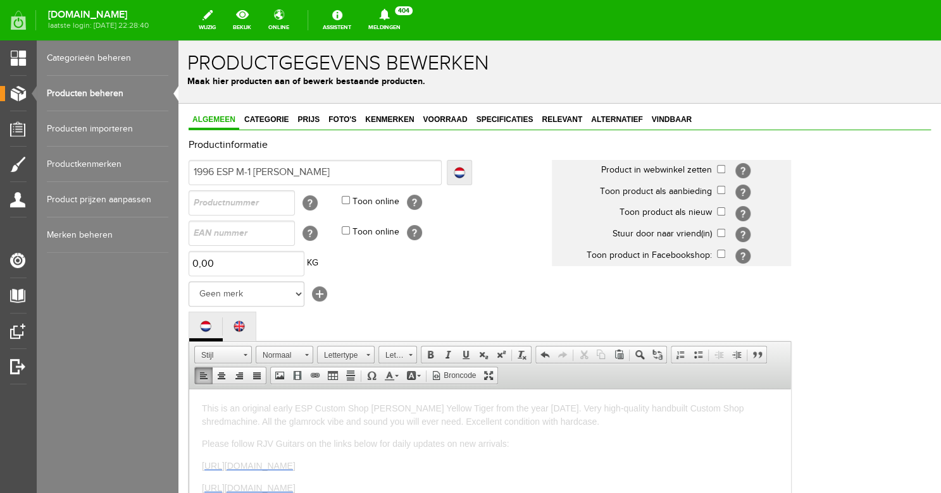
type input "1996 ESP M-1 [PERSON_NAME]"
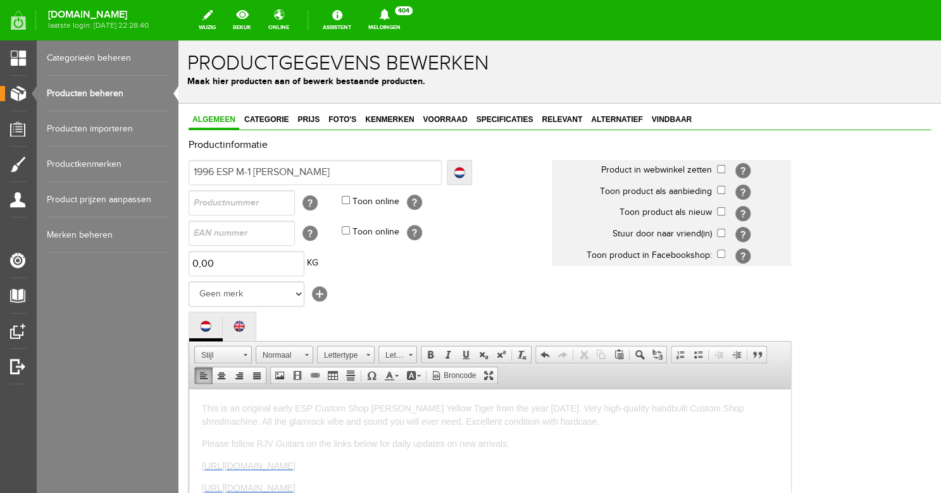
type input "1996 ESP M-1 [PERSON_NAME]"
type input "1996 ESP M-1 [PERSON_NAME] Y"
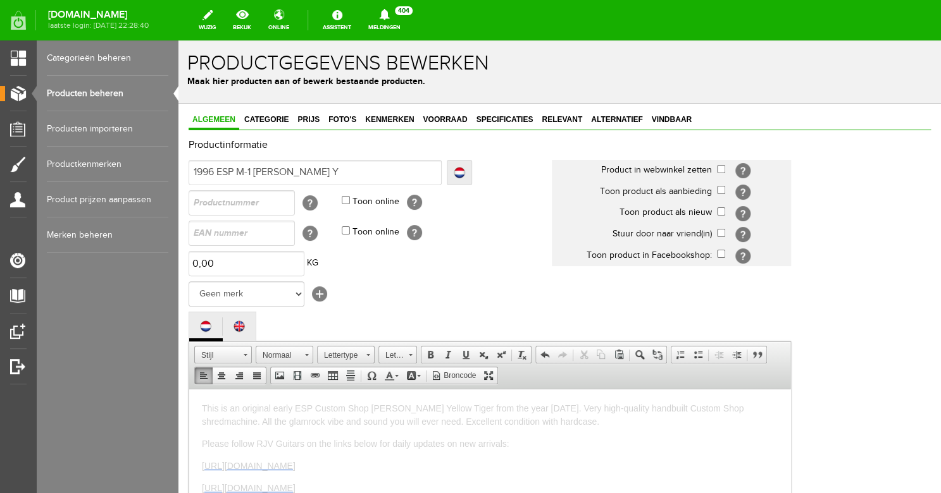
type input "1996 ESP M-1 [PERSON_NAME] Y"
type input "1996 ESP M-1 [PERSON_NAME]"
type input "1996 ESP M-1 [PERSON_NAME] Yel"
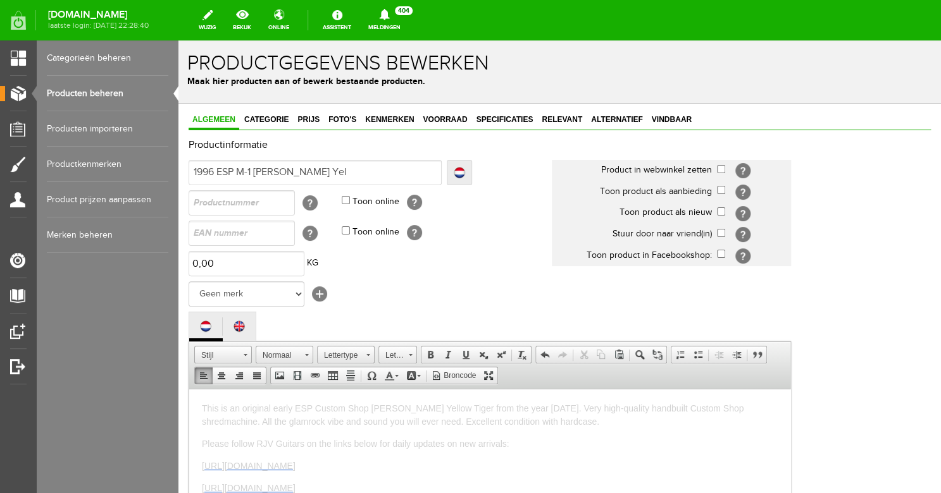
type input "1996 ESP M-1 [PERSON_NAME]"
type input "1996 ESP M-1 [PERSON_NAME] Yellow"
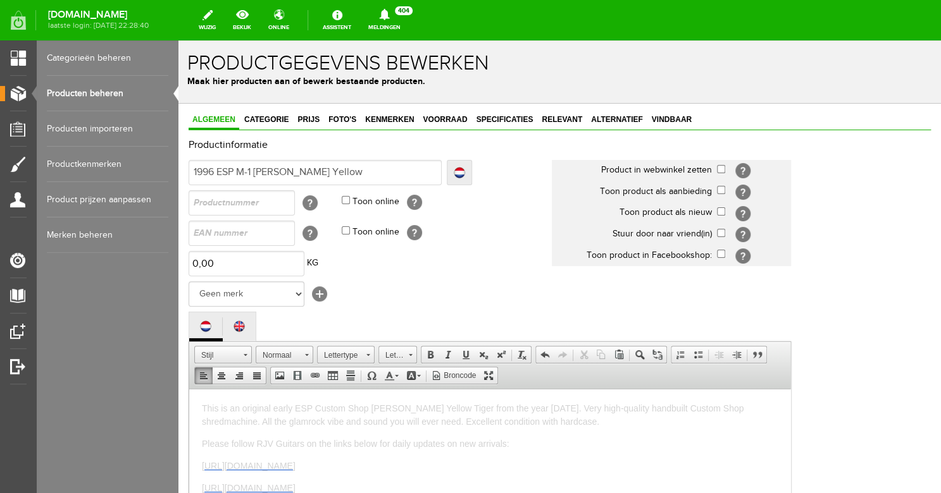
type input "1996 ESP M-1 [PERSON_NAME] Yellow"
type input "1996 ESP M-1 [PERSON_NAME] Yellow T"
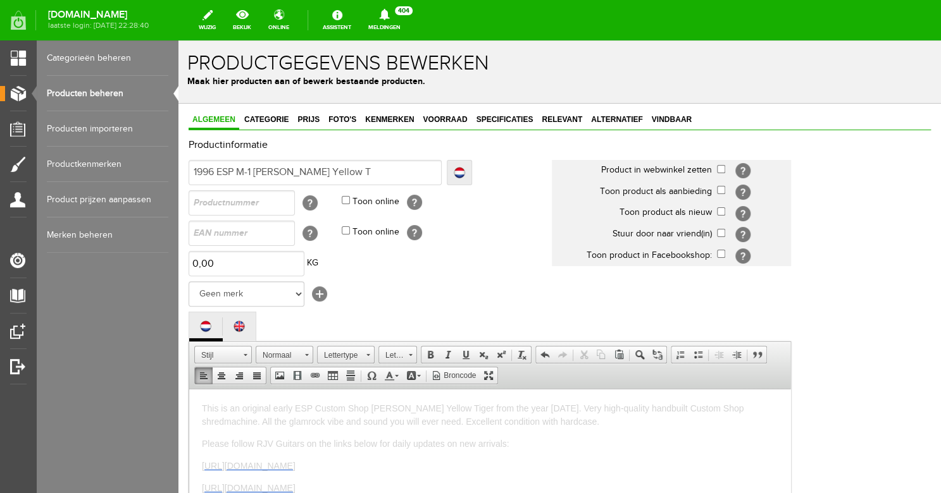
type input "1996 ESP M-1 [PERSON_NAME] Yellow Ti"
type input "1996 ESP M-1 [PERSON_NAME] Yellow Tig"
type input "1996 ESP M-1 [PERSON_NAME] Yellow Tige"
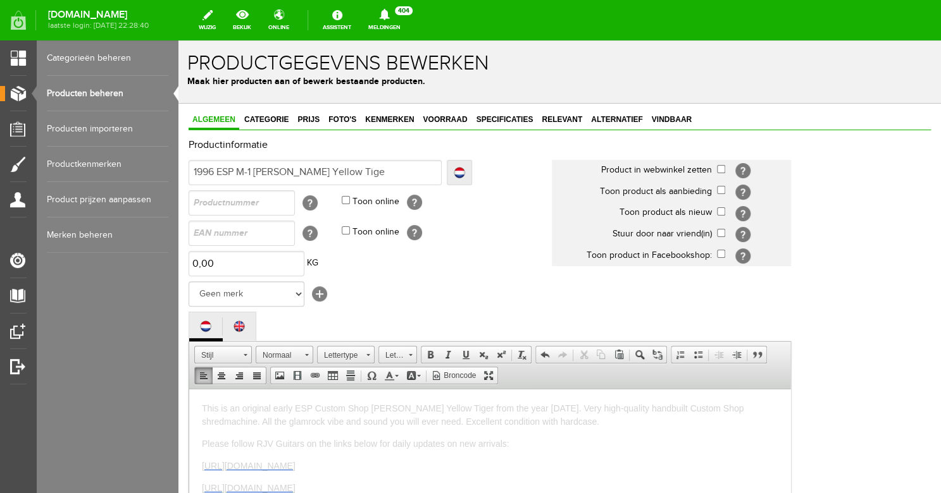
type input "1996 ESP M-1 [PERSON_NAME] Yellow Tige"
type input "1996 ESP M-1 [PERSON_NAME] Yellow Tiger"
click at [721, 170] on input "checkbox" at bounding box center [721, 169] width 8 height 8
click at [722, 210] on input "checkbox" at bounding box center [721, 211] width 8 height 8
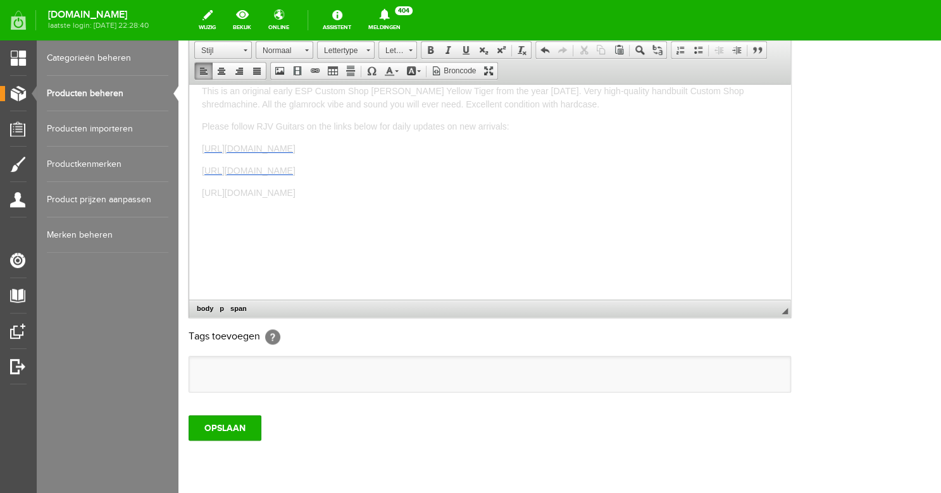
scroll to position [377, 0]
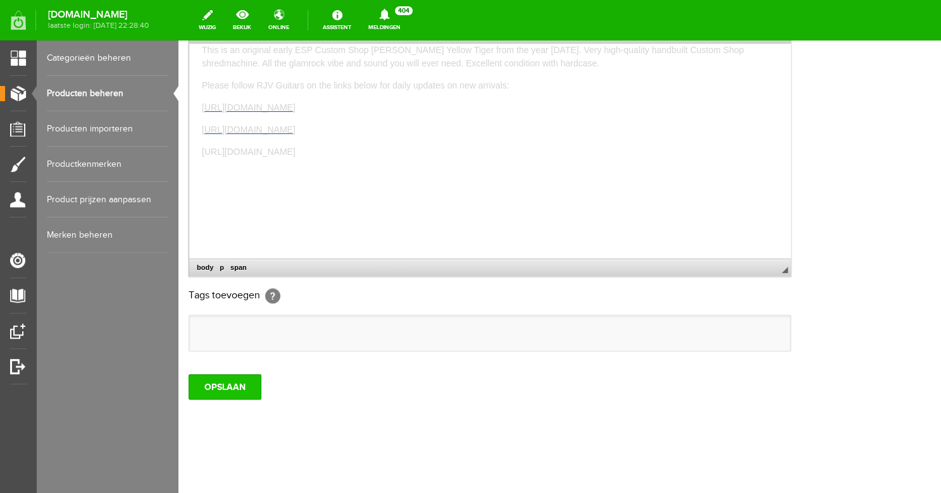
click at [228, 381] on input "OPSLAAN" at bounding box center [224, 386] width 73 height 25
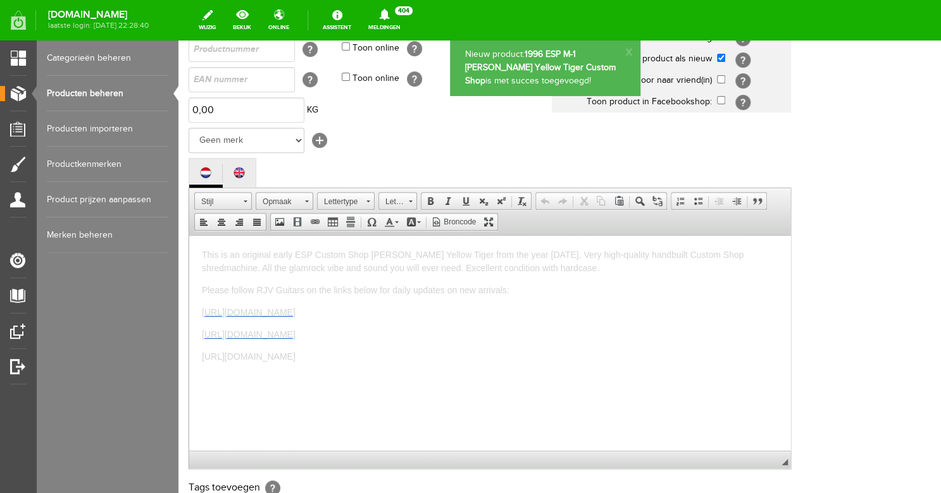
scroll to position [0, 0]
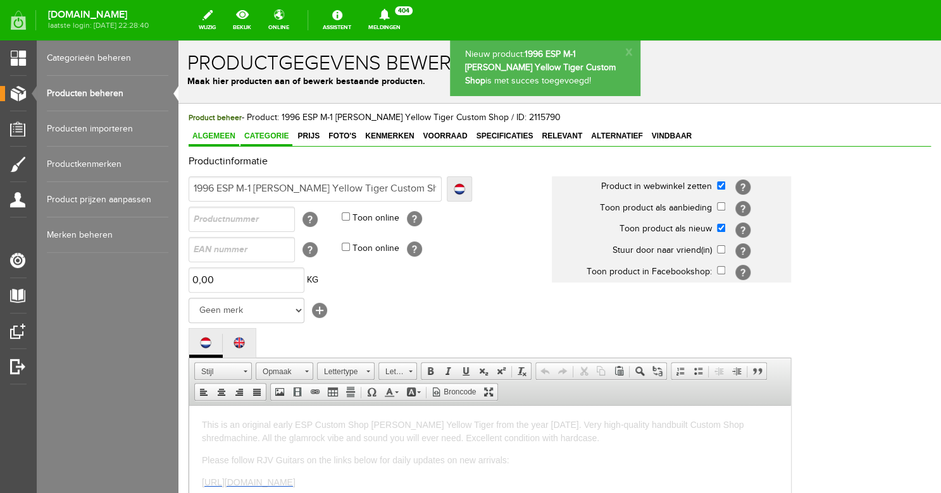
click at [262, 139] on span "Categorie" at bounding box center [266, 136] width 52 height 9
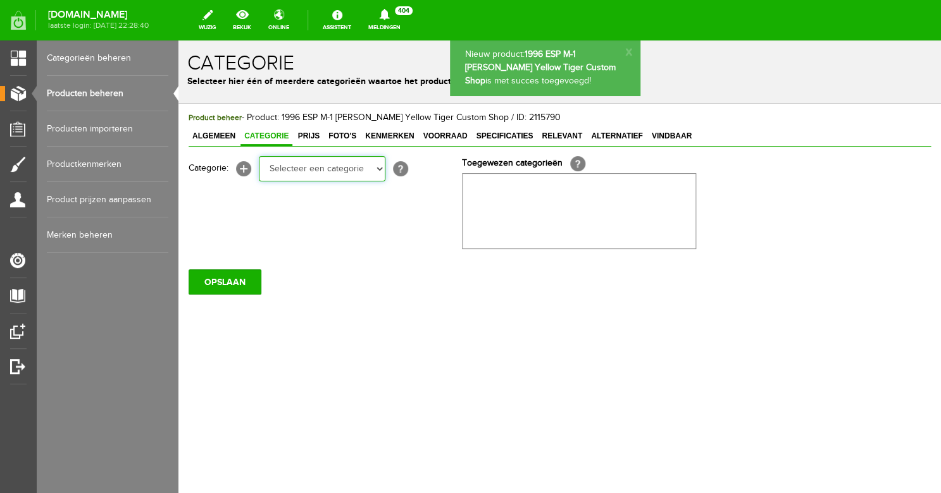
click option "Electric guitars" at bounding box center [178, 40] width 0 height 0
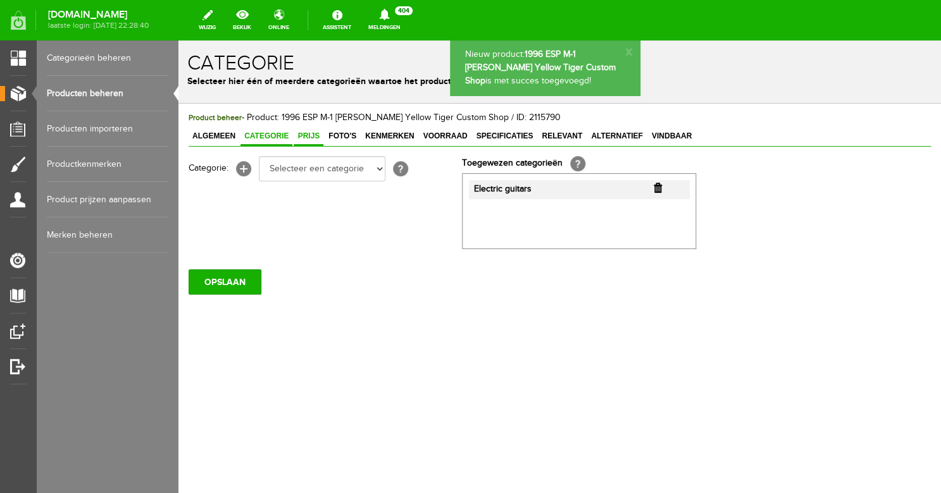
click at [312, 140] on span "Prijs" at bounding box center [308, 136] width 30 height 9
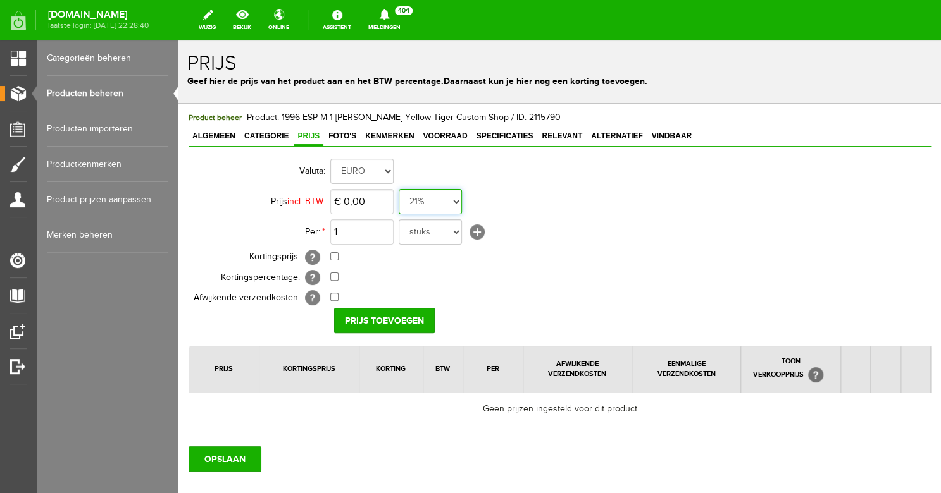
click option "0%" at bounding box center [178, 40] width 0 height 0
click at [374, 193] on input "0" at bounding box center [361, 201] width 63 height 25
click at [364, 317] on input "Prijs toevoegen" at bounding box center [384, 320] width 101 height 25
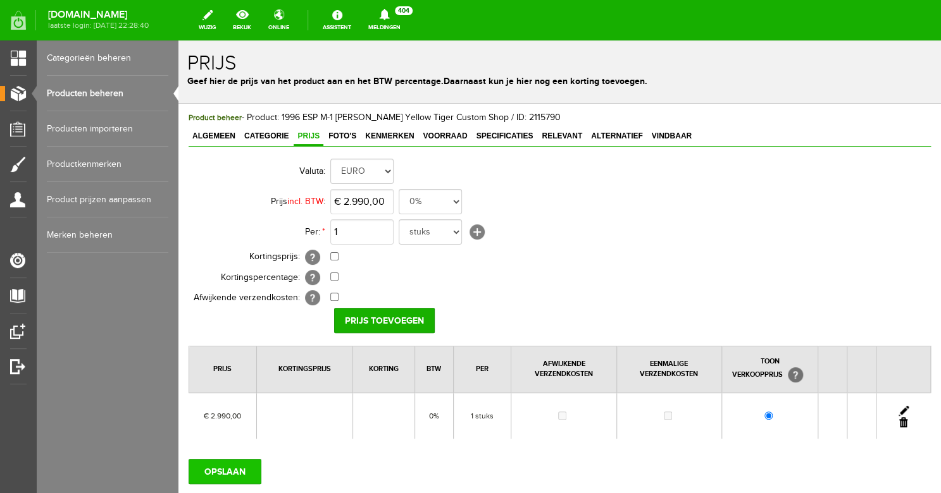
click at [233, 465] on input "OPSLAAN" at bounding box center [224, 471] width 73 height 25
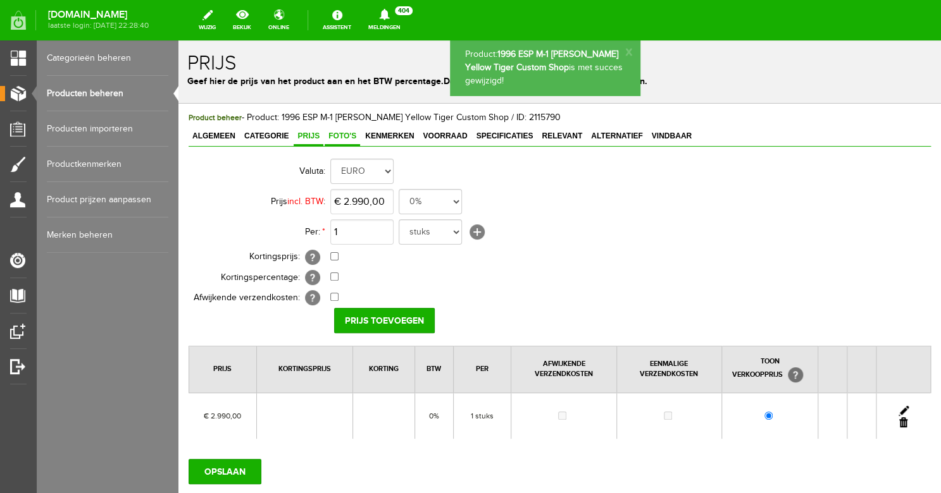
click at [338, 138] on span "Foto's" at bounding box center [341, 136] width 35 height 9
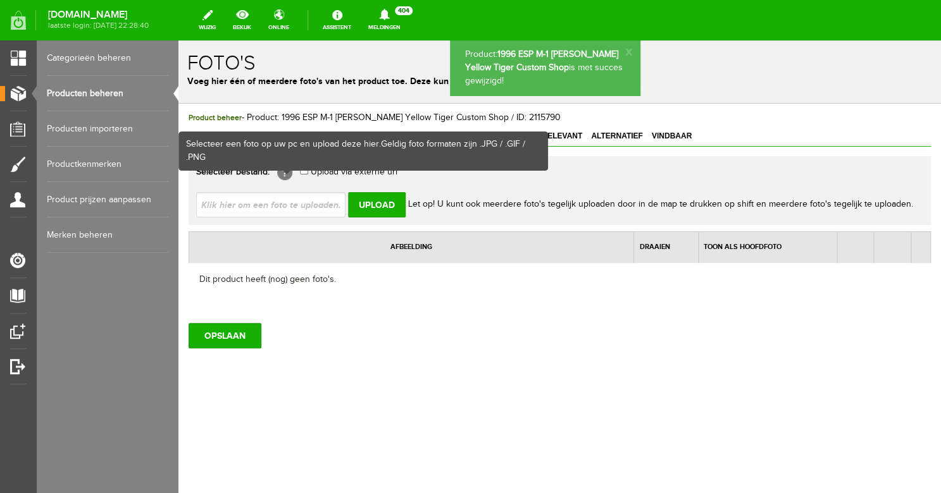
click at [283, 203] on input "file" at bounding box center [275, 204] width 159 height 24
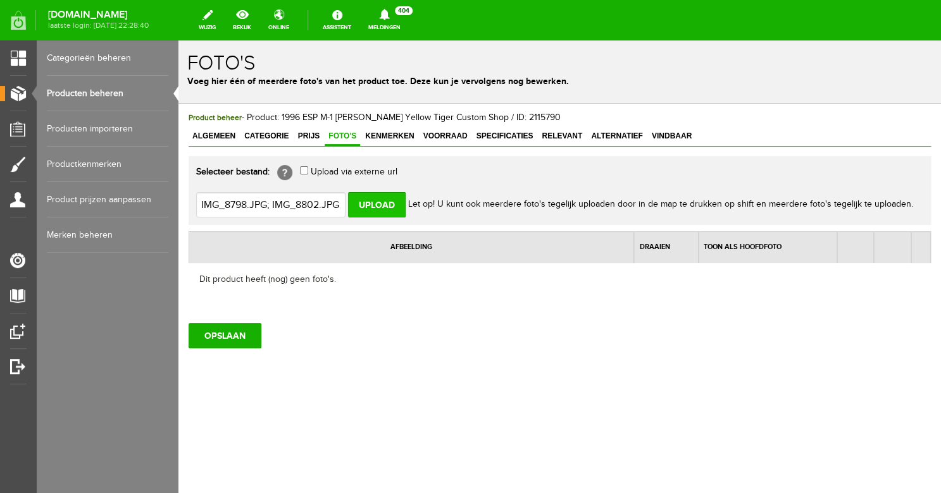
click at [383, 203] on input "Upload" at bounding box center [377, 204] width 58 height 25
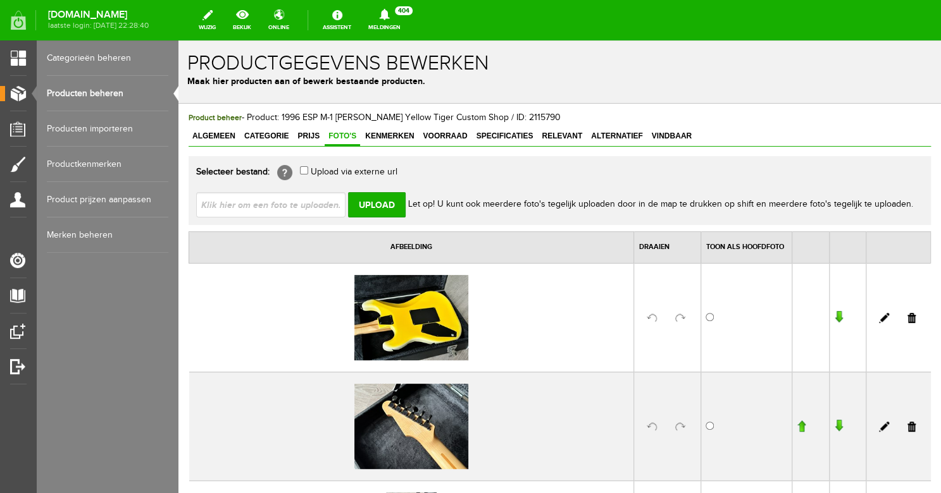
click at [273, 201] on input "file" at bounding box center [275, 204] width 159 height 24
click at [378, 211] on input "Upload" at bounding box center [377, 204] width 58 height 25
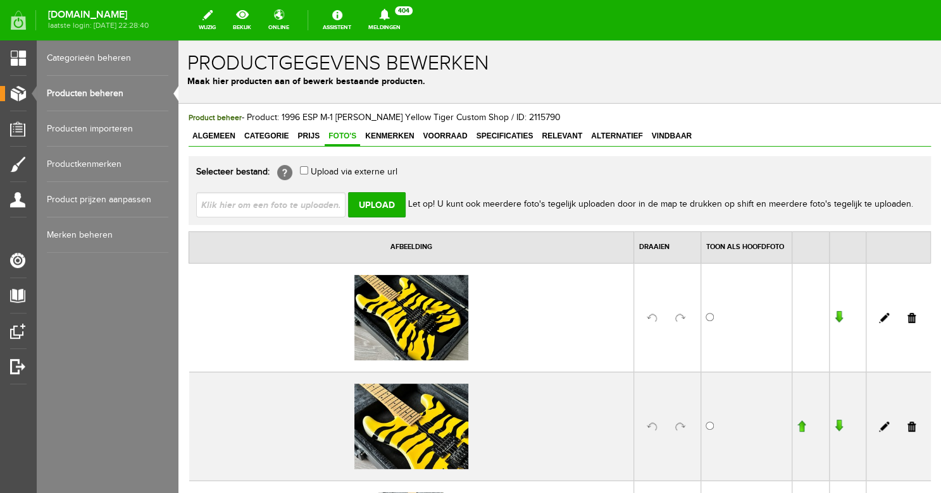
click at [264, 204] on input "file" at bounding box center [275, 204] width 159 height 24
click at [381, 207] on input "Upload" at bounding box center [377, 204] width 58 height 25
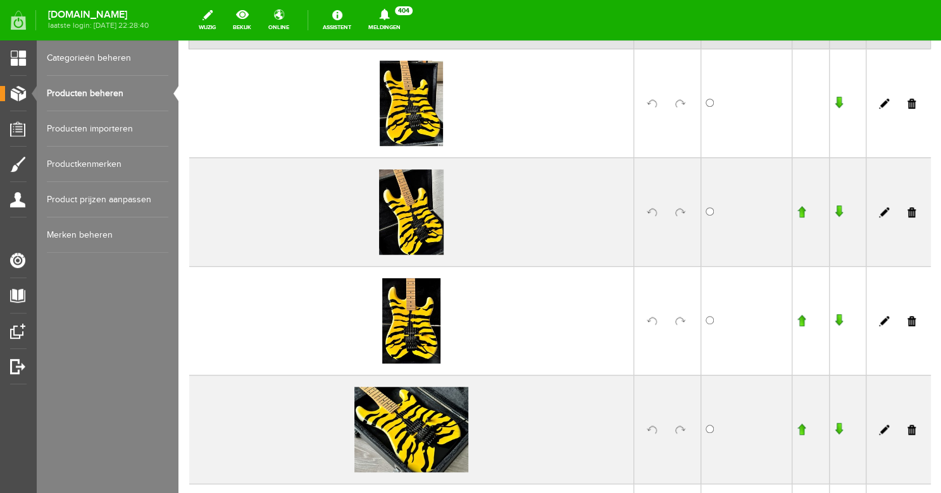
scroll to position [242, 0]
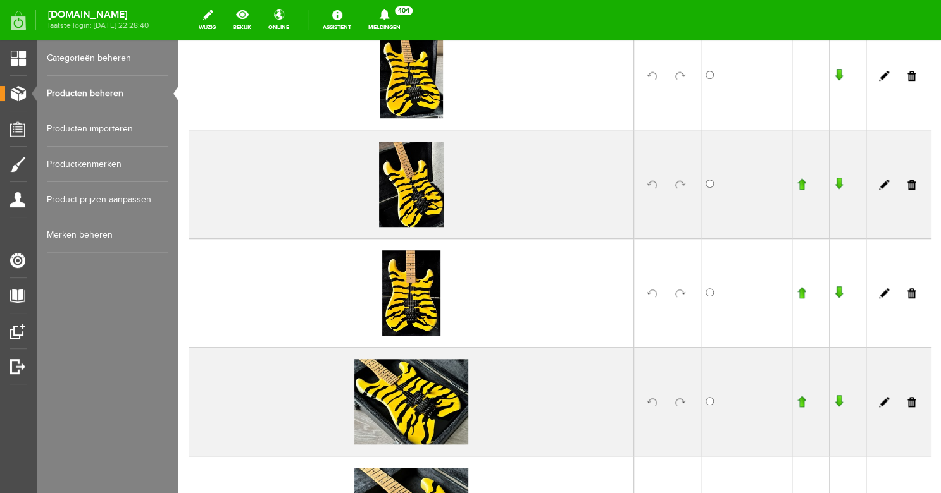
click at [679, 185] on link at bounding box center [680, 185] width 10 height 10
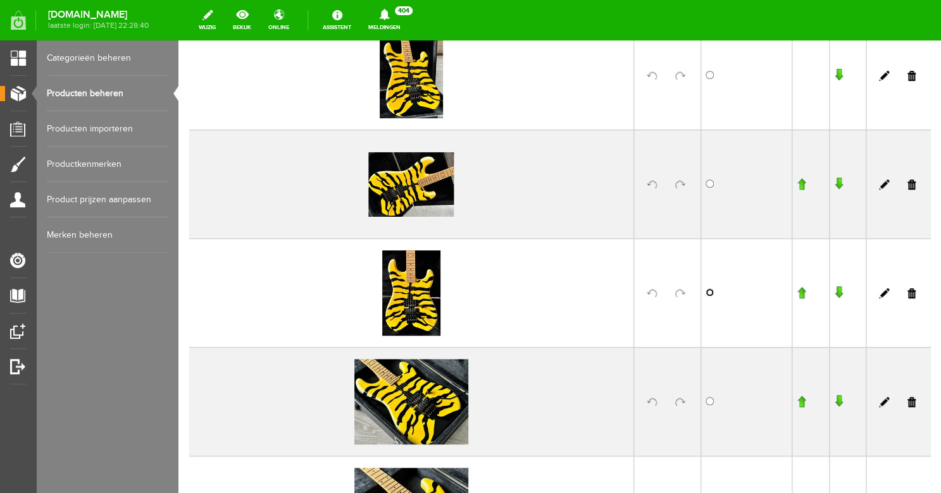
click at [710, 293] on input "radio" at bounding box center [709, 292] width 8 height 8
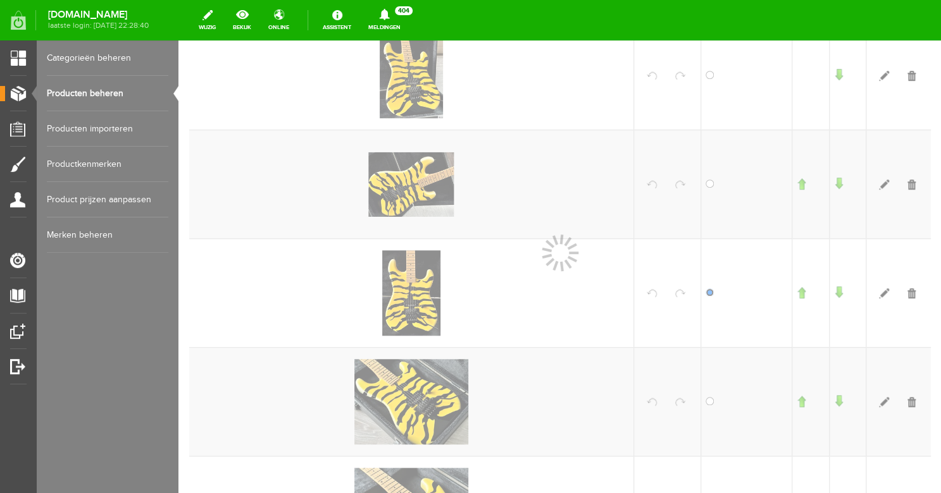
scroll to position [243, 0]
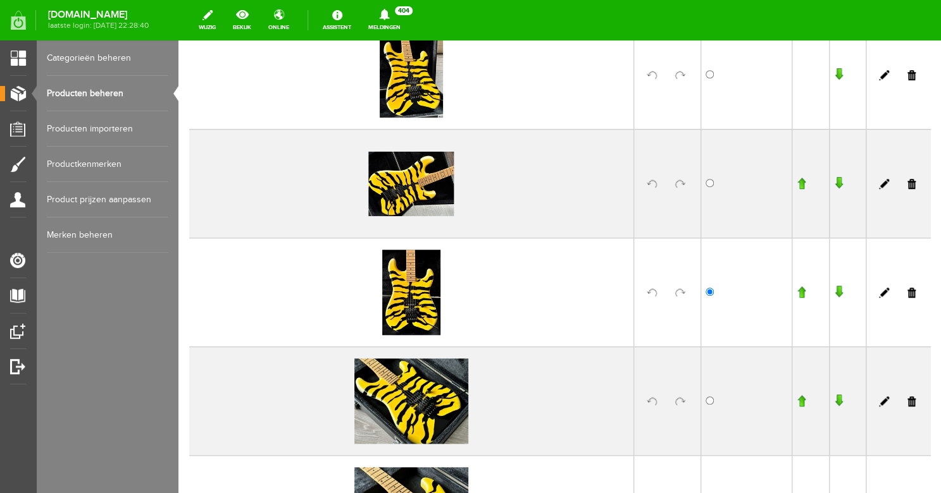
click at [803, 292] on input "button" at bounding box center [800, 292] width 9 height 13
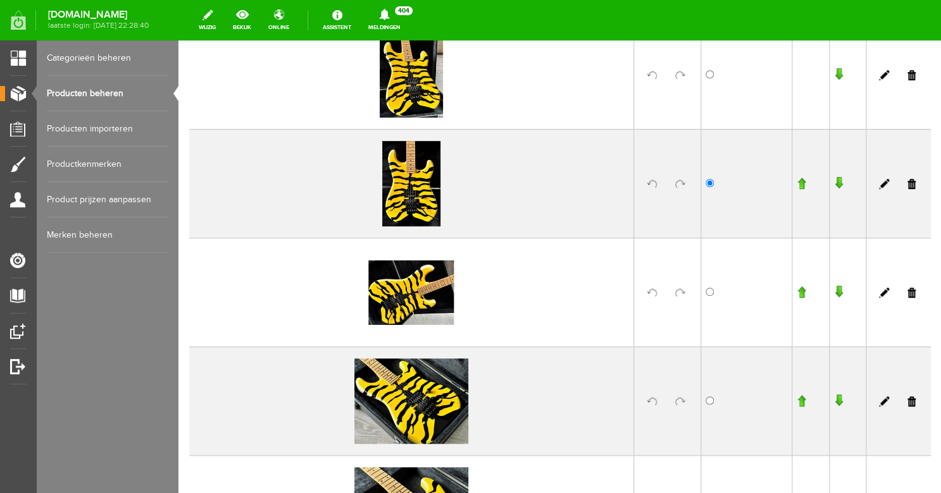
click at [805, 181] on input "button" at bounding box center [800, 183] width 9 height 13
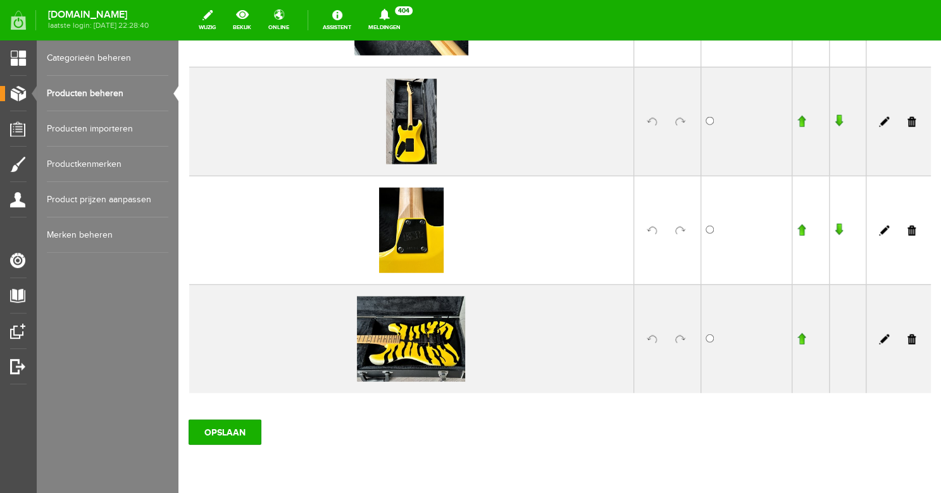
scroll to position [1221, 0]
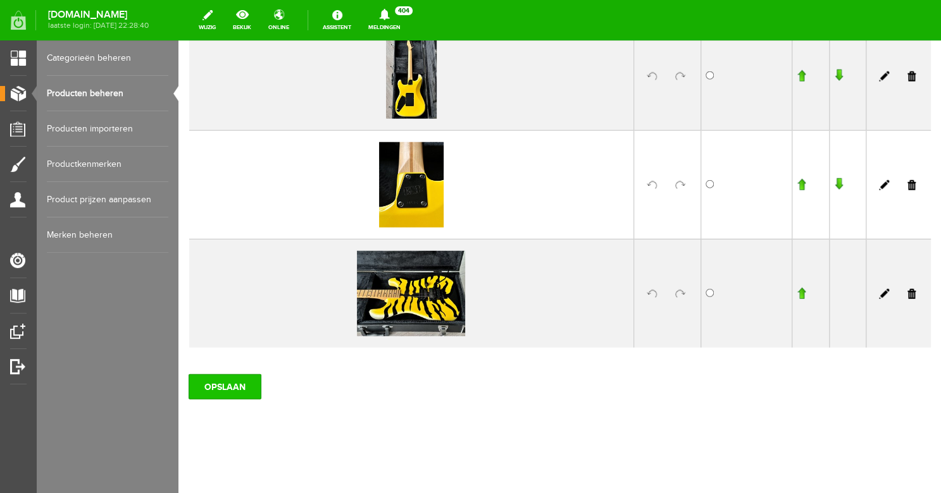
click at [223, 380] on input "OPSLAAN" at bounding box center [224, 386] width 73 height 25
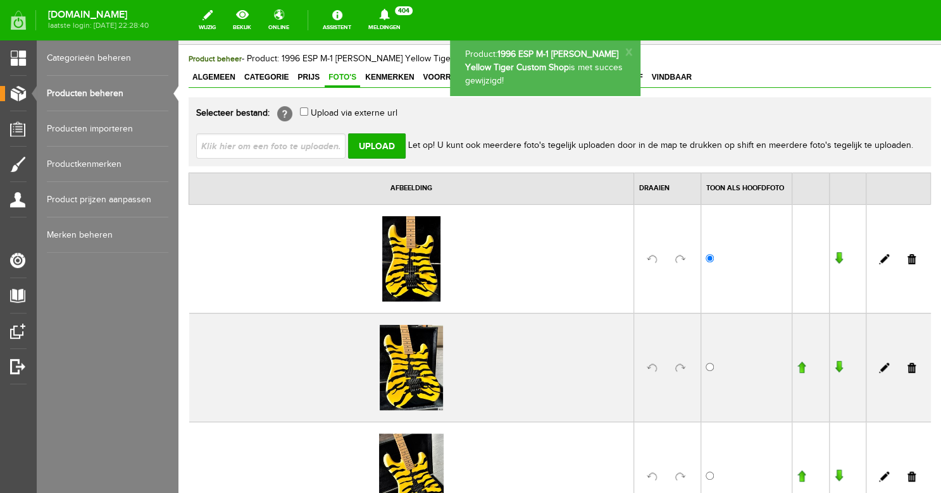
scroll to position [0, 0]
